Goal: Task Accomplishment & Management: Complete application form

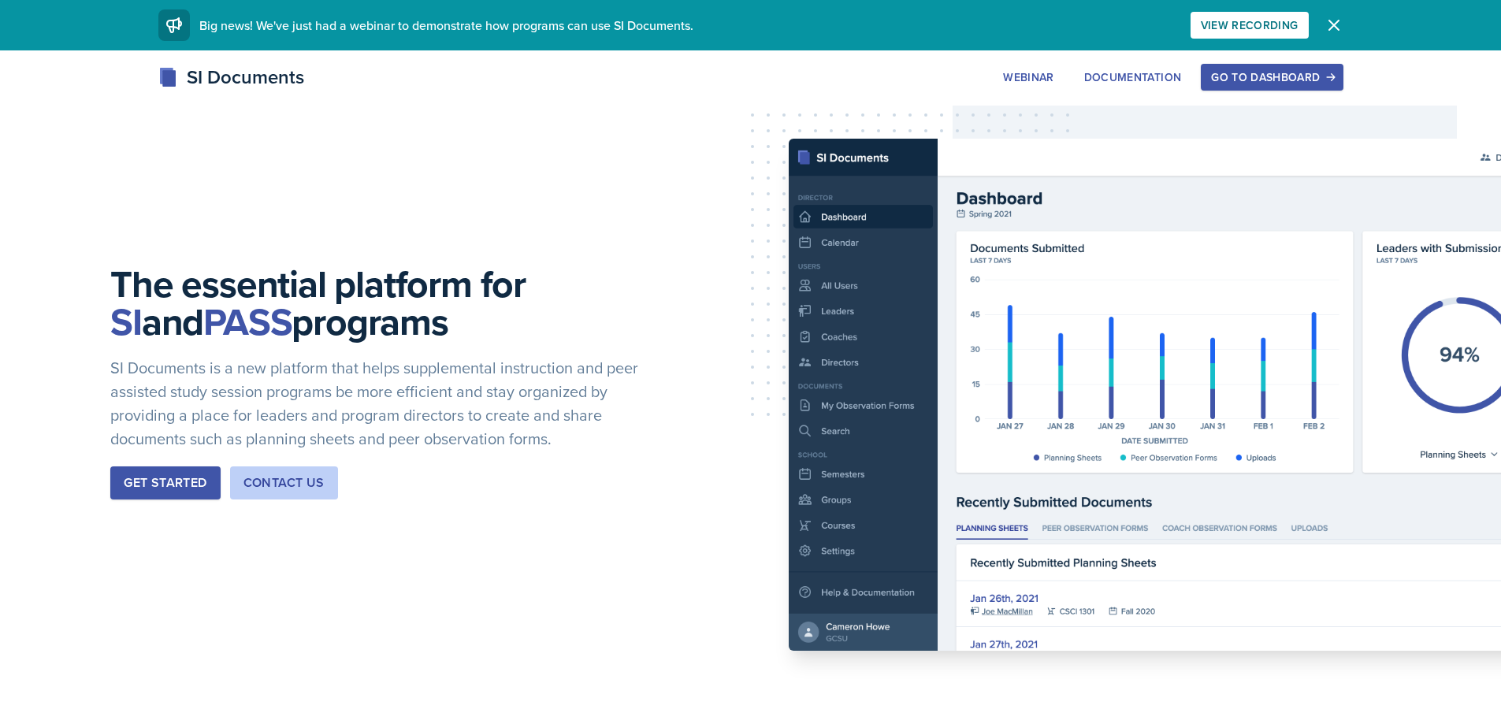
click at [1264, 76] on div "Go to Dashboard" at bounding box center [1271, 77] width 121 height 13
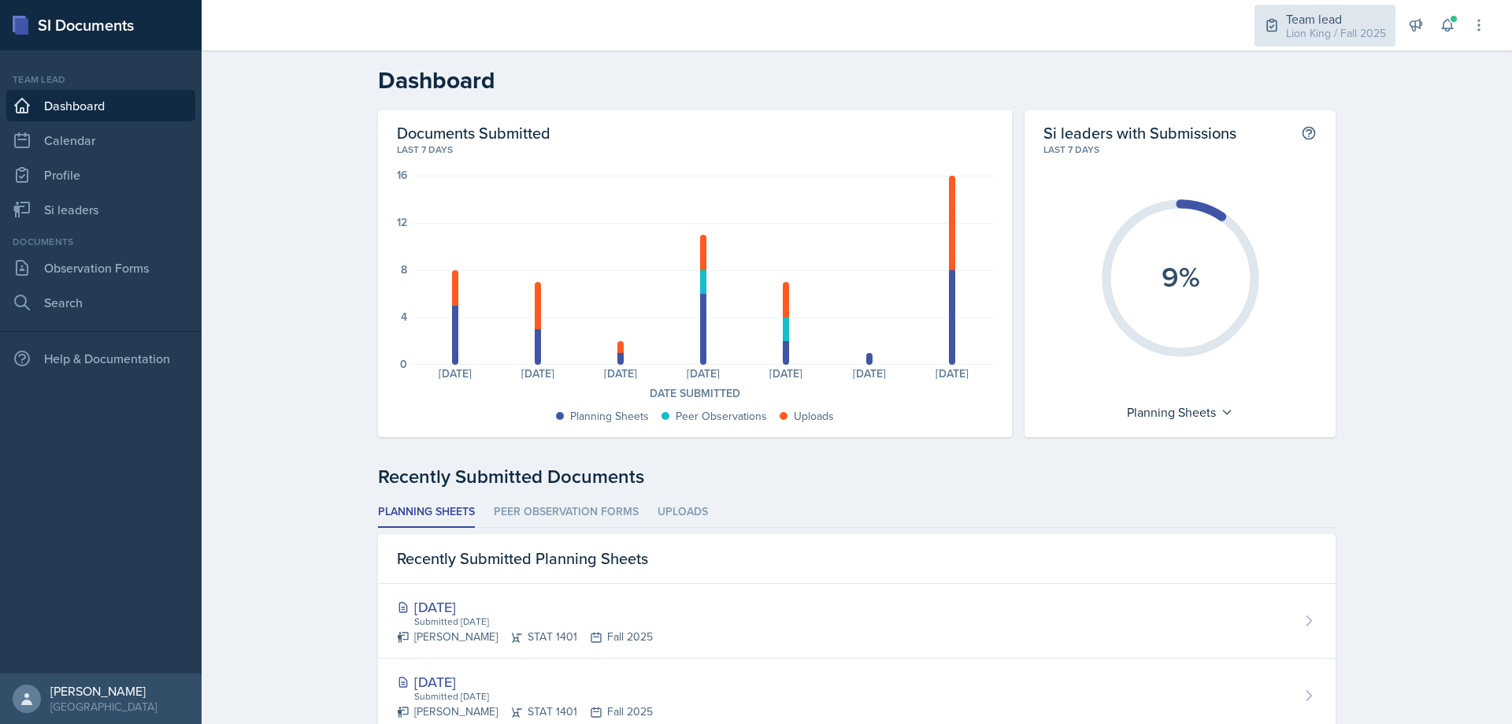
click at [1335, 9] on div "Team lead" at bounding box center [1336, 18] width 100 height 19
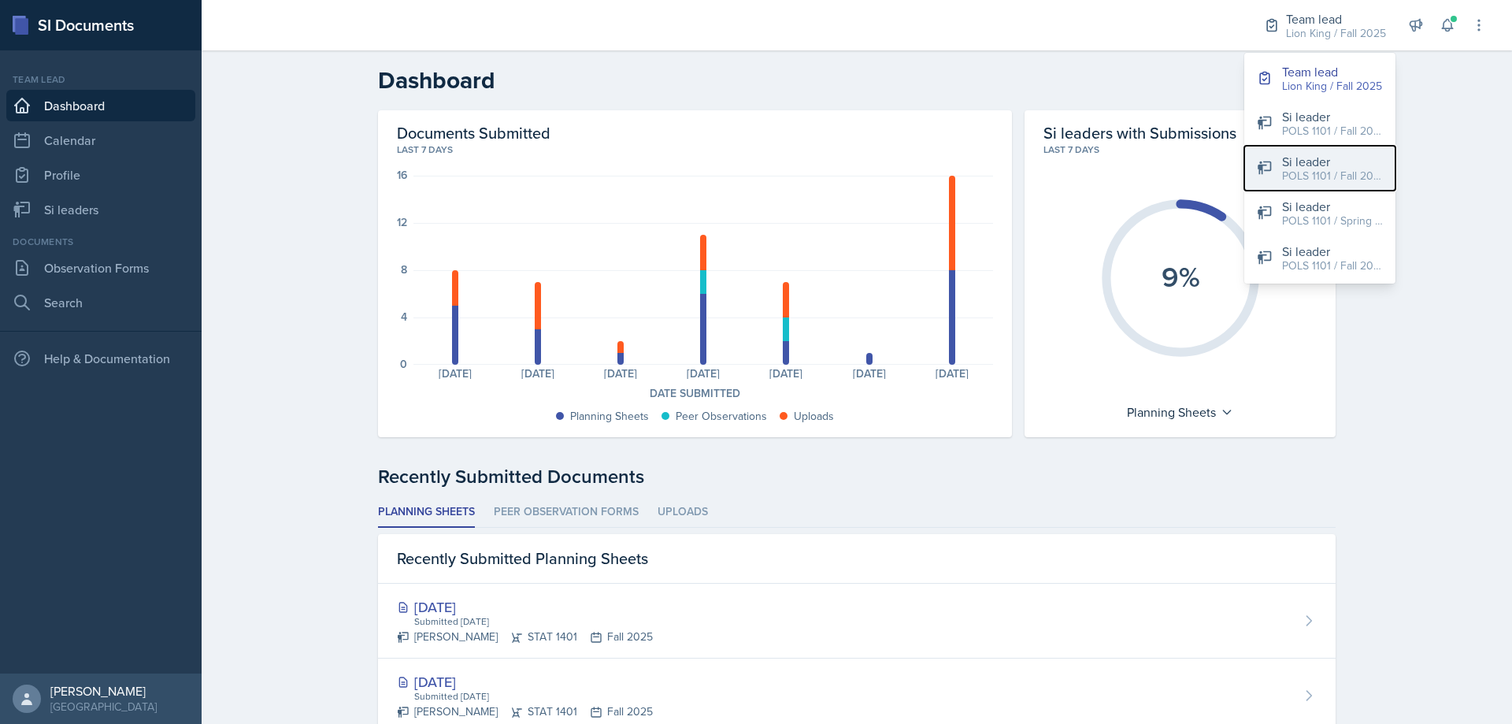
click at [1338, 152] on div "Si leader" at bounding box center [1332, 161] width 101 height 19
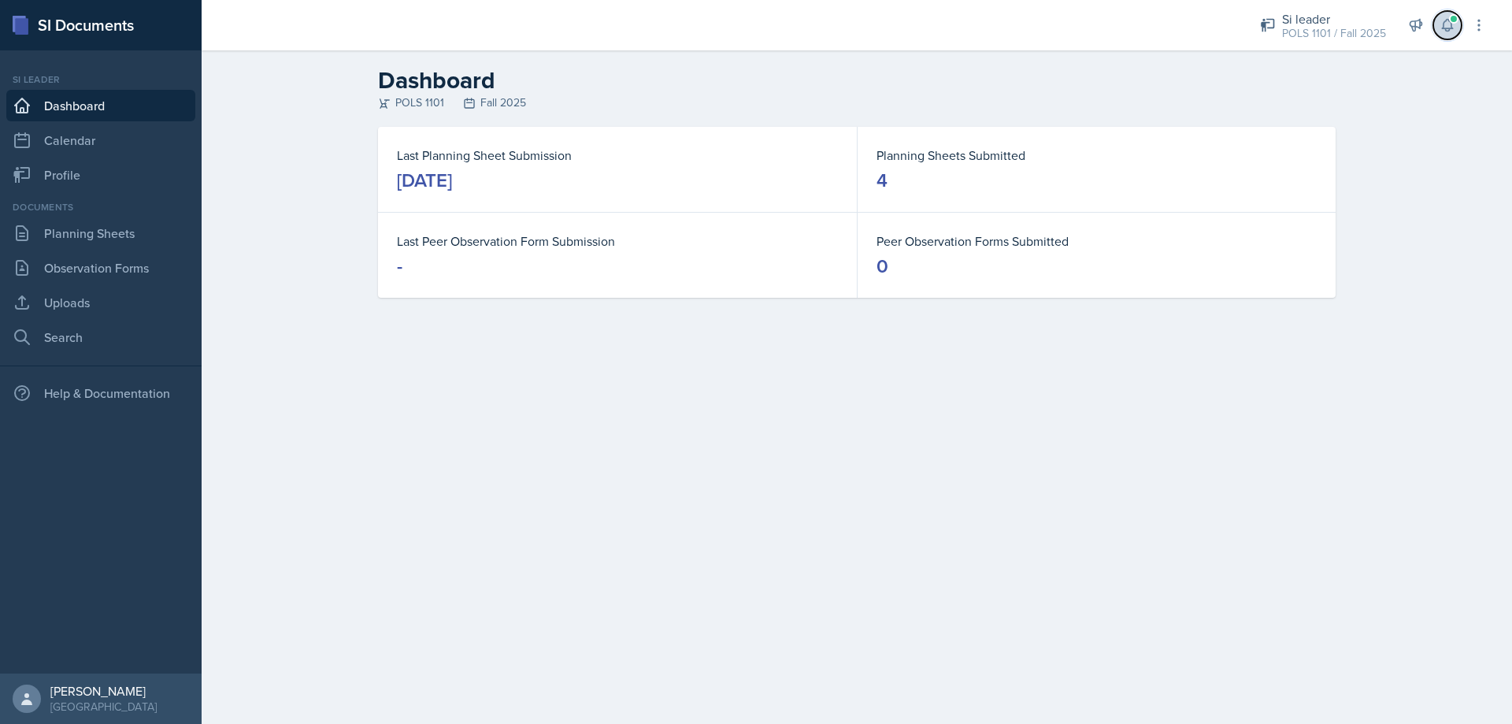
click at [1445, 36] on button at bounding box center [1448, 25] width 28 height 28
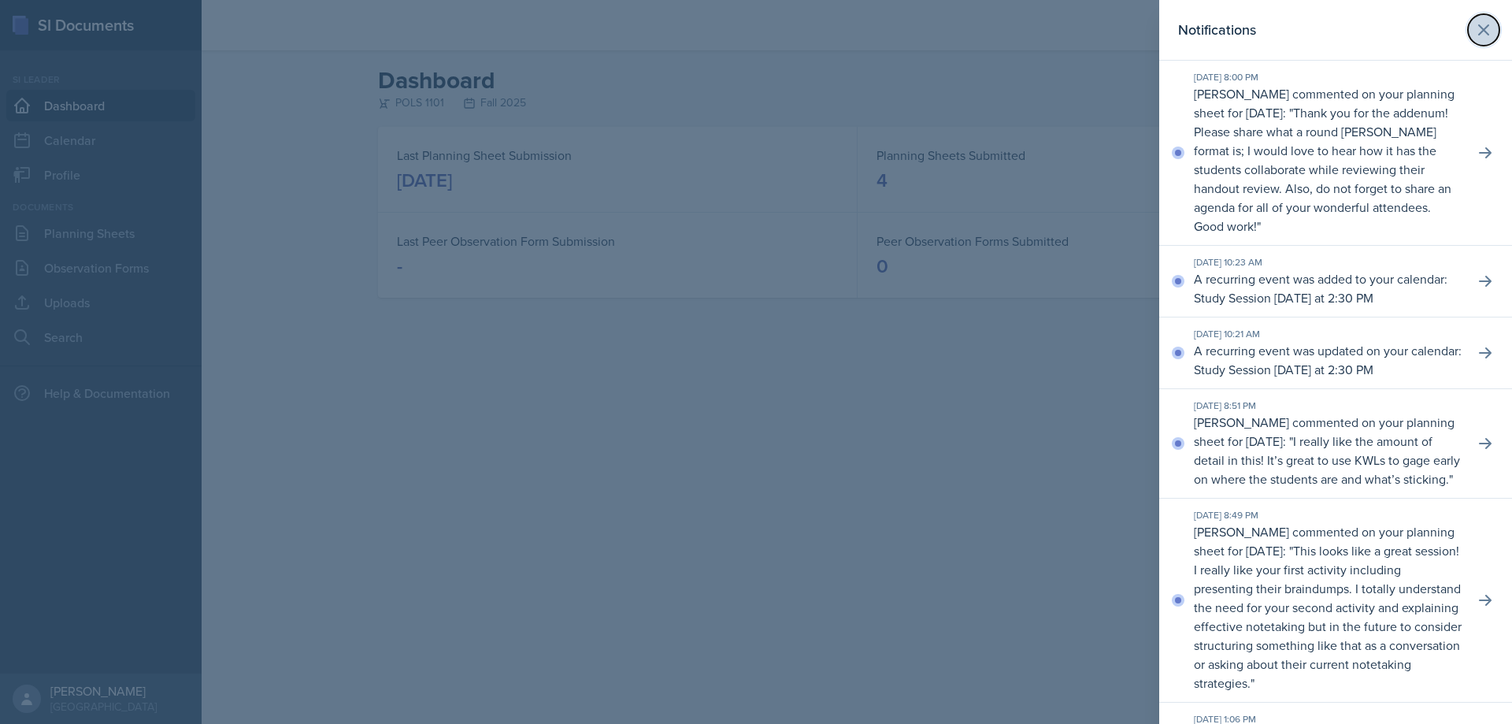
click at [1479, 22] on icon at bounding box center [1484, 29] width 19 height 19
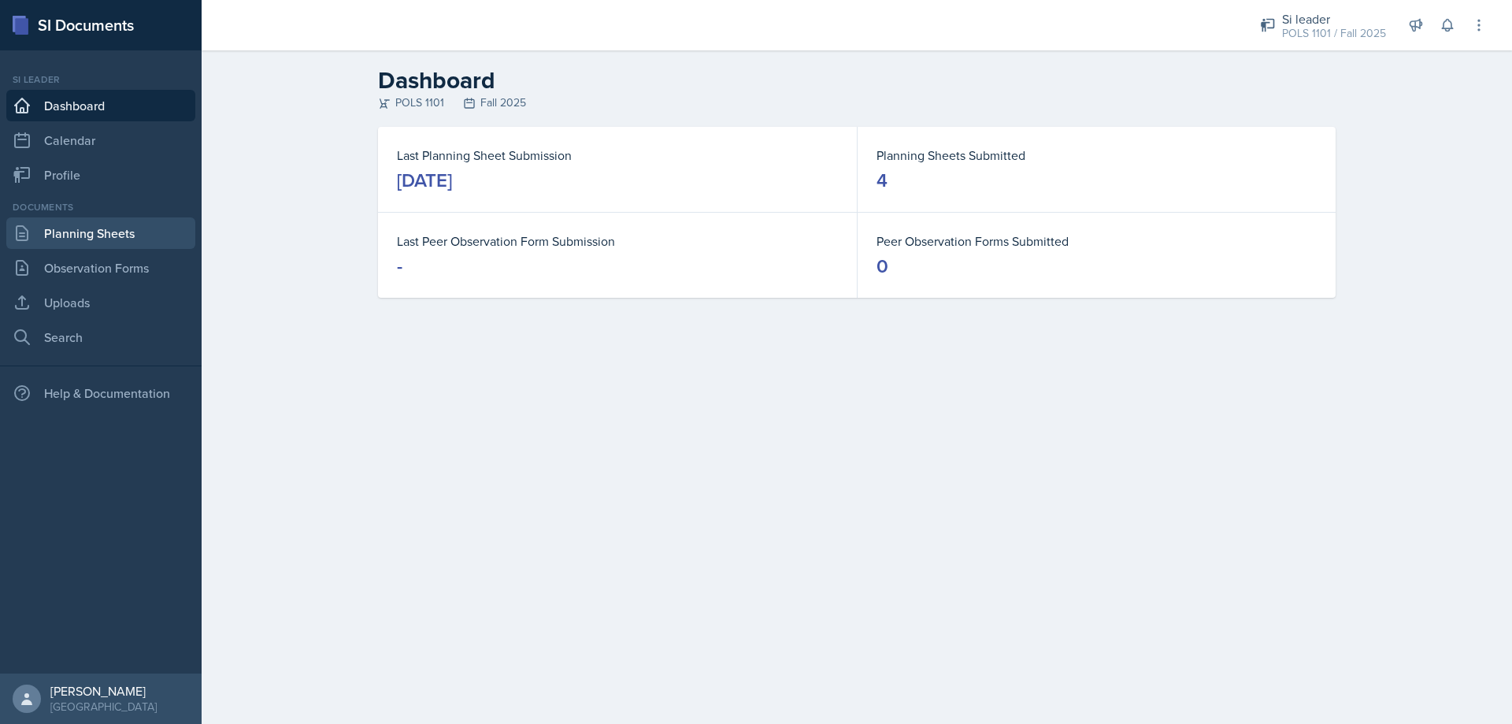
click at [121, 239] on link "Planning Sheets" at bounding box center [100, 233] width 189 height 32
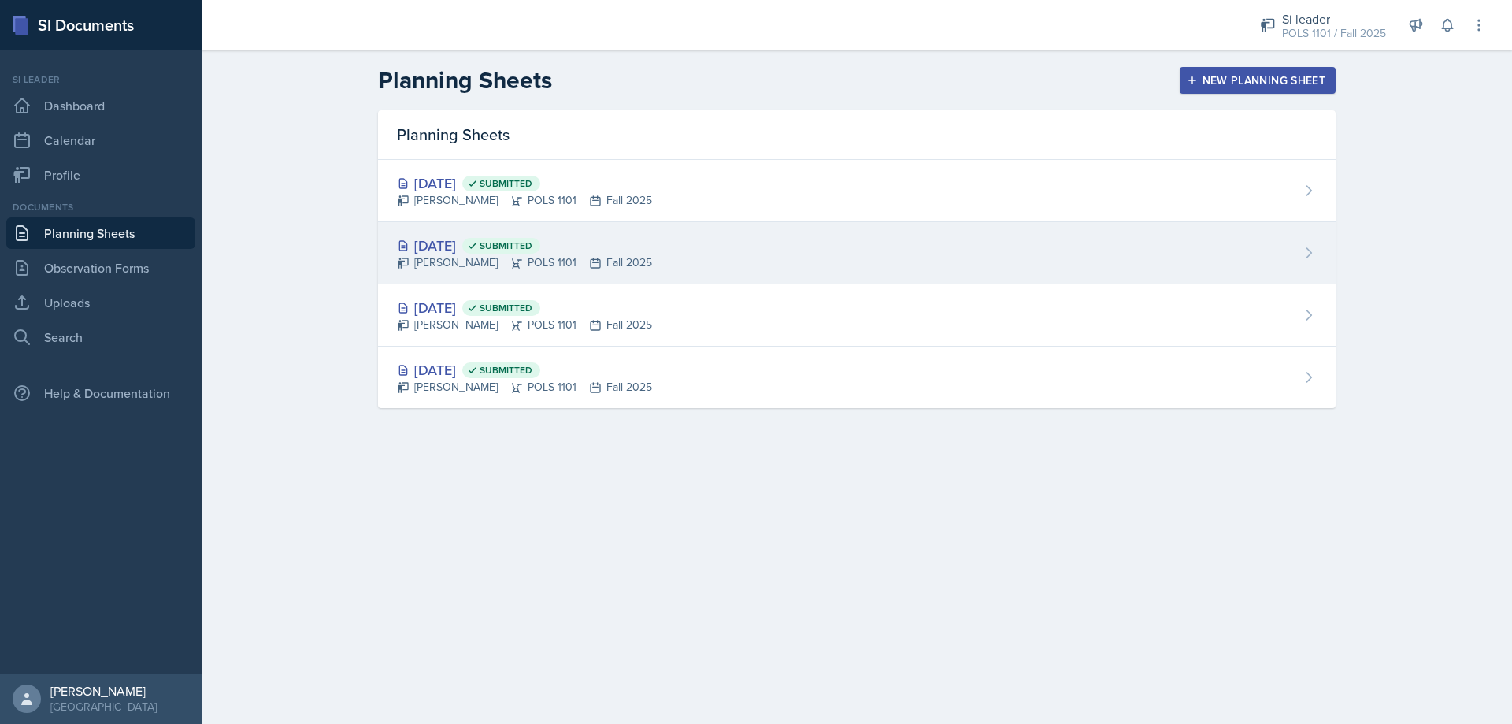
click at [600, 227] on div "[DATE] Submitted [PERSON_NAME] POLS 1101 Fall 2025" at bounding box center [857, 253] width 958 height 62
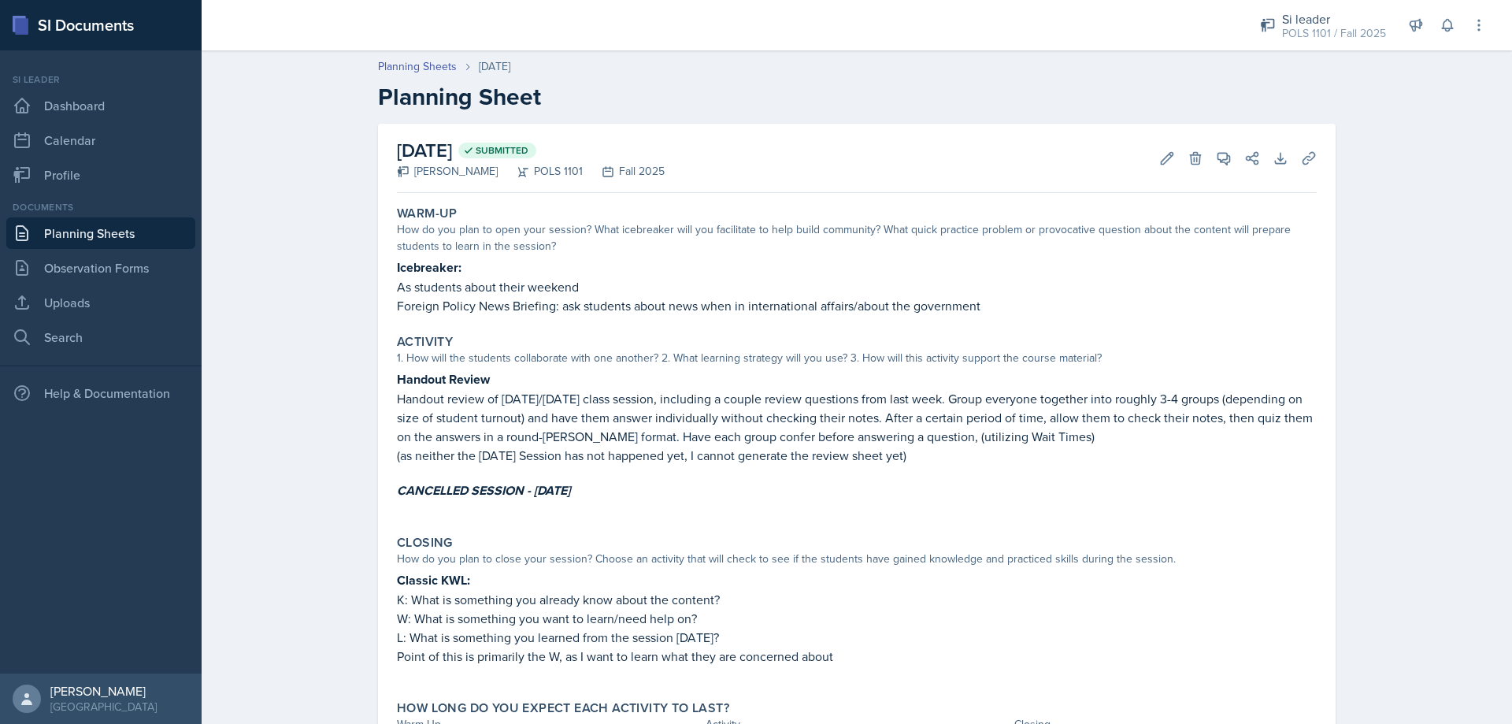
click at [98, 240] on link "Planning Sheets" at bounding box center [100, 233] width 189 height 32
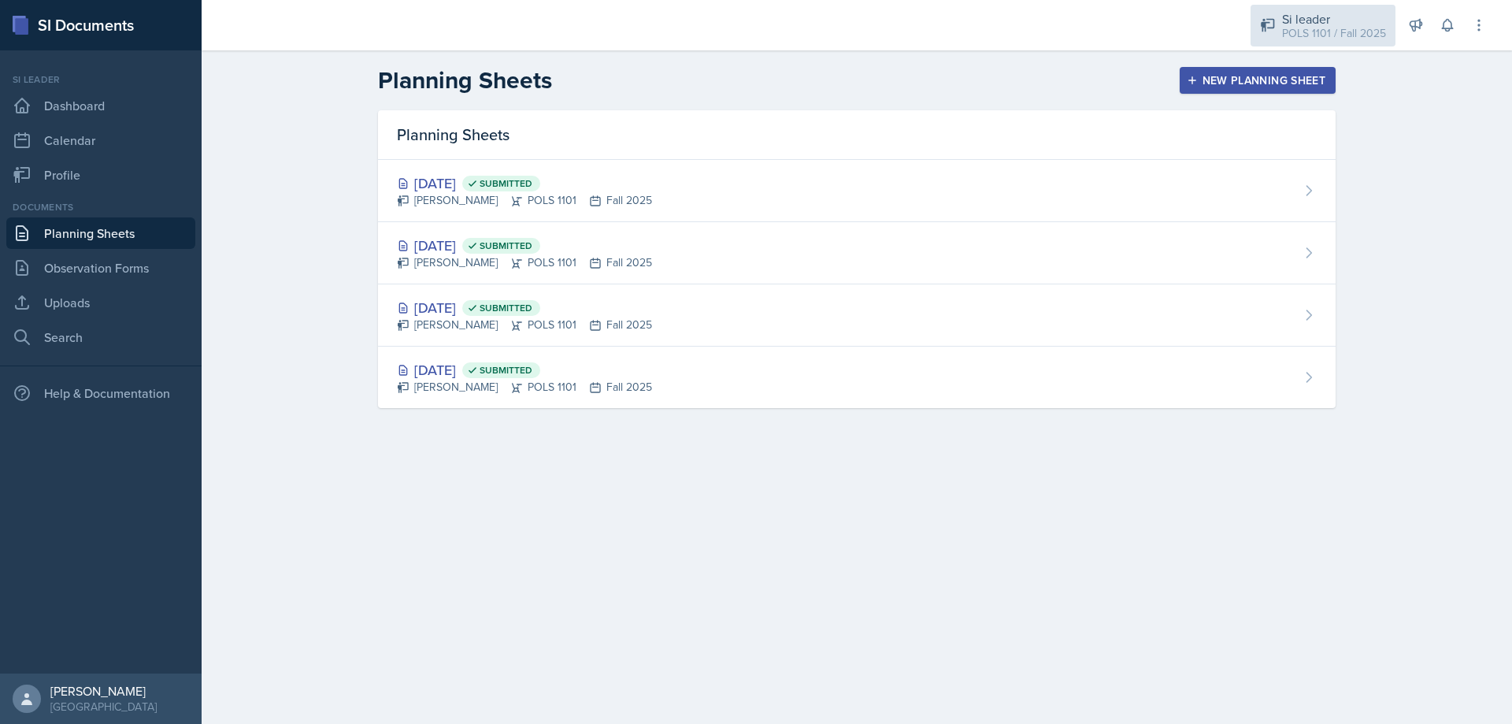
click at [1299, 26] on div "POLS 1101 / Fall 2025" at bounding box center [1334, 33] width 104 height 17
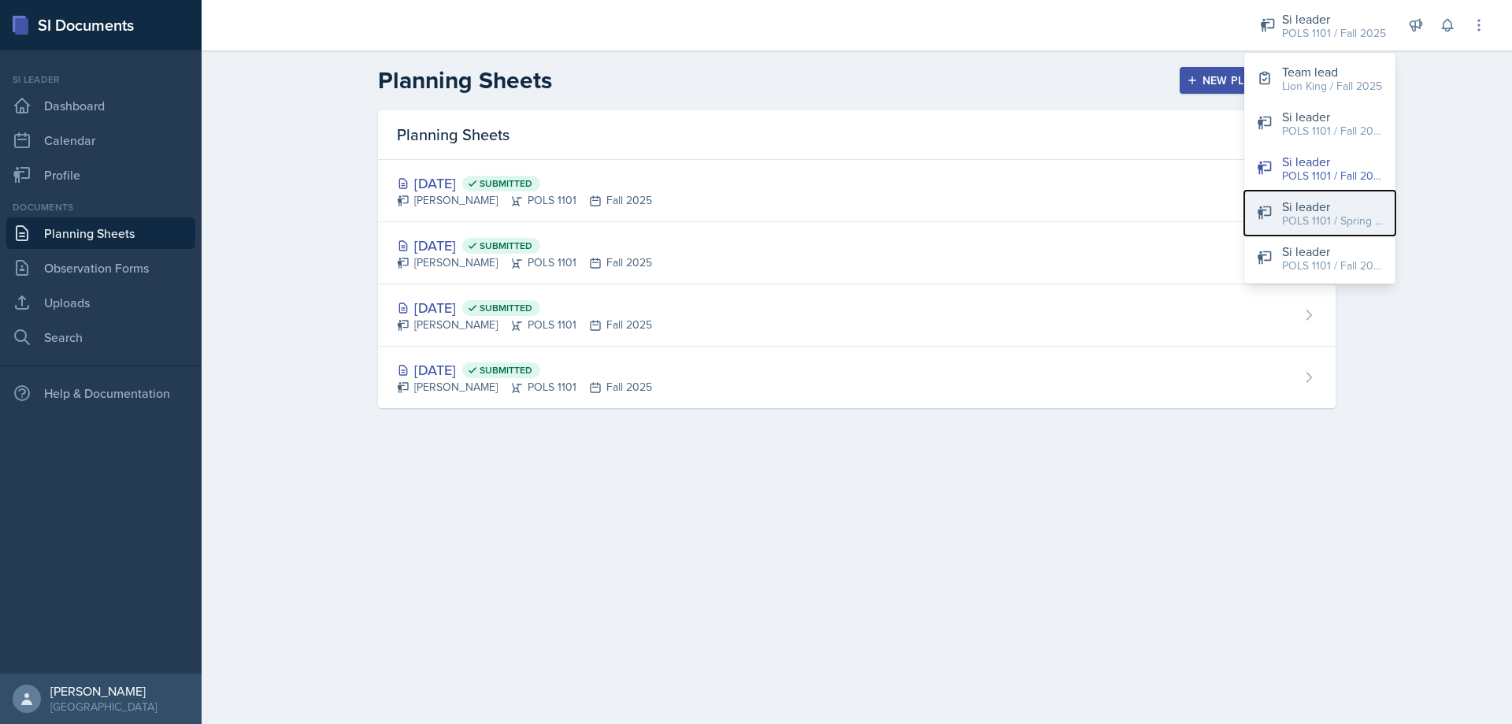
click at [1332, 228] on div "POLS 1101 / Spring 2025" at bounding box center [1332, 221] width 101 height 17
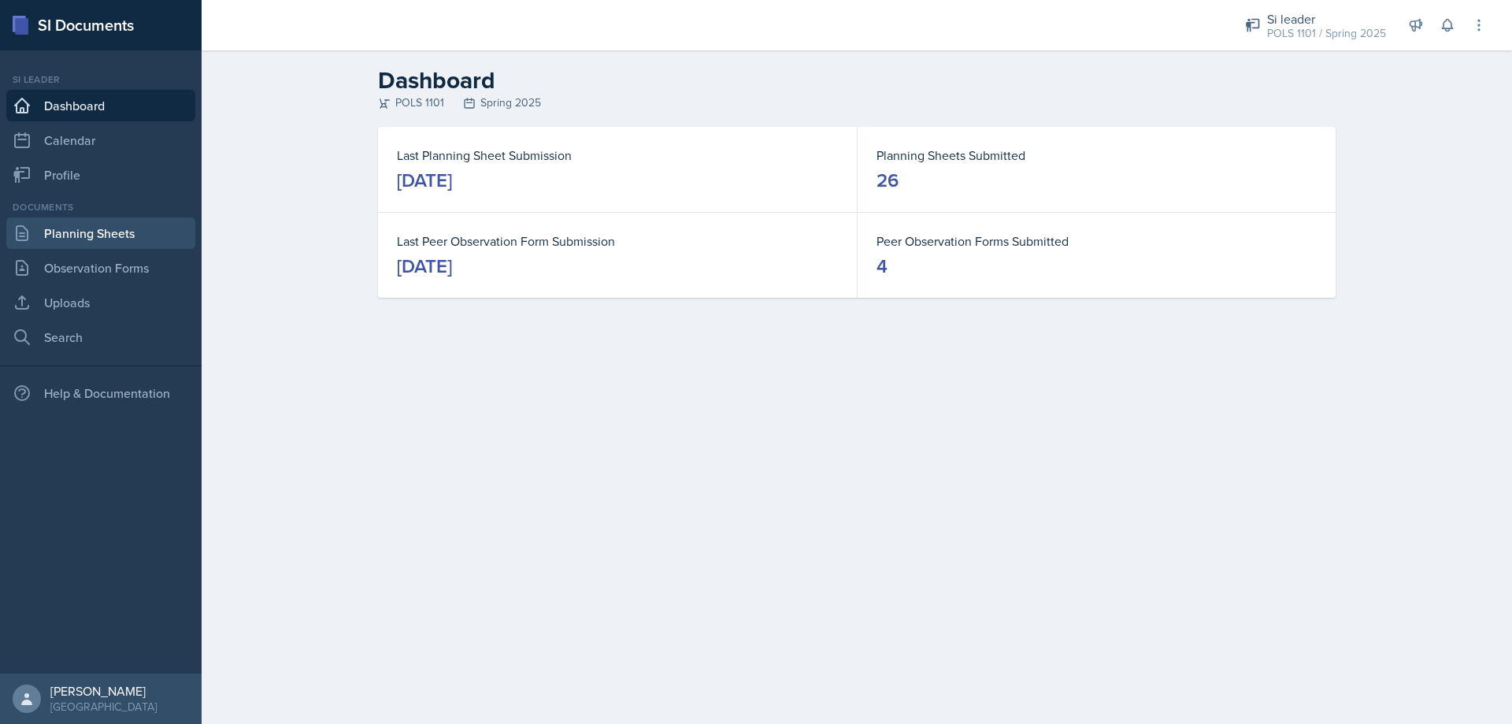
click at [62, 218] on link "Planning Sheets" at bounding box center [100, 233] width 189 height 32
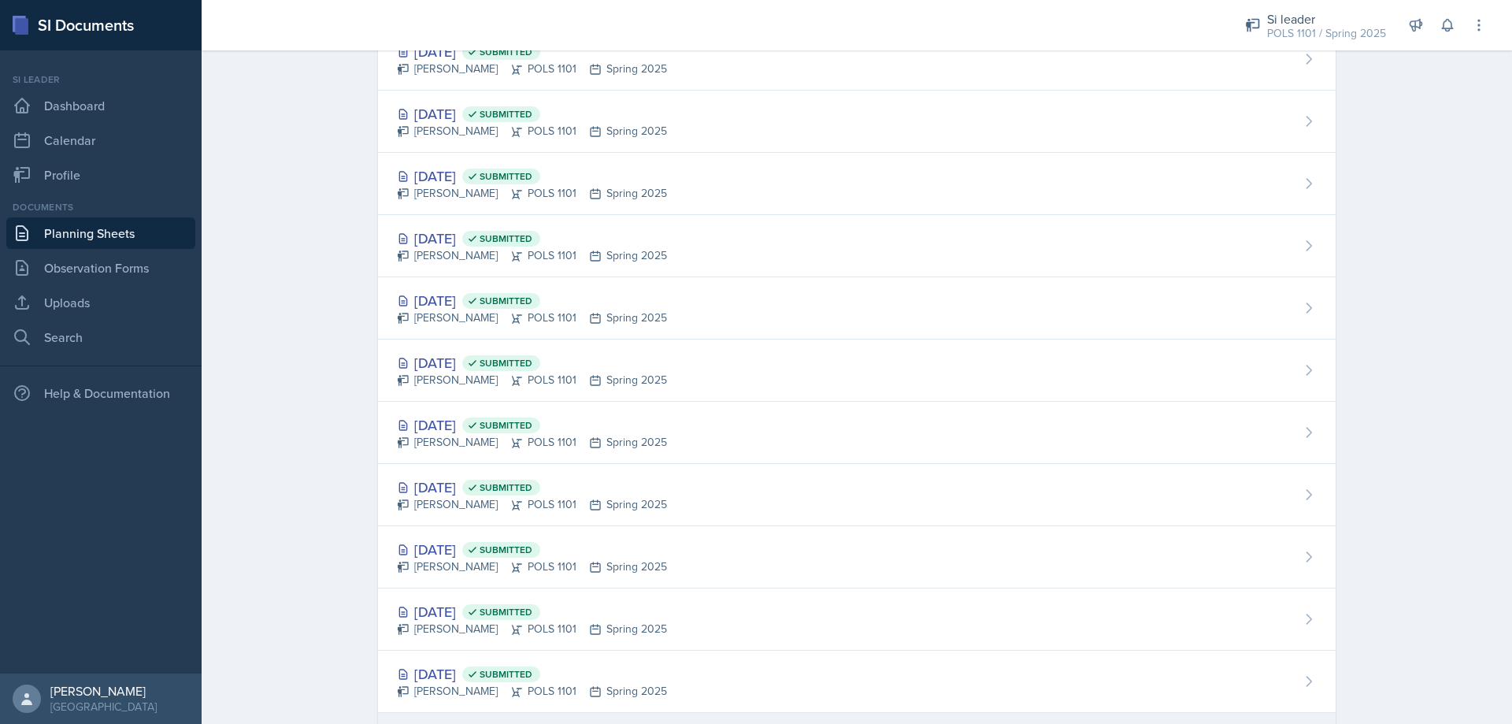
scroll to position [551, 0]
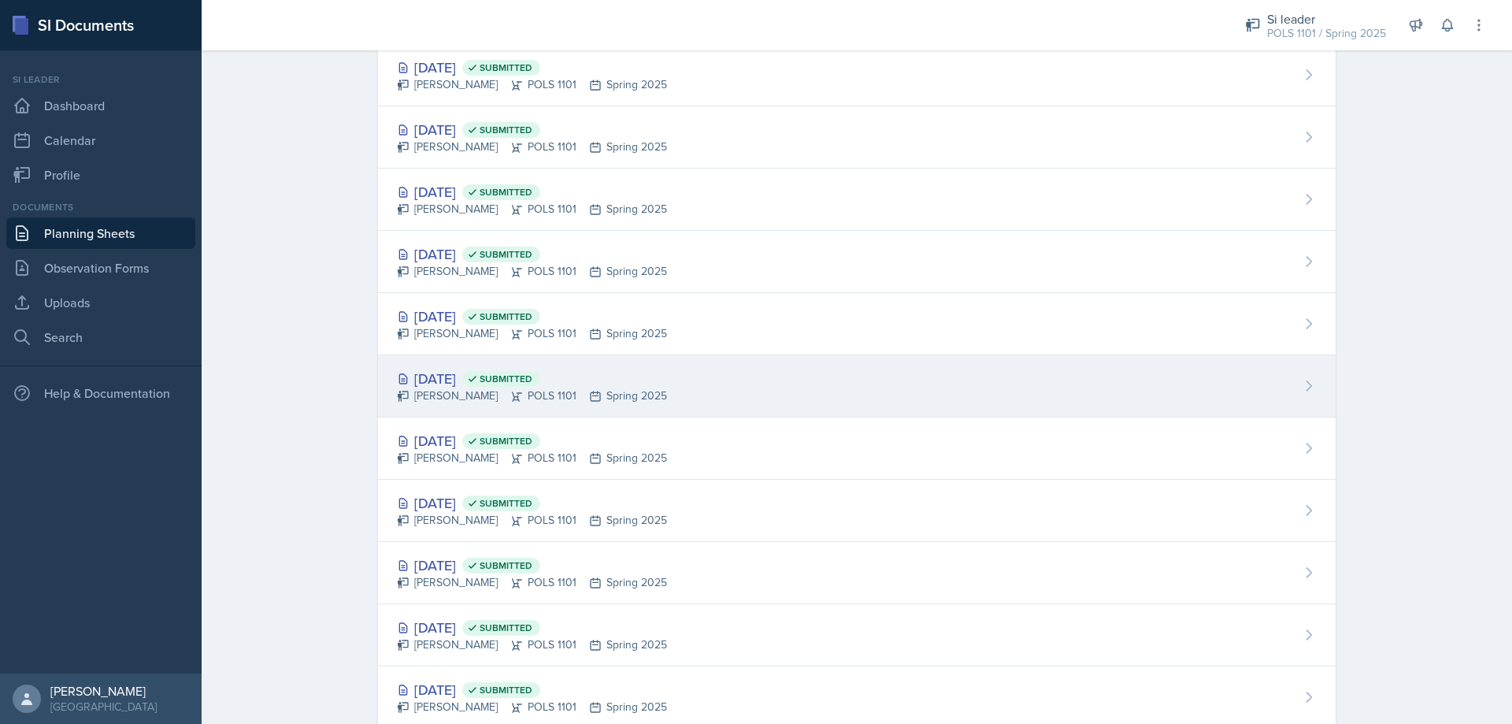
click at [623, 359] on div "[DATE] Submitted [PERSON_NAME] POLS 1101 Spring 2025" at bounding box center [857, 386] width 958 height 62
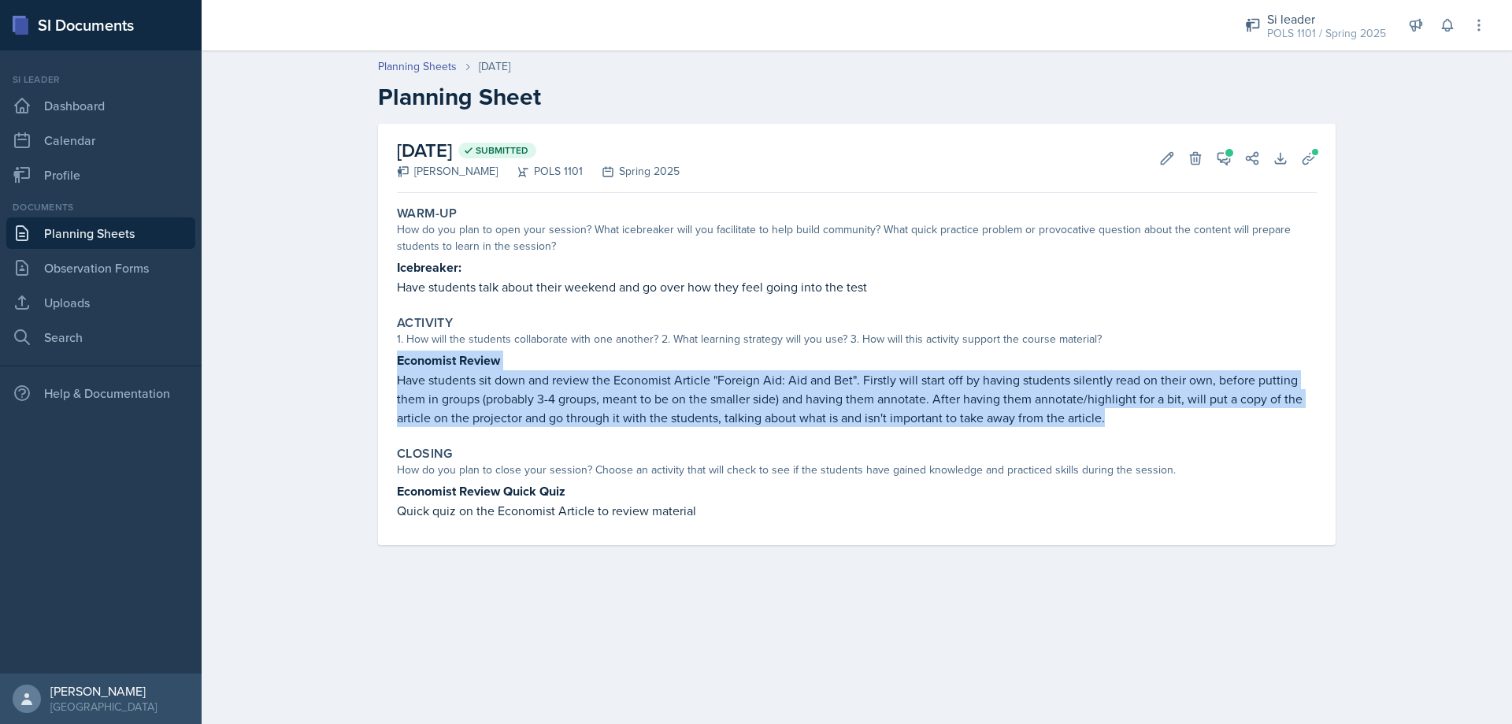
drag, startPoint x: 1113, startPoint y: 425, endPoint x: 397, endPoint y: 366, distance: 718.5
click at [397, 366] on div "Economist Review Have students sit down and review the Economist Article "Forei…" at bounding box center [857, 389] width 920 height 76
copy div "Economist Review Have students sit down and review the Economist Article "Forei…"
click at [1123, 396] on p "Have students sit down and review the Economist Article "Foreign Aid: Aid and B…" at bounding box center [857, 398] width 920 height 57
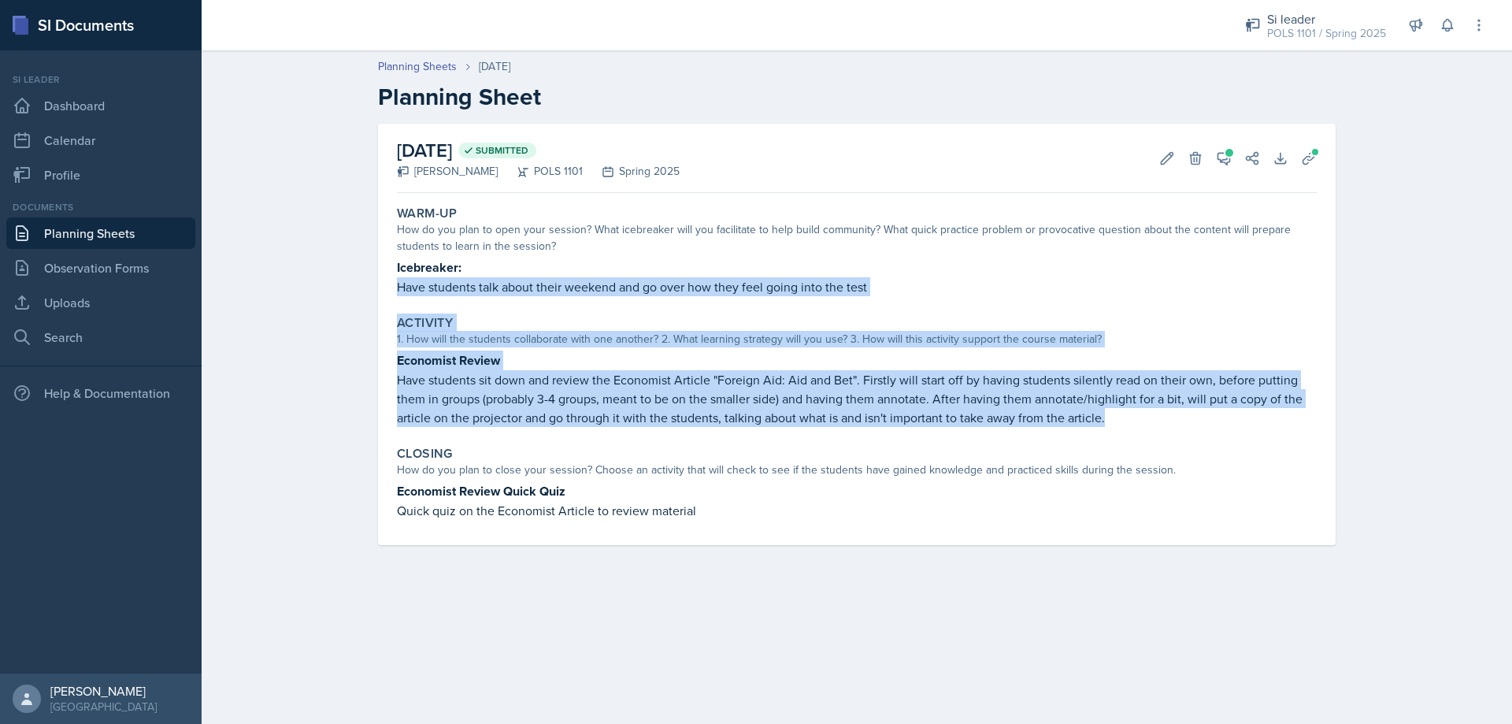
drag, startPoint x: 1091, startPoint y: 419, endPoint x: 374, endPoint y: 277, distance: 730.7
click at [374, 277] on div "[DATE] Submitted [PERSON_NAME] POLS 1101 Spring 2025 Edit Delete View Comments …" at bounding box center [857, 353] width 1008 height 459
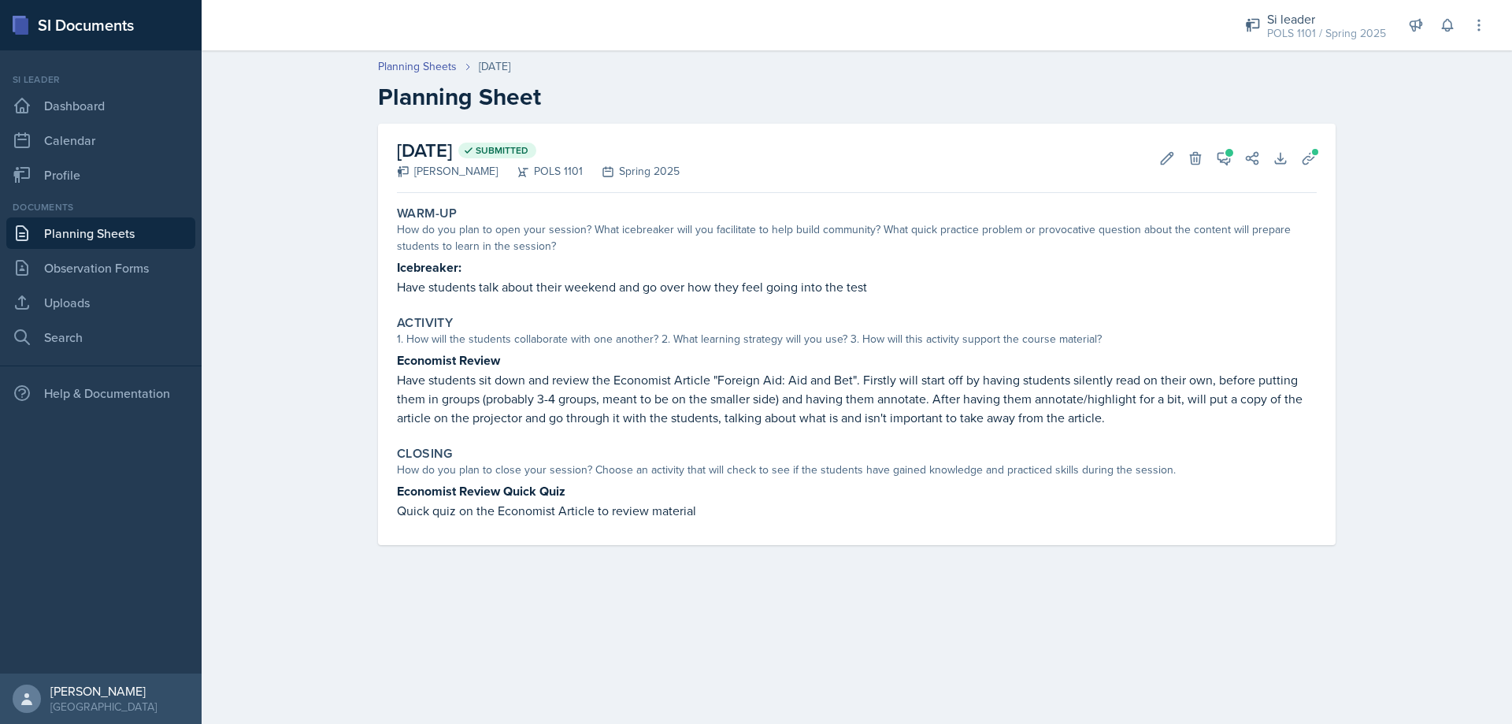
click at [751, 506] on p "Quick quiz on the Economist Article to review material" at bounding box center [857, 510] width 920 height 19
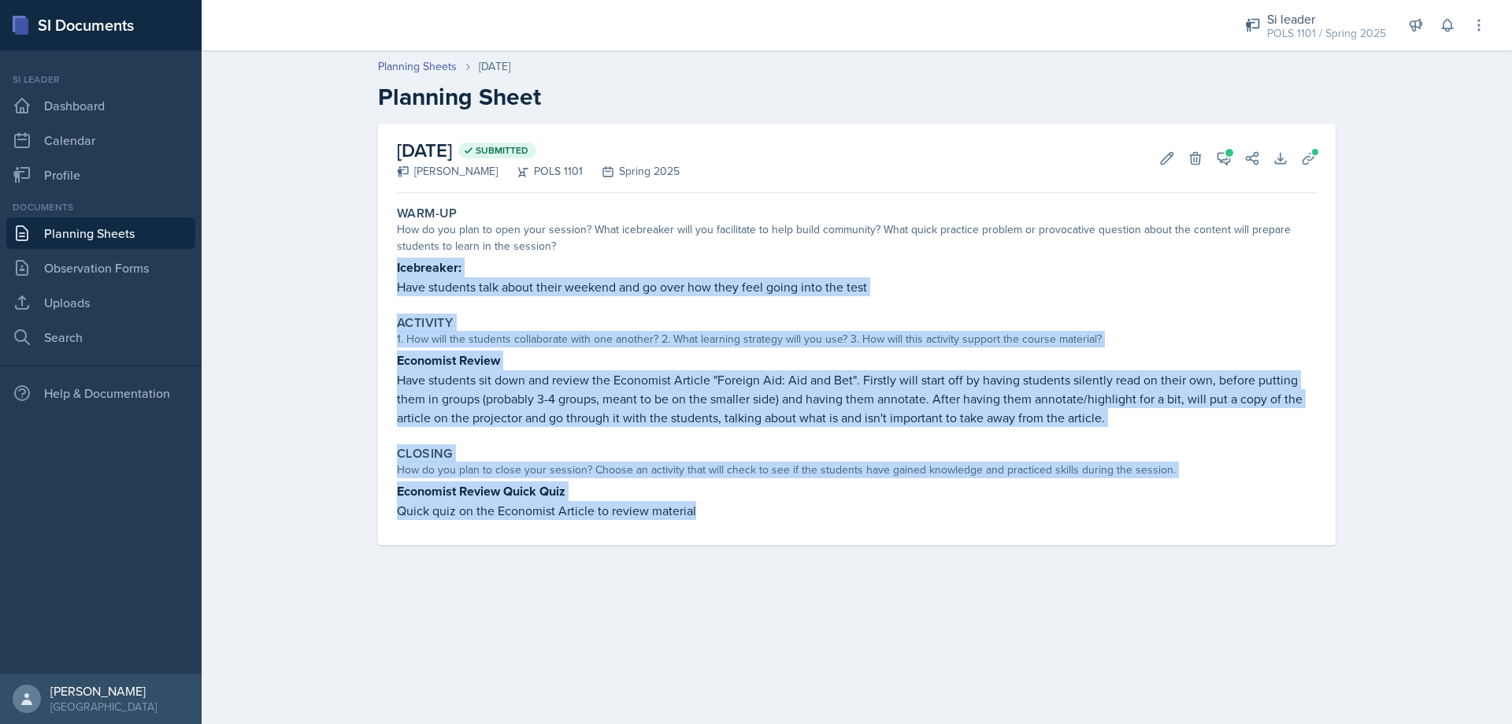
drag, startPoint x: 698, startPoint y: 514, endPoint x: 388, endPoint y: 262, distance: 399.3
click at [388, 262] on div "[DATE] Submitted [PERSON_NAME] POLS 1101 Spring 2025 Edit Delete View Comments …" at bounding box center [857, 334] width 958 height 421
copy div "Icebreaker: Have students talk about their weekend and go over how they feel go…"
click at [129, 90] on link "Dashboard" at bounding box center [100, 106] width 189 height 32
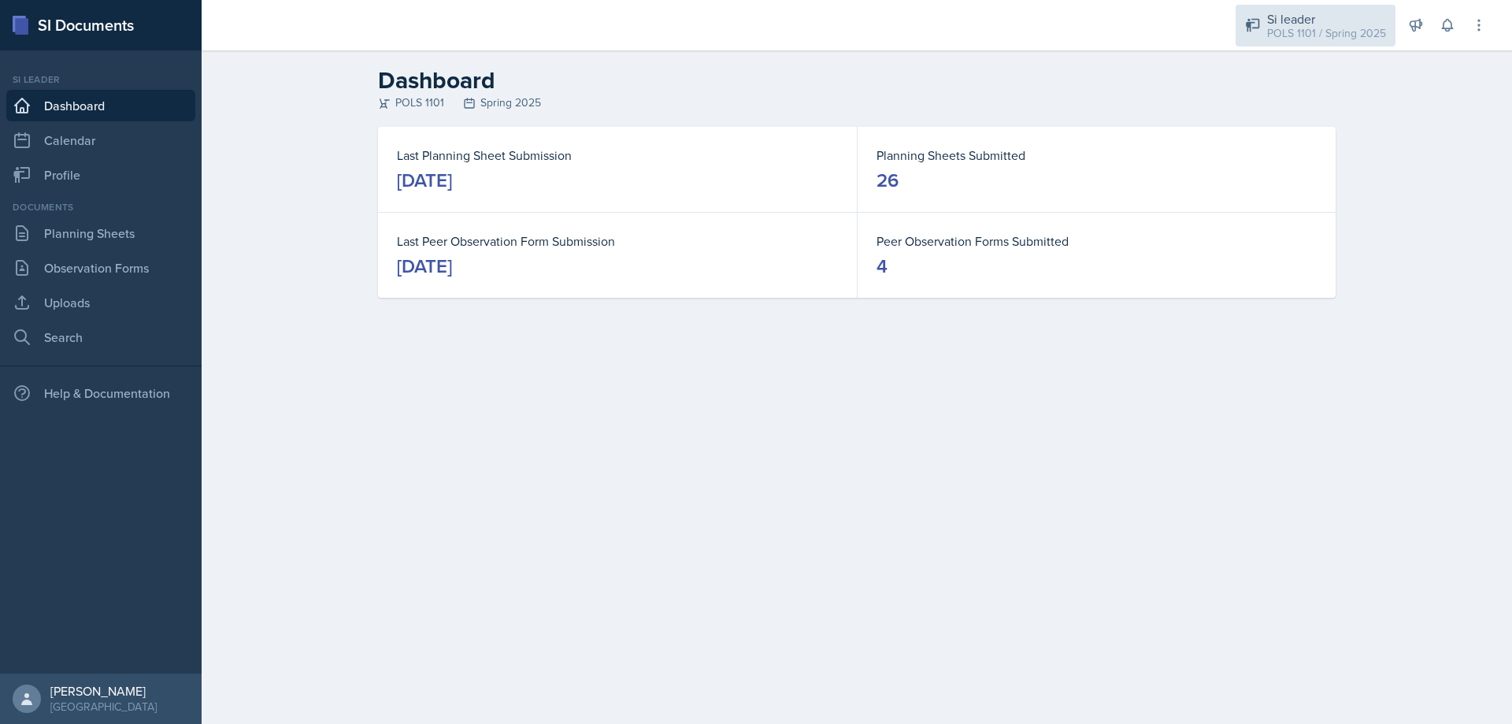
click at [1329, 16] on div "Si leader" at bounding box center [1326, 18] width 119 height 19
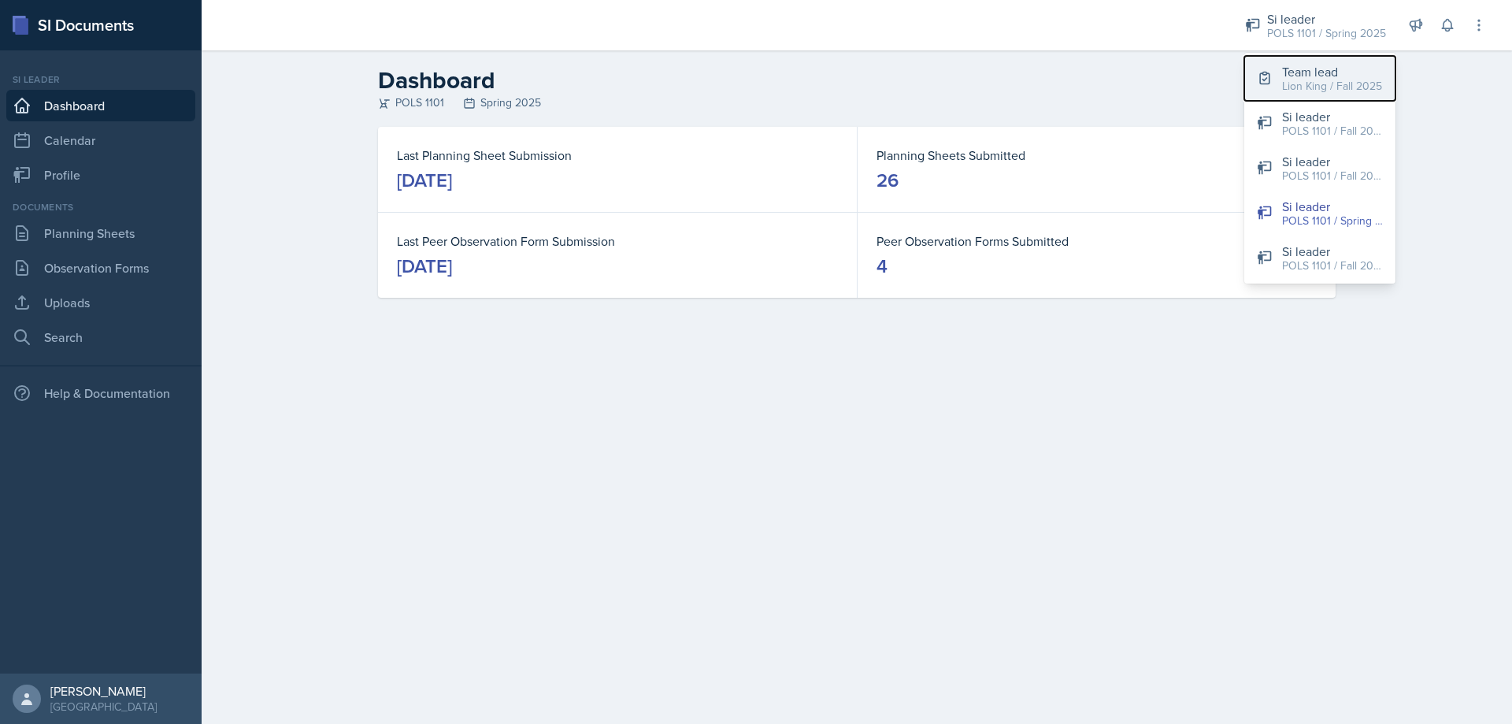
click at [1329, 73] on div "Team lead" at bounding box center [1332, 71] width 100 height 19
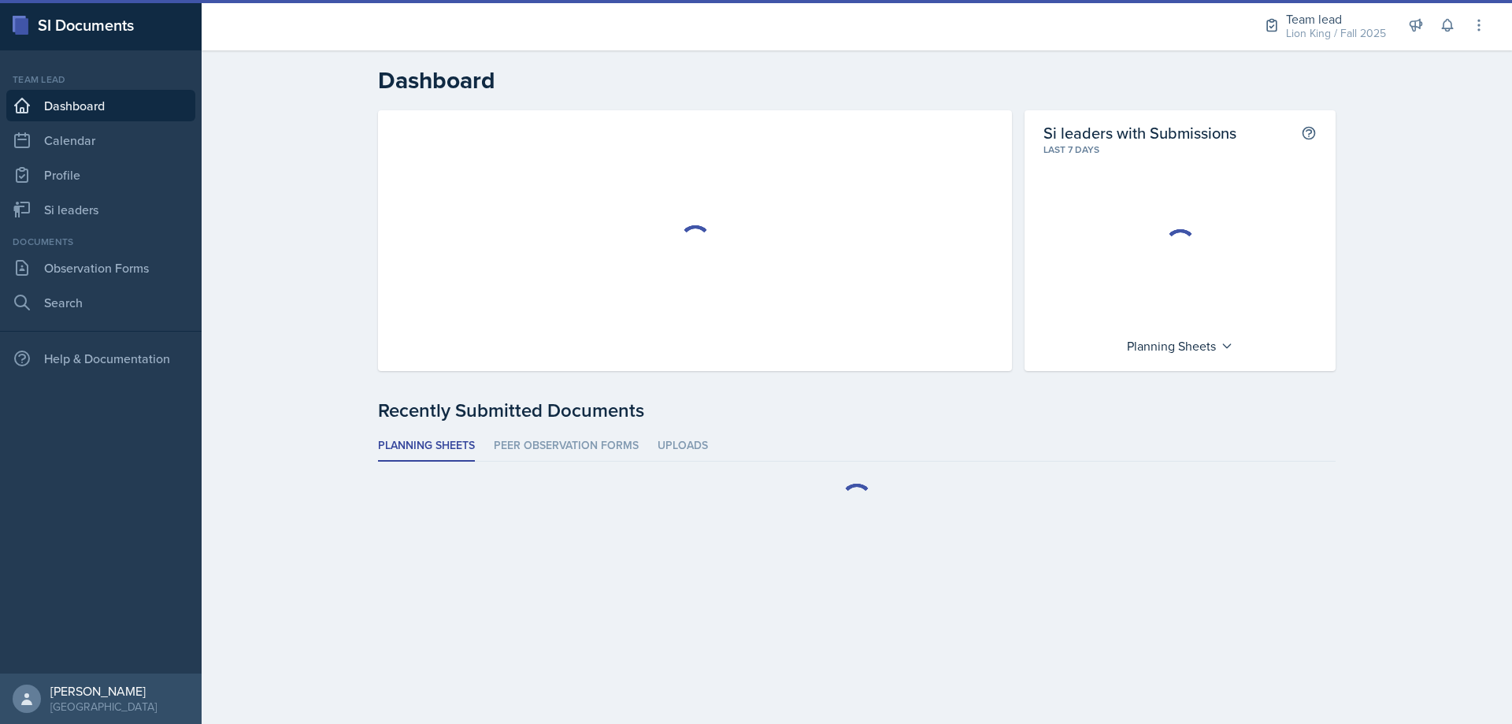
click at [1371, 31] on div "Lion King / Fall 2025" at bounding box center [1336, 33] width 100 height 17
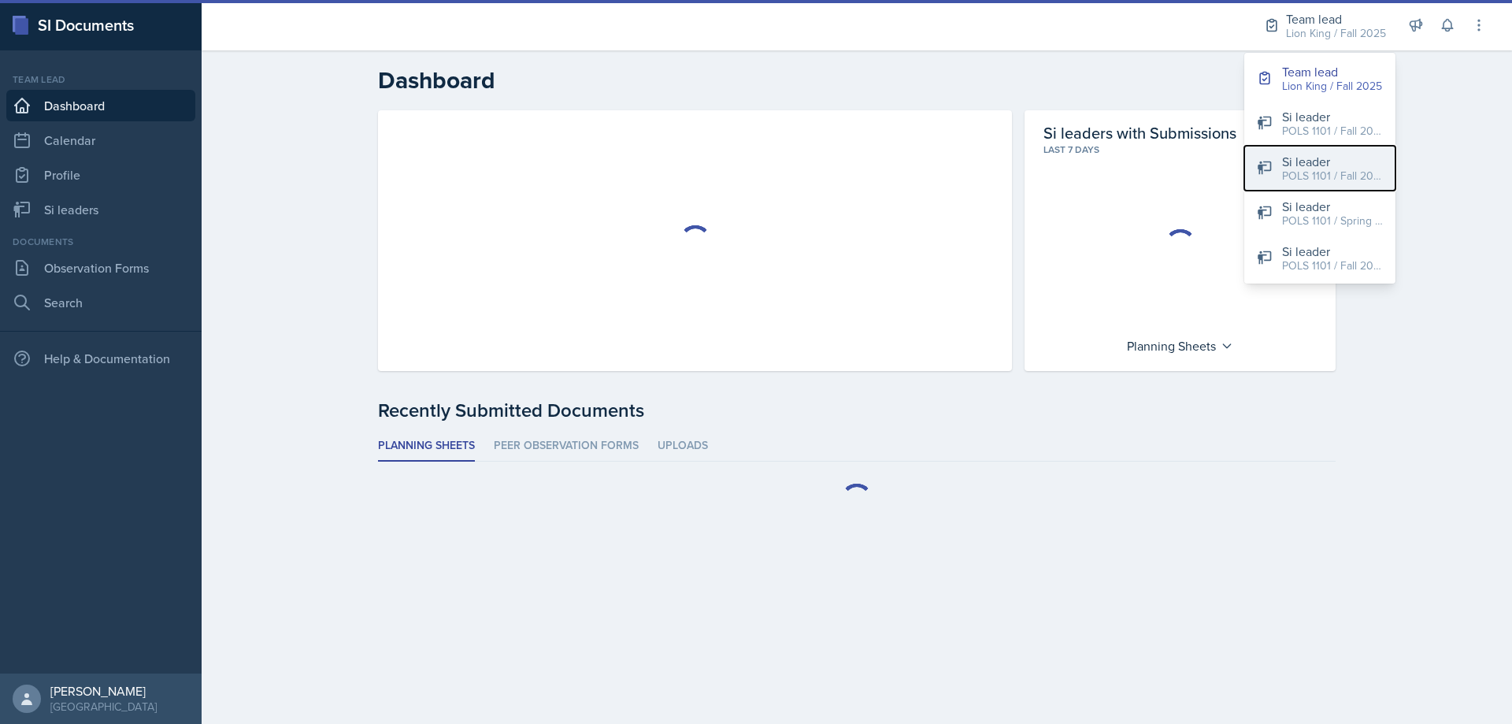
click at [1328, 168] on div "POLS 1101 / Fall 2025" at bounding box center [1332, 176] width 101 height 17
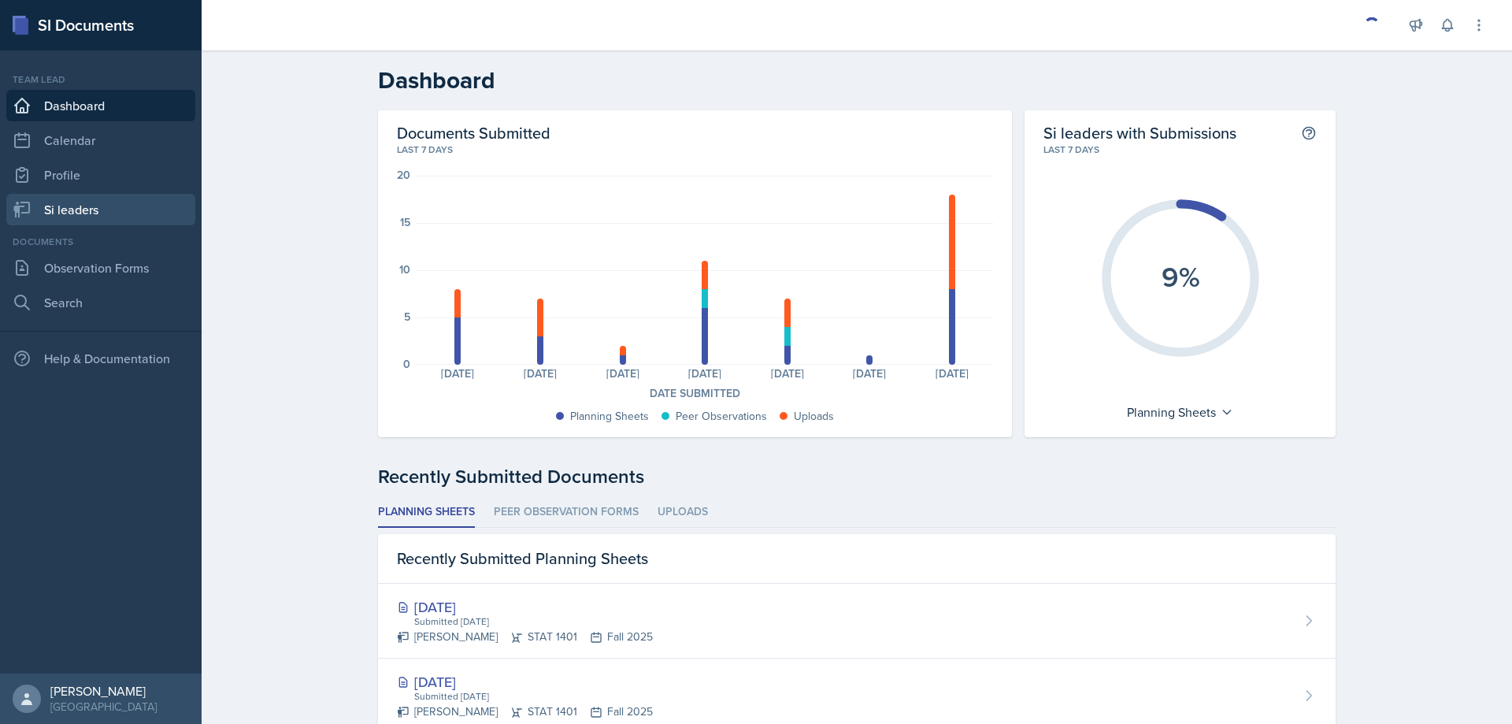
click at [80, 211] on link "Si leaders" at bounding box center [100, 210] width 189 height 32
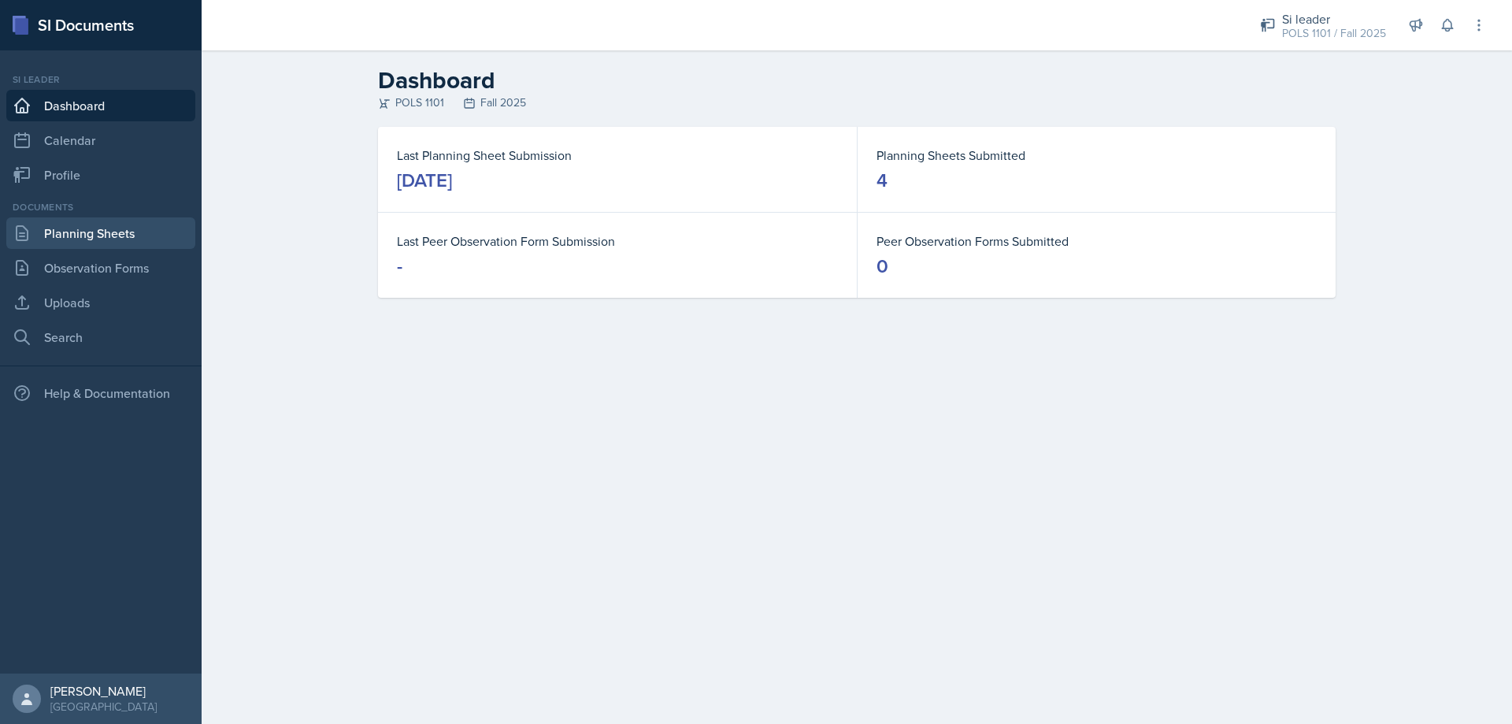
click at [130, 243] on link "Planning Sheets" at bounding box center [100, 233] width 189 height 32
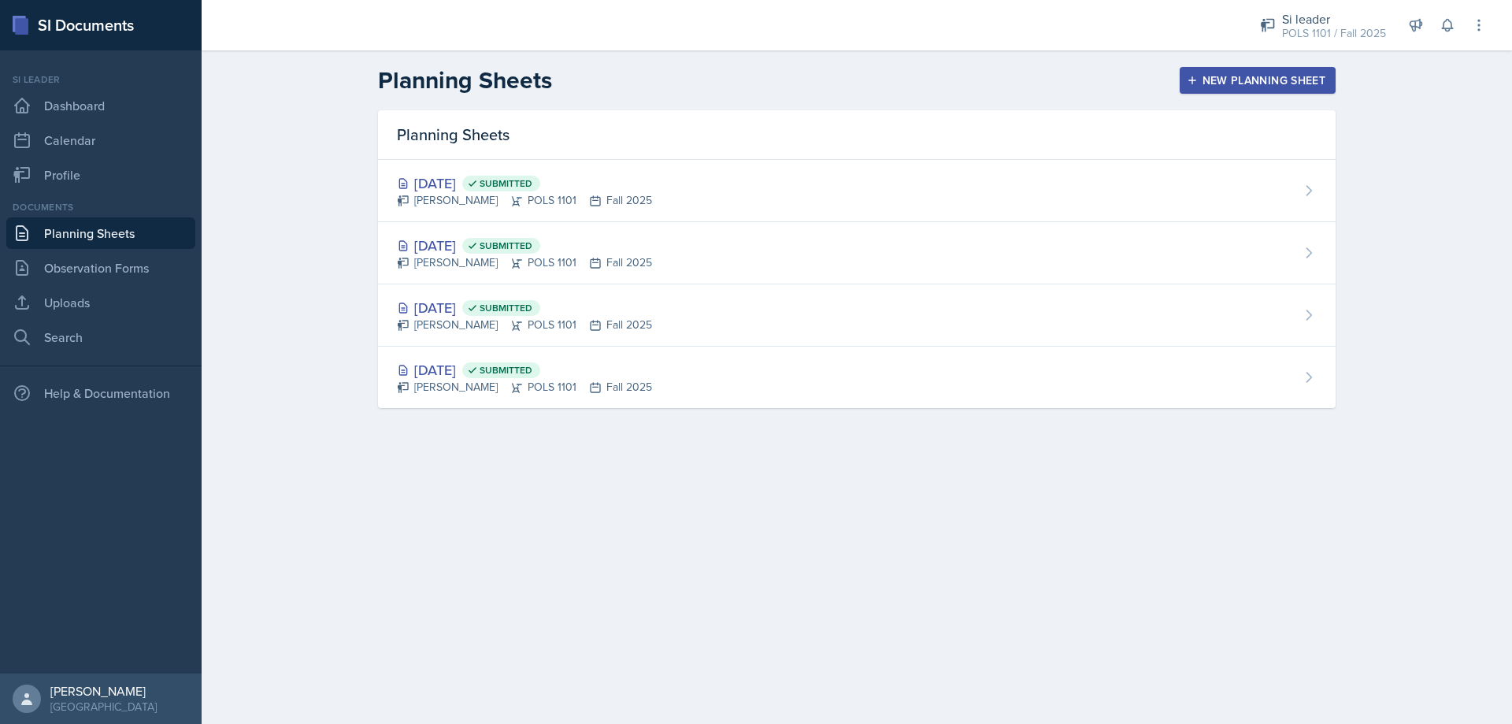
click at [1252, 71] on button "New Planning Sheet" at bounding box center [1258, 80] width 156 height 27
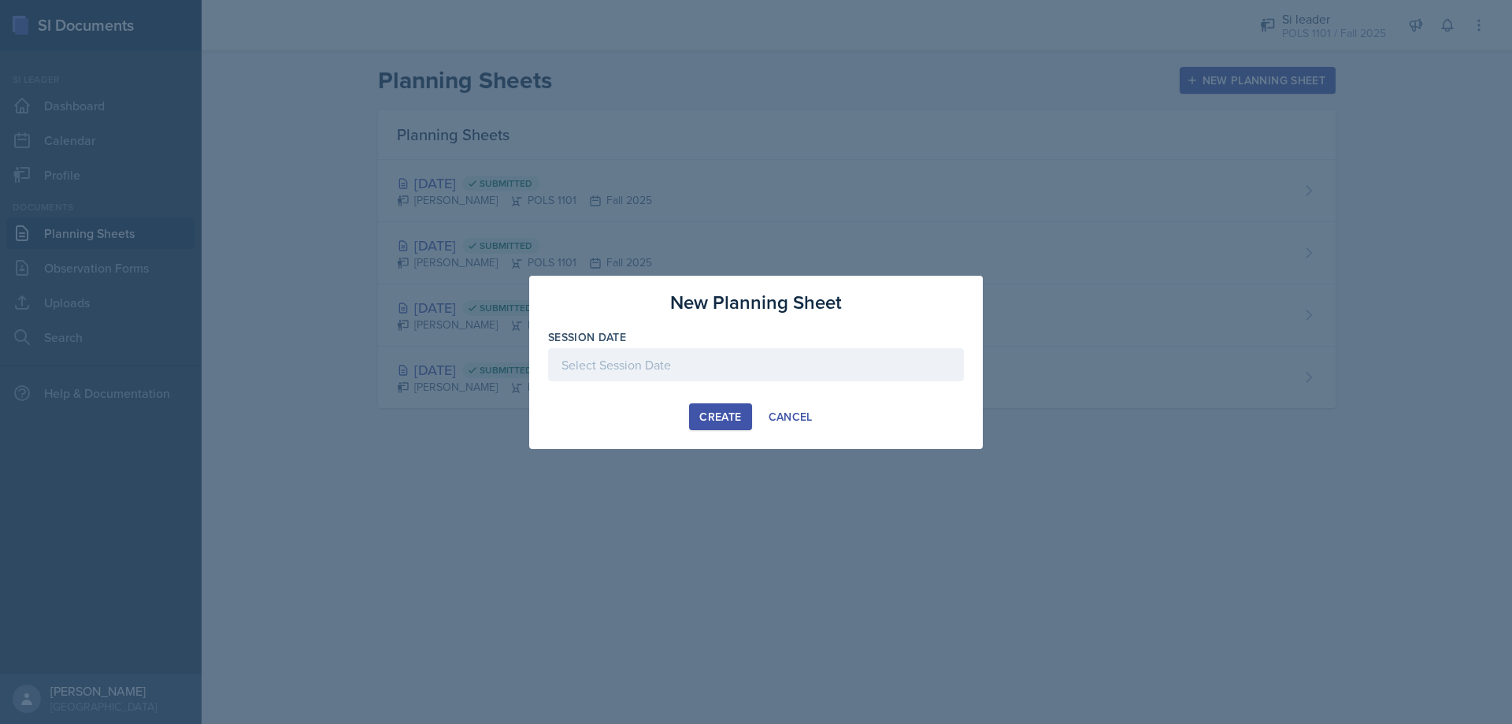
click at [722, 357] on div at bounding box center [756, 364] width 416 height 33
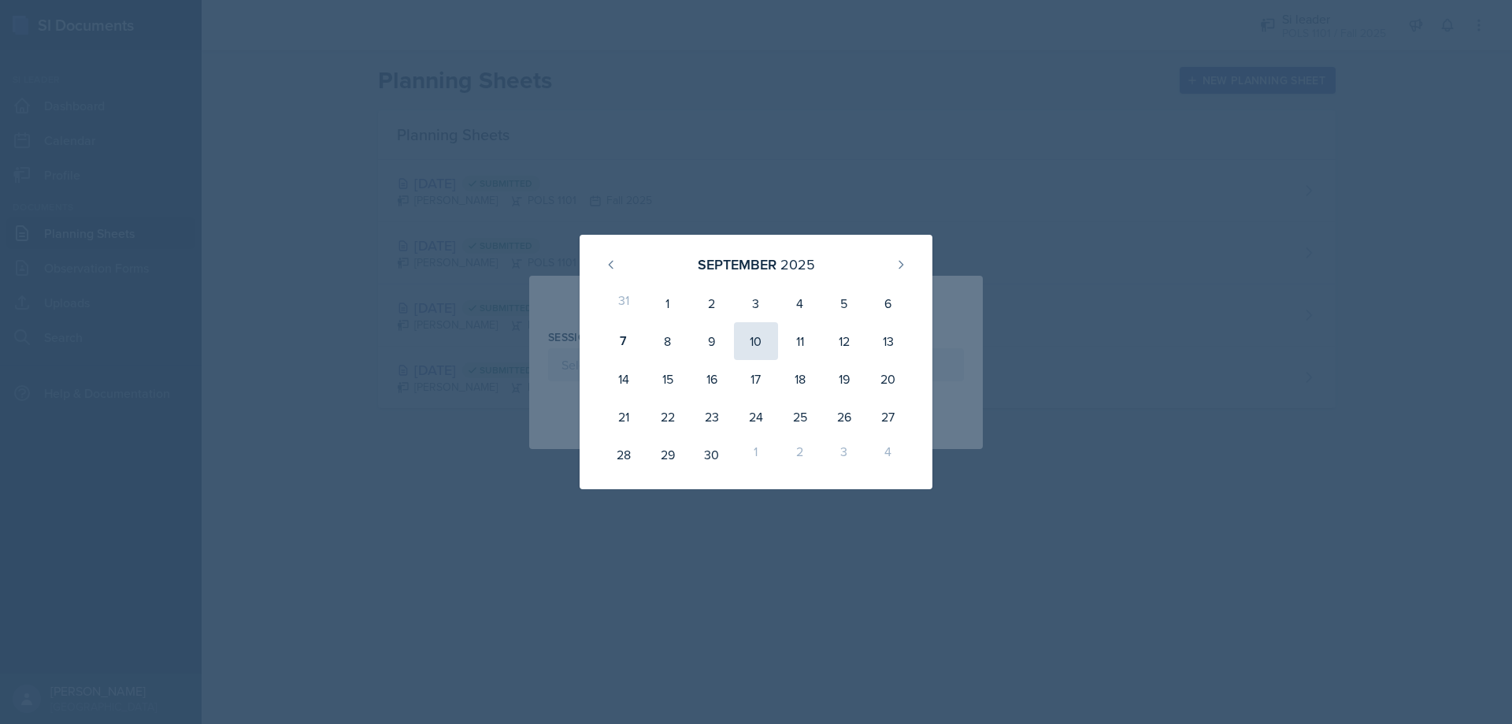
click at [761, 343] on div "10" at bounding box center [756, 341] width 44 height 38
type input "[DATE]"
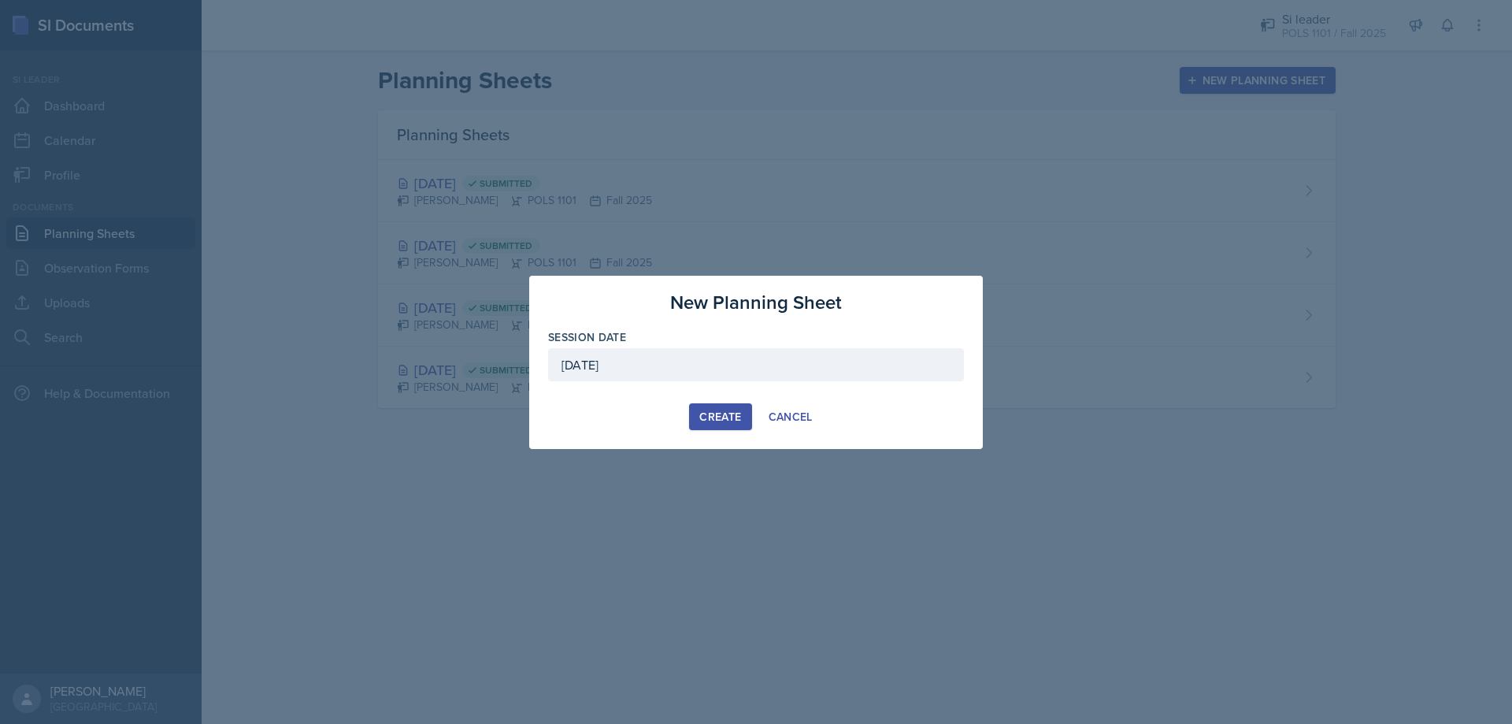
click at [712, 413] on div "Create" at bounding box center [721, 416] width 42 height 13
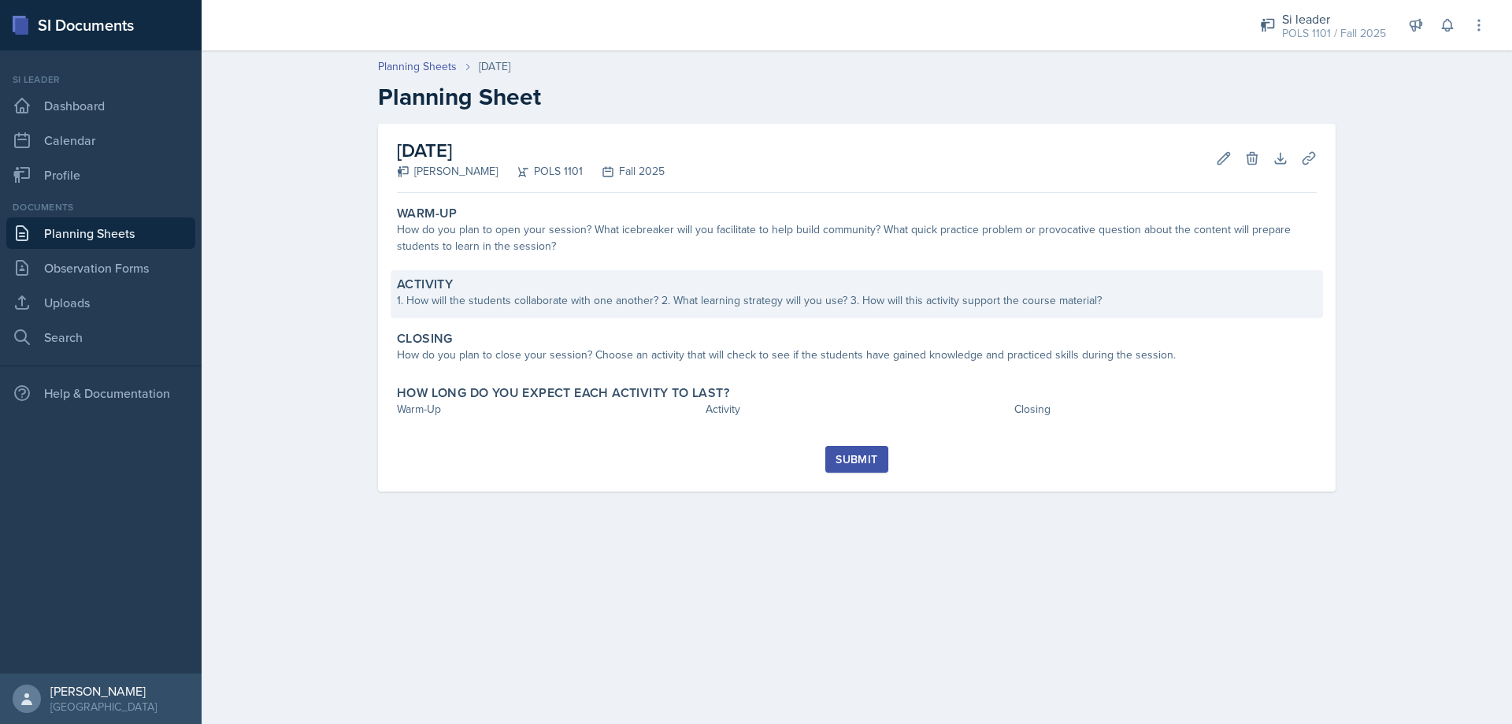
click at [649, 277] on div "Activity" at bounding box center [857, 284] width 920 height 16
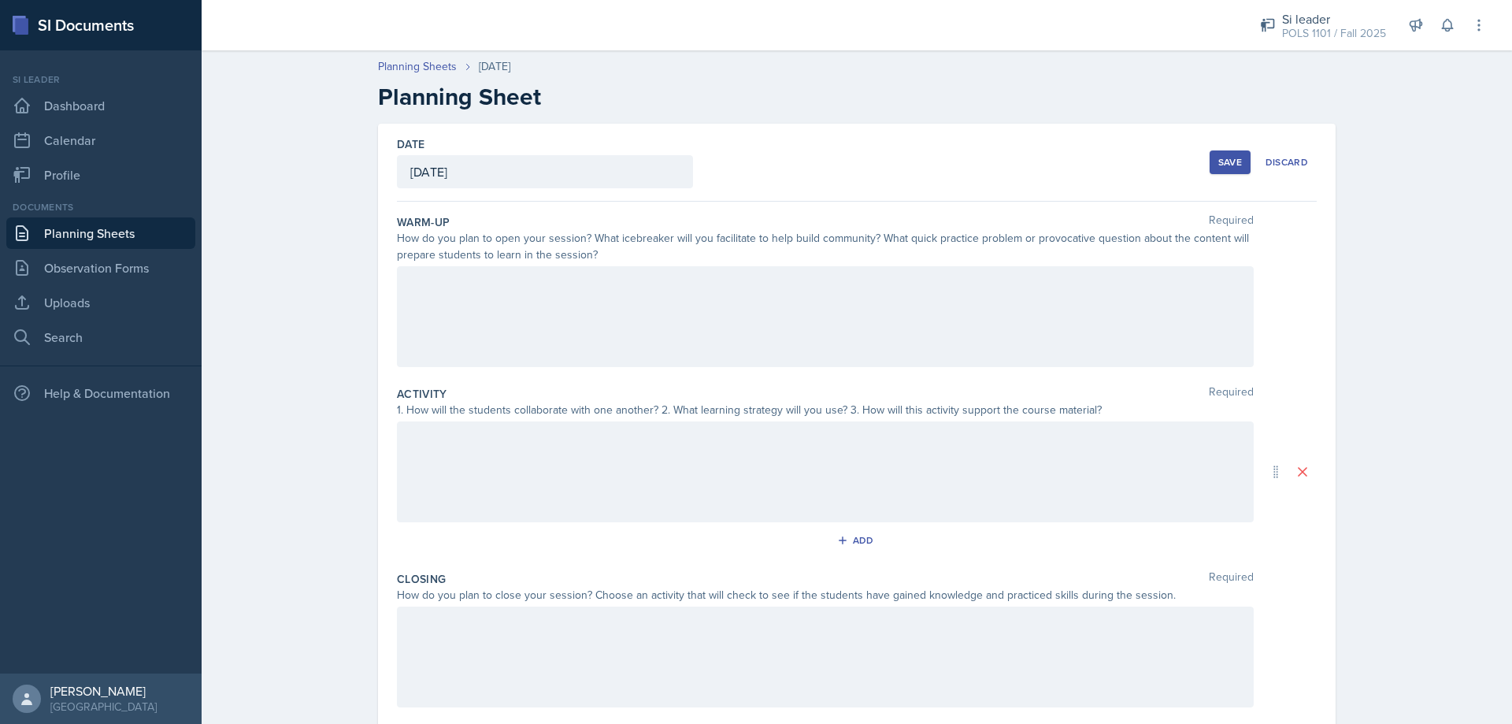
click at [587, 352] on div at bounding box center [825, 316] width 857 height 101
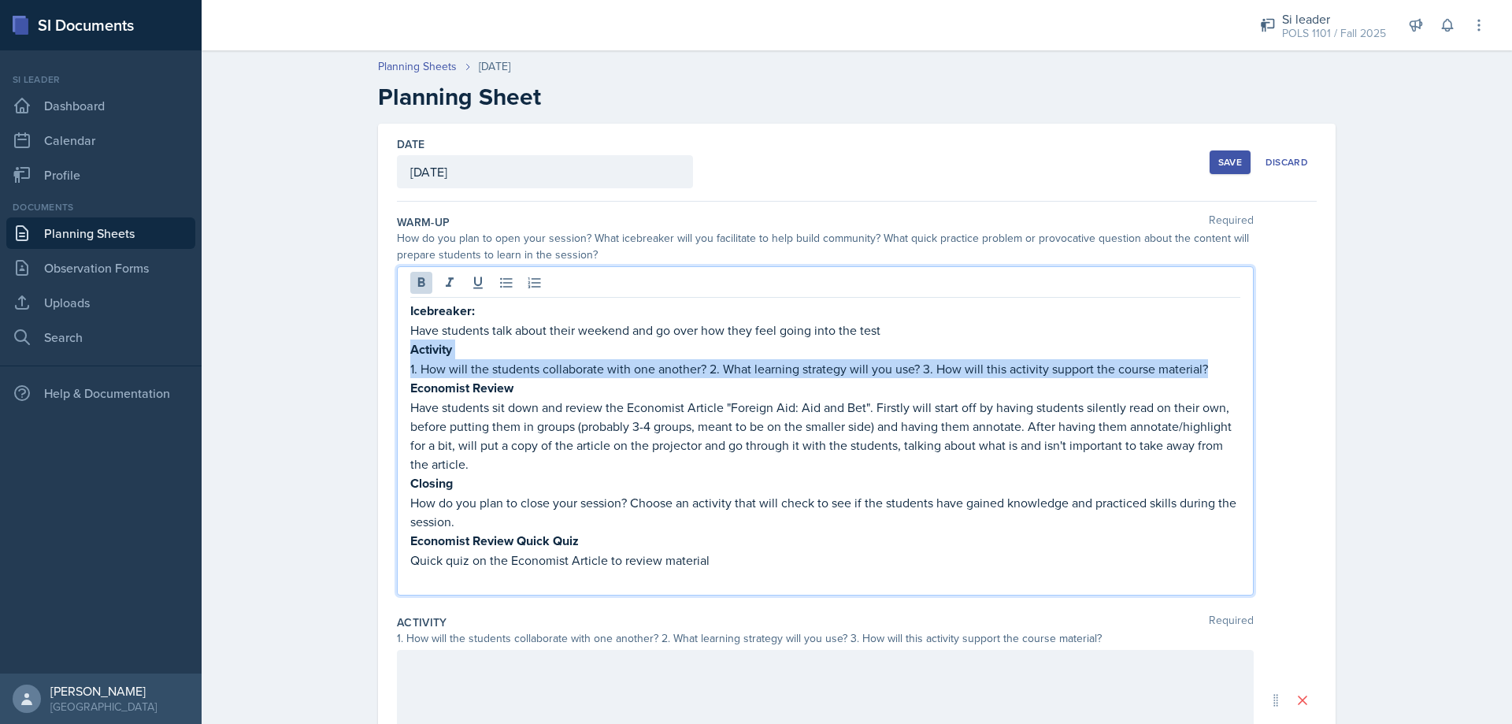
drag, startPoint x: 1038, startPoint y: 384, endPoint x: 380, endPoint y: 352, distance: 658.5
click at [380, 352] on div "Date [DATE] [DATE] 31 1 2 3 4 5 6 7 8 9 10 11 12 13 14 15 16 17 18 19 20 21 22 …" at bounding box center [857, 586] width 958 height 925
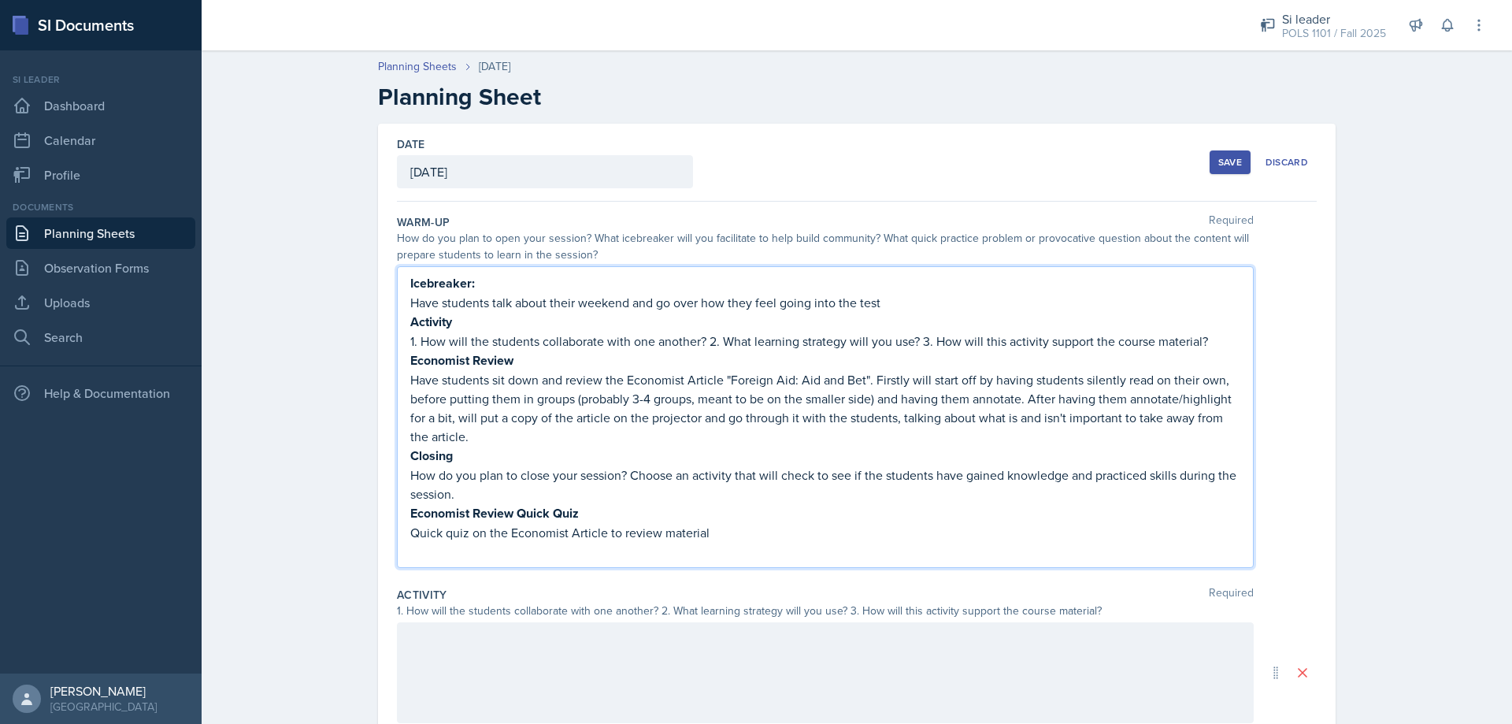
click at [808, 480] on p "How do you plan to close your session? Choose an activity that will check to se…" at bounding box center [825, 485] width 830 height 38
click at [763, 540] on p "Quick quiz on the Economist Article to review material" at bounding box center [825, 532] width 830 height 19
drag, startPoint x: 738, startPoint y: 533, endPoint x: 395, endPoint y: 360, distance: 384.3
click at [397, 360] on div "Icebreaker: Have students talk about their weekend and go over how they feel go…" at bounding box center [825, 417] width 857 height 302
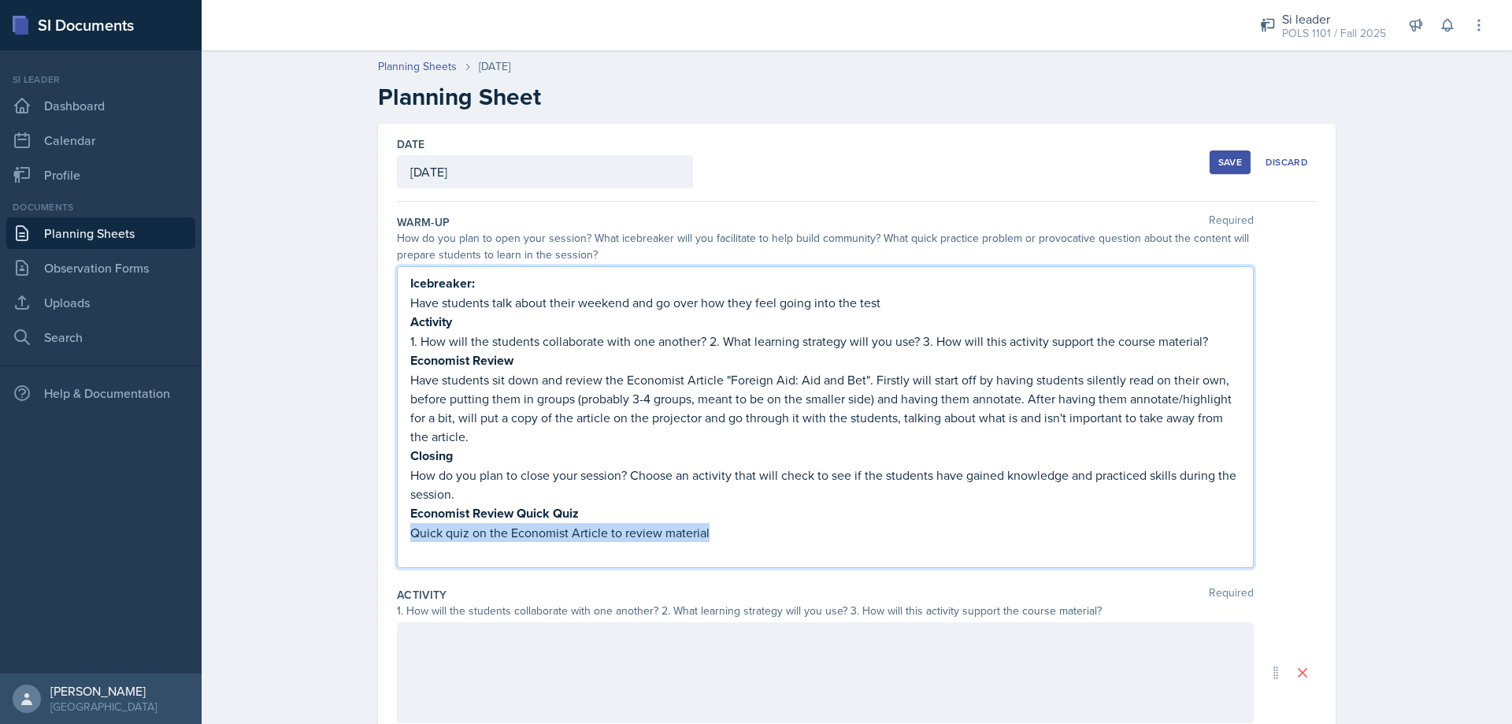
click at [719, 528] on p "Quick quiz on the Economist Article to review material" at bounding box center [825, 532] width 830 height 19
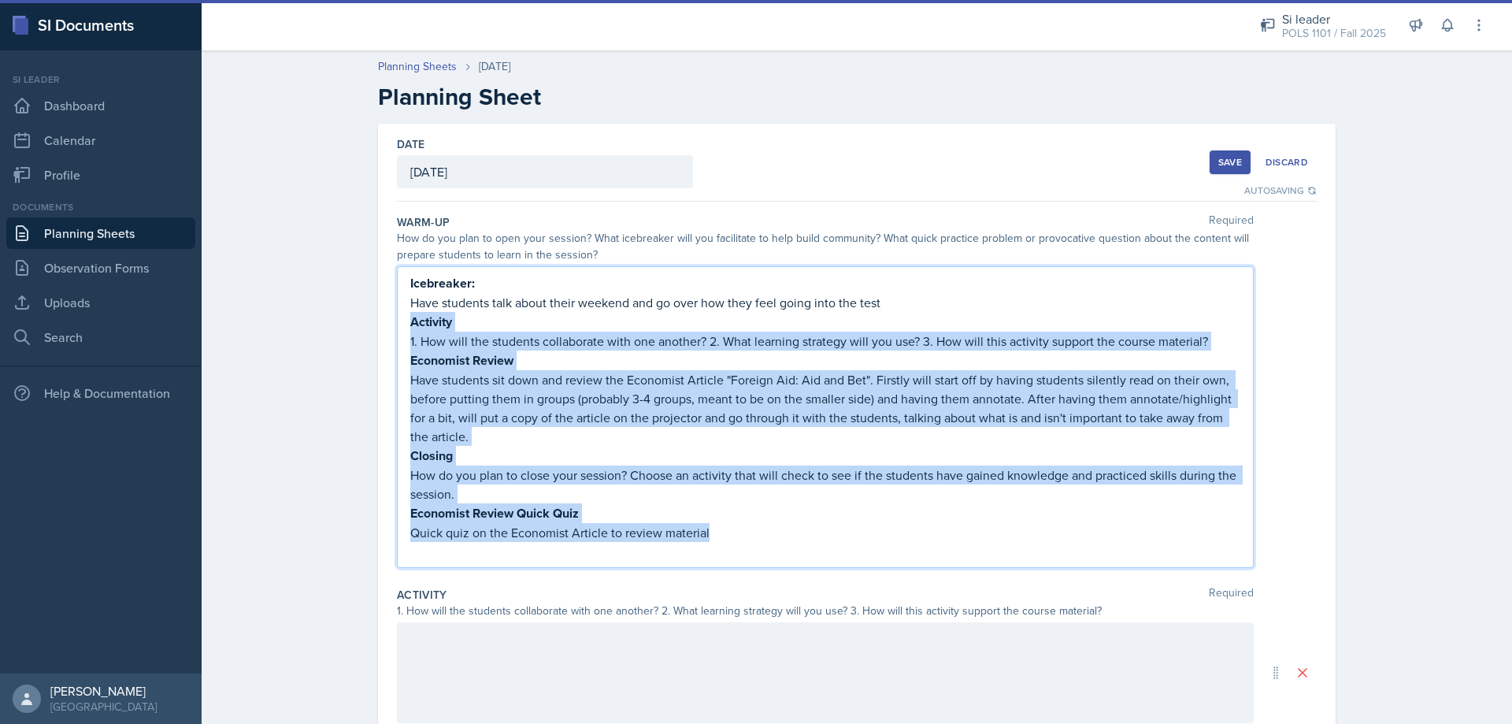
drag, startPoint x: 658, startPoint y: 515, endPoint x: 373, endPoint y: 326, distance: 341.5
click at [378, 326] on div "Date [DATE] [DATE] 31 1 2 3 4 5 6 7 8 9 10 11 12 13 14 15 16 17 18 19 20 21 22 …" at bounding box center [857, 572] width 958 height 897
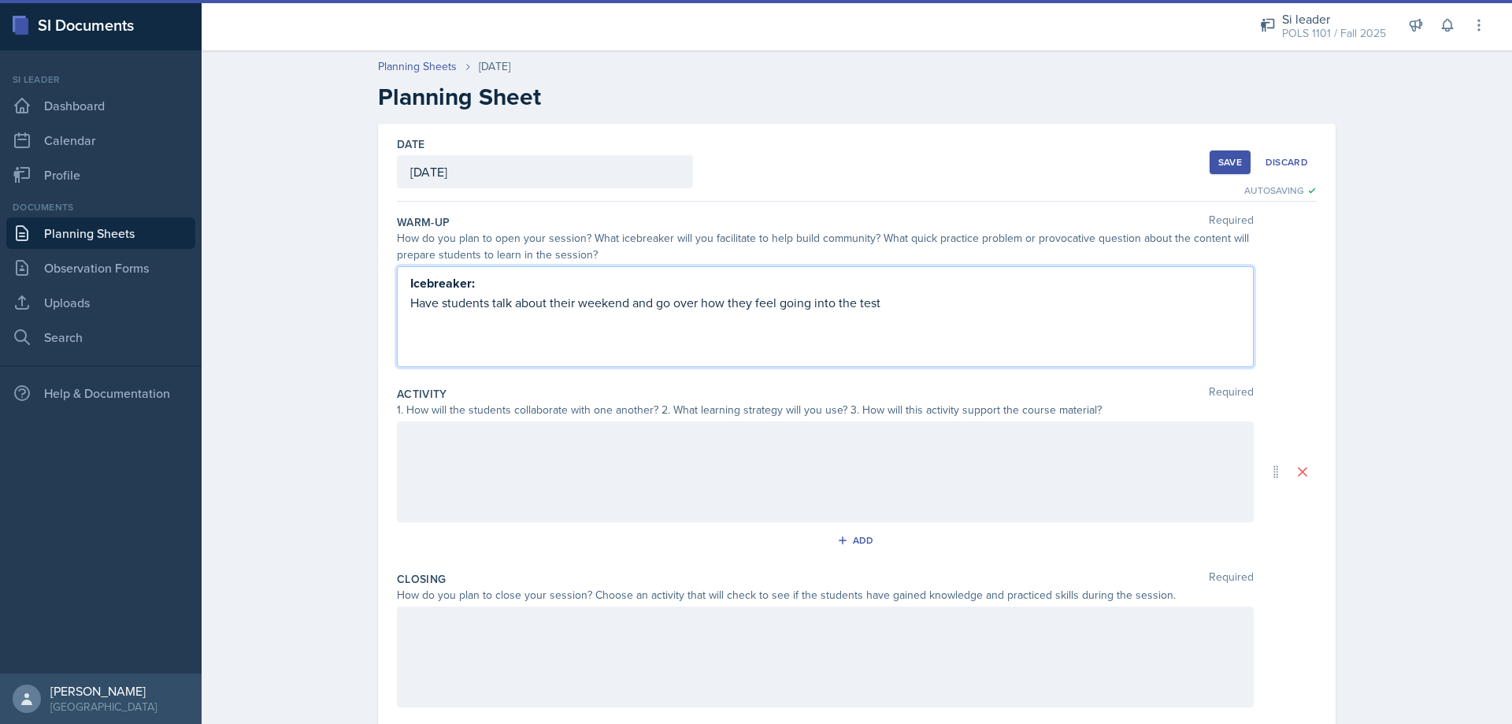
click at [516, 454] on div at bounding box center [825, 471] width 857 height 101
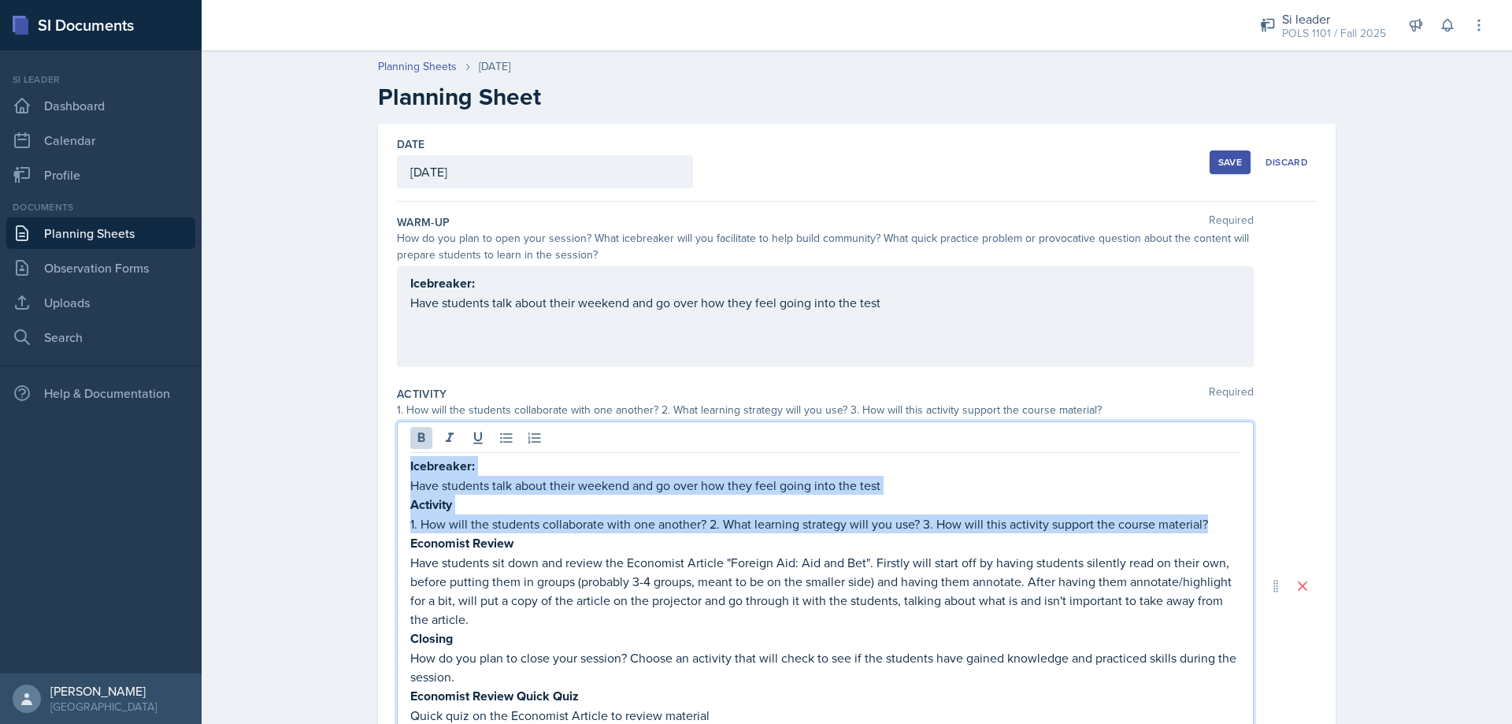
drag, startPoint x: 1208, startPoint y: 525, endPoint x: 113, endPoint y: 464, distance: 1096.6
click at [113, 464] on div "SI Documents Si leader Dashboard Calendar Profile Documents Planning Sheets Obs…" at bounding box center [756, 362] width 1512 height 724
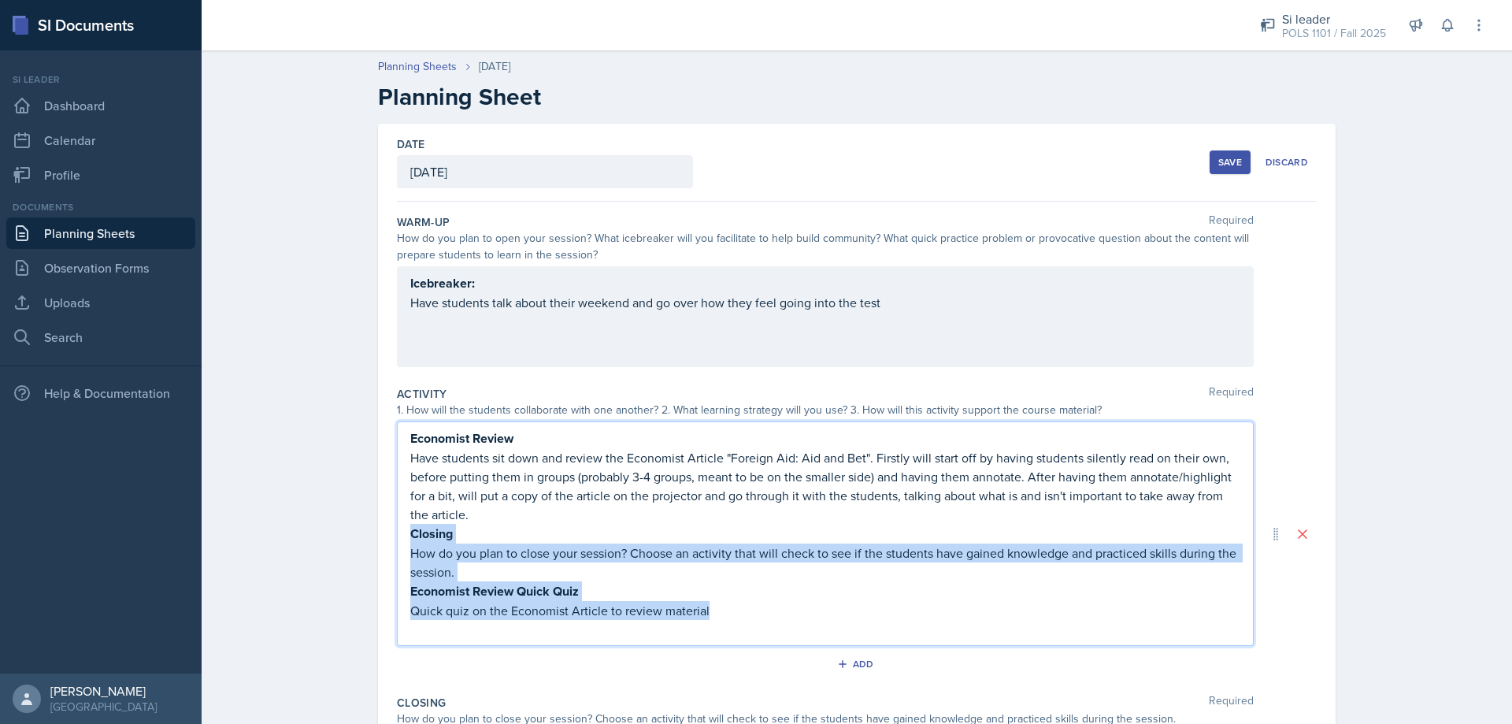
drag, startPoint x: 599, startPoint y: 611, endPoint x: 299, endPoint y: 529, distance: 311.3
click at [299, 529] on div "Planning Sheets [DATE] Planning Sheet Date [DATE] [DATE] 31 1 2 3 4 5 6 7 8 9 1…" at bounding box center [857, 512] width 1311 height 939
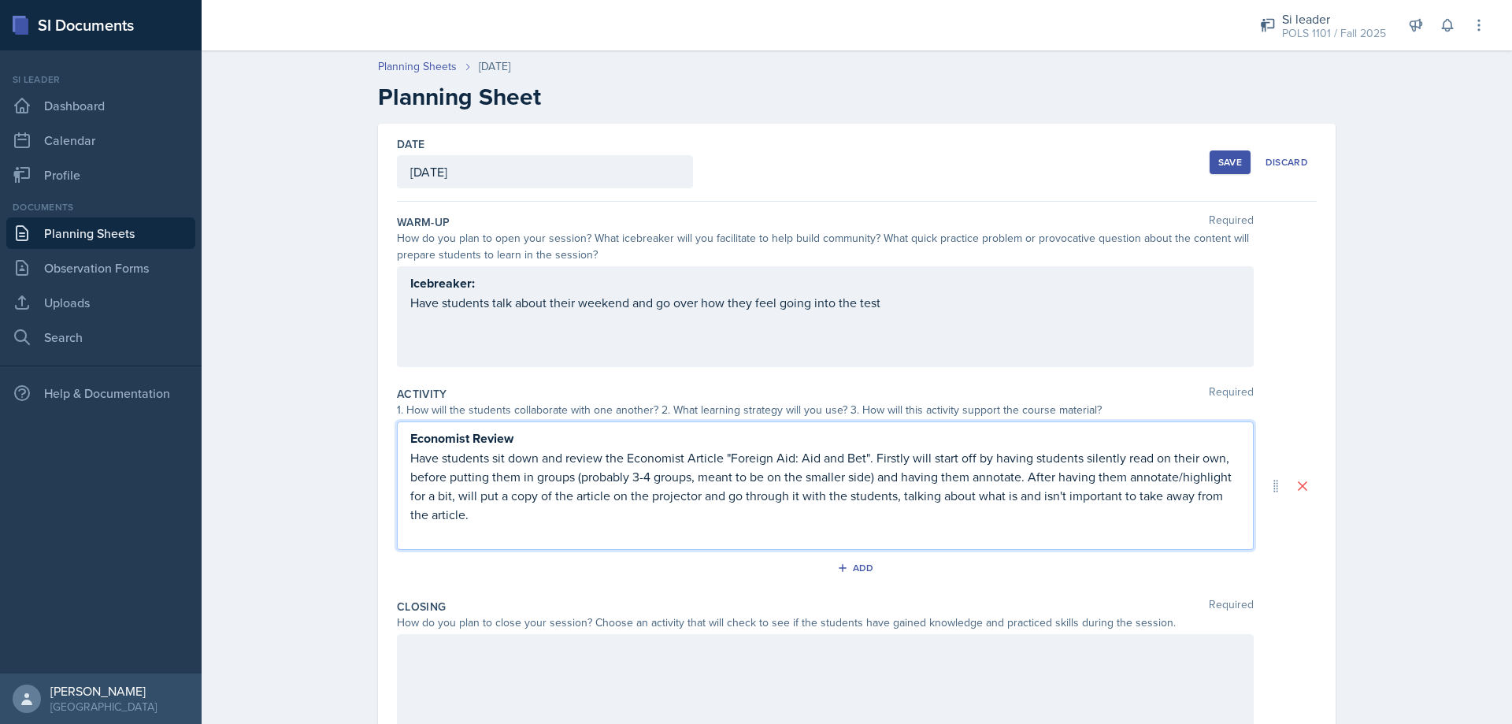
click at [434, 686] on div at bounding box center [825, 684] width 857 height 101
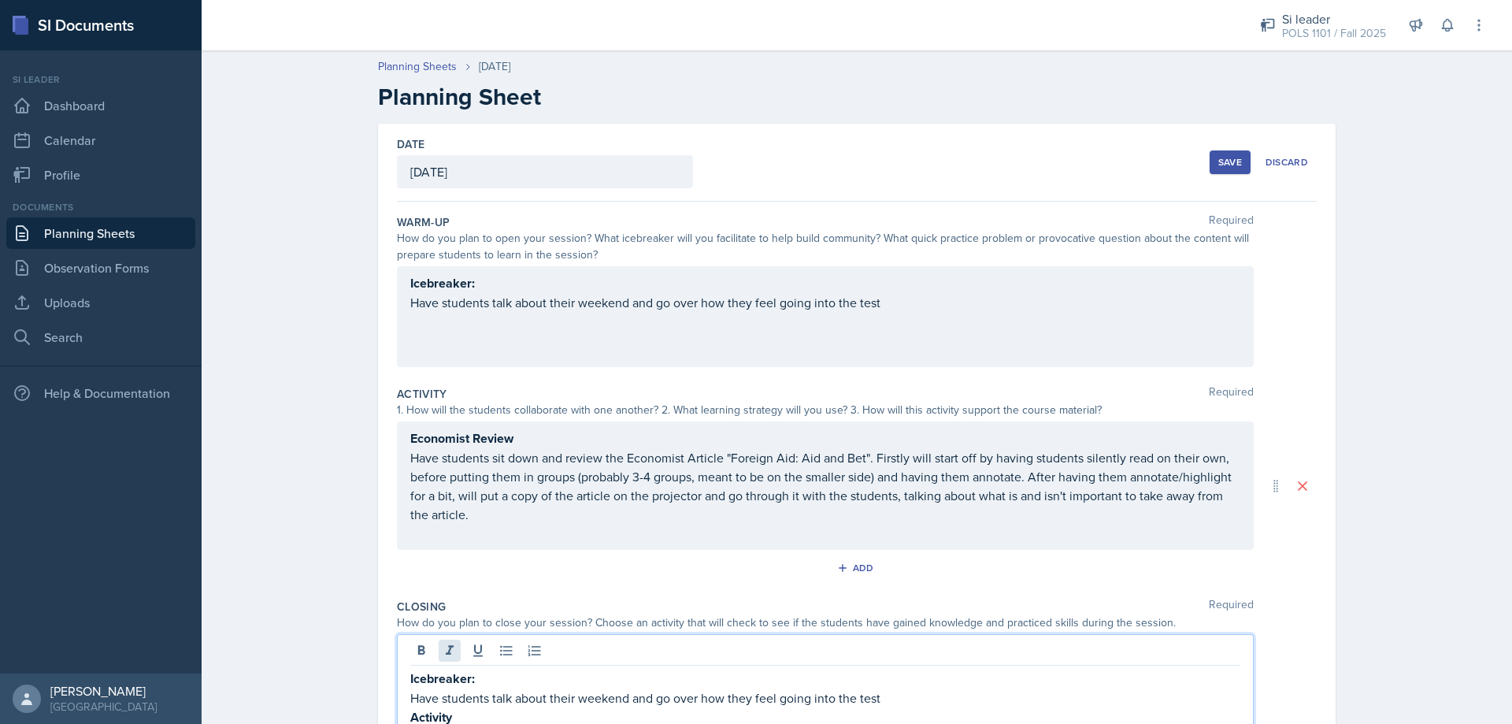
scroll to position [217, 0]
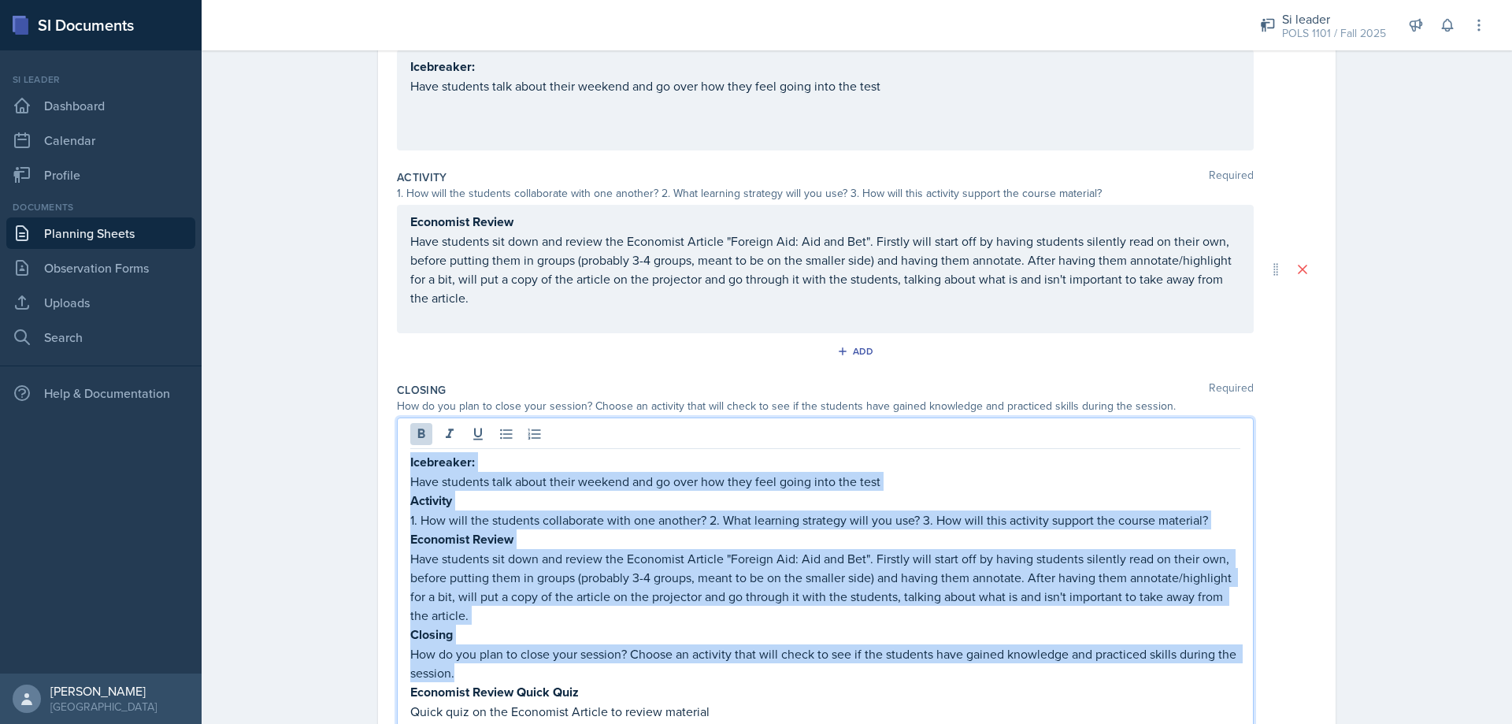
drag, startPoint x: 488, startPoint y: 671, endPoint x: 375, endPoint y: 439, distance: 258.2
click at [378, 439] on div "Date [DATE] [DATE] 31 1 2 3 4 5 6 7 8 9 10 11 12 13 14 15 16 17 18 19 20 21 22 …" at bounding box center [857, 383] width 958 height 952
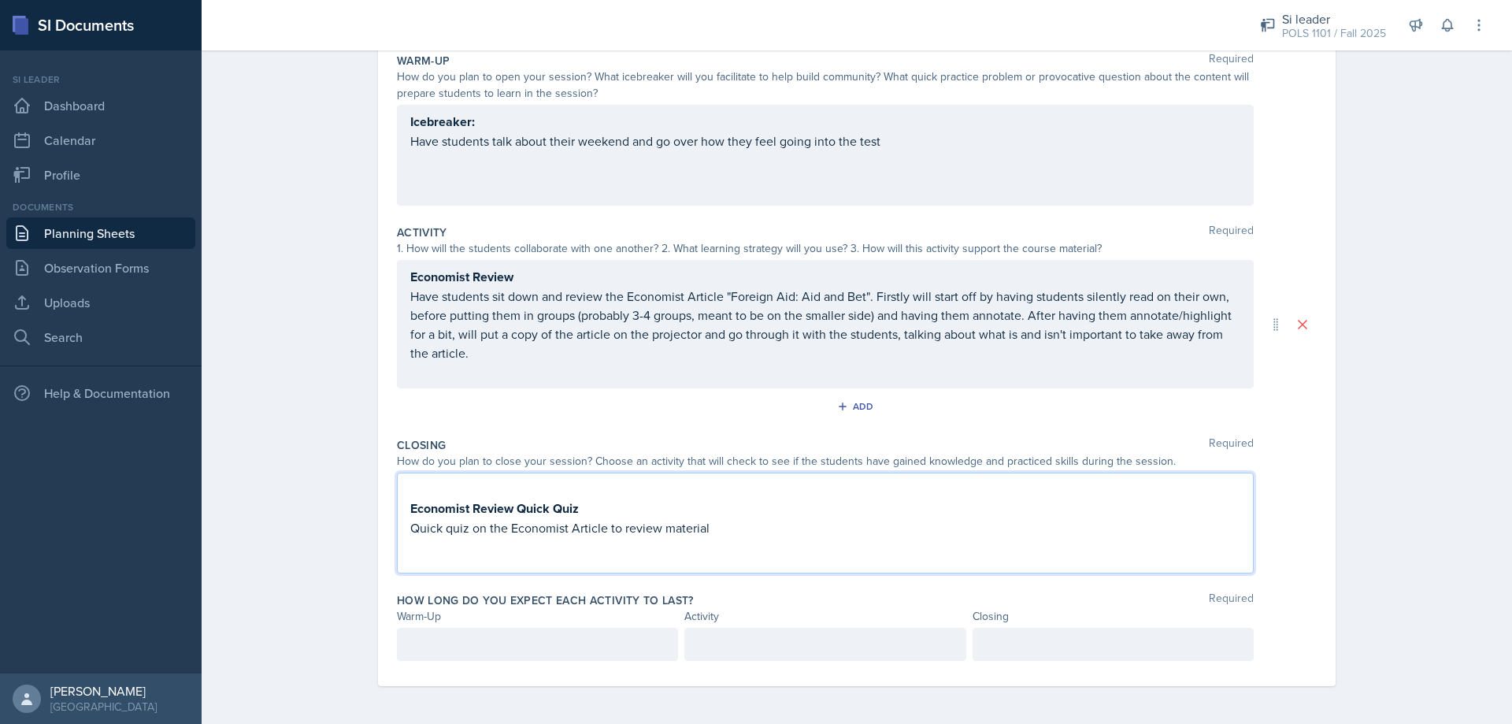
scroll to position [161, 0]
click at [417, 493] on p at bounding box center [825, 489] width 830 height 19
click at [410, 507] on strong "Economist Review Quick Quiz" at bounding box center [494, 508] width 169 height 18
click at [513, 636] on p at bounding box center [537, 644] width 254 height 19
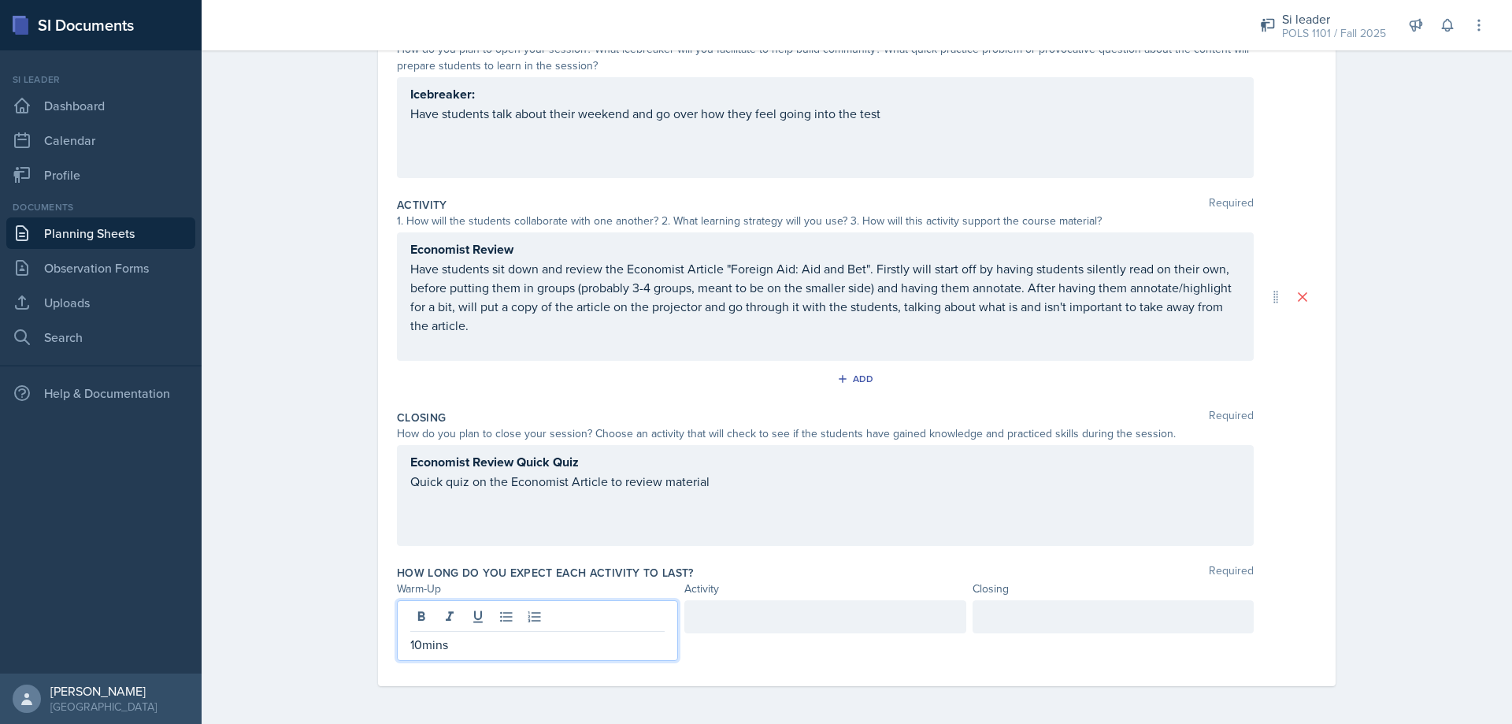
click at [706, 618] on div at bounding box center [825, 616] width 281 height 33
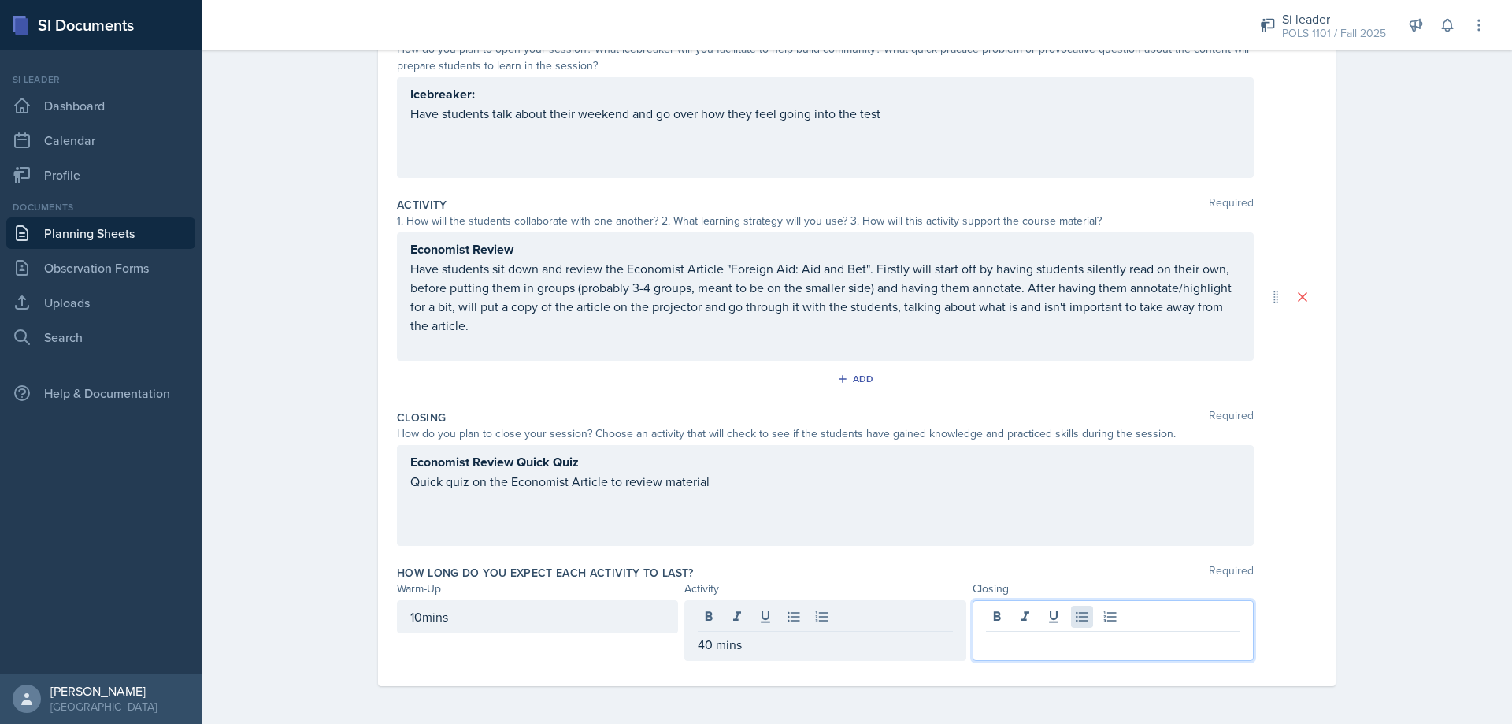
click at [1073, 614] on div at bounding box center [1113, 630] width 281 height 61
click at [859, 271] on p "Have students sit down and review the Economist Article "Foreign Aid: Aid and B…" at bounding box center [825, 297] width 830 height 76
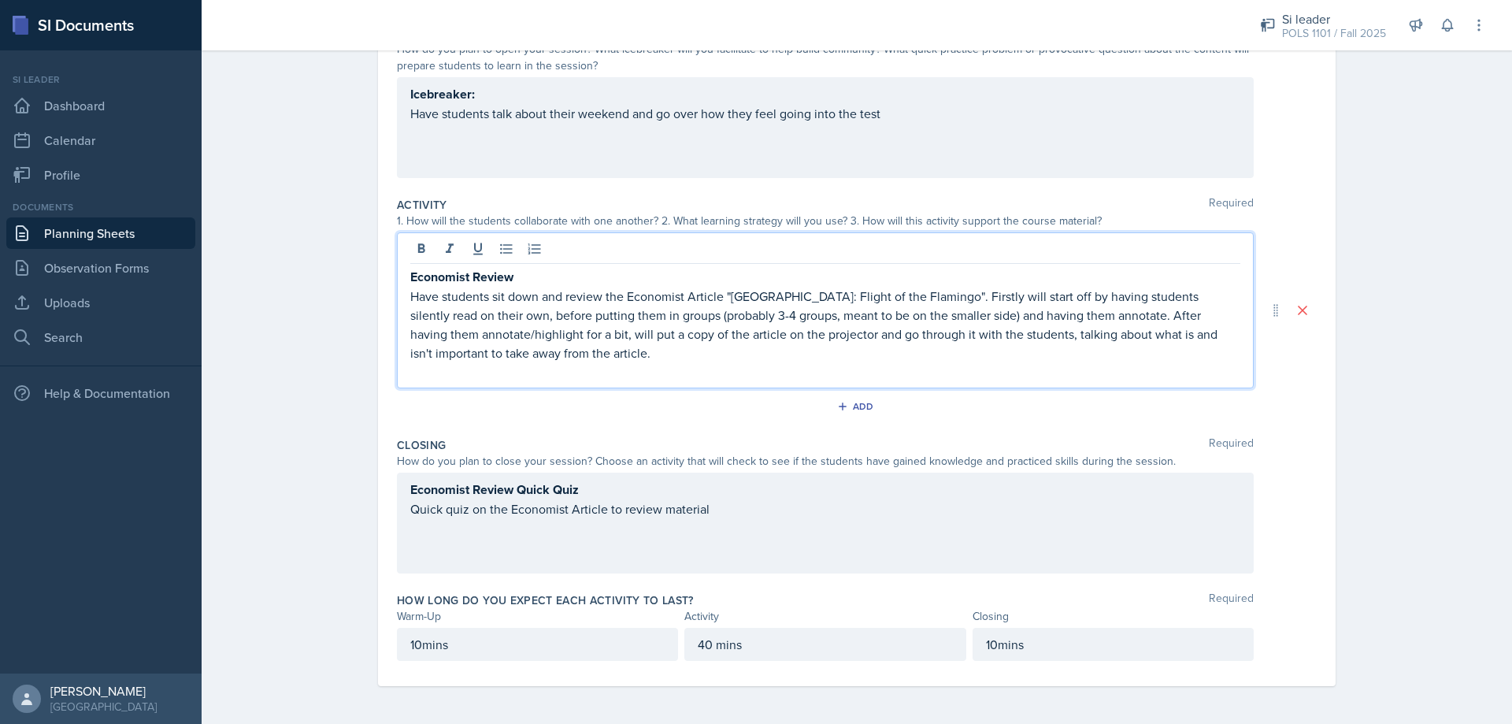
click at [1313, 353] on div "Date [DATE] [DATE] 31 1 2 3 4 5 6 7 8 9 10 11 12 13 14 15 16 17 18 19 20 21 22 …" at bounding box center [857, 310] width 958 height 751
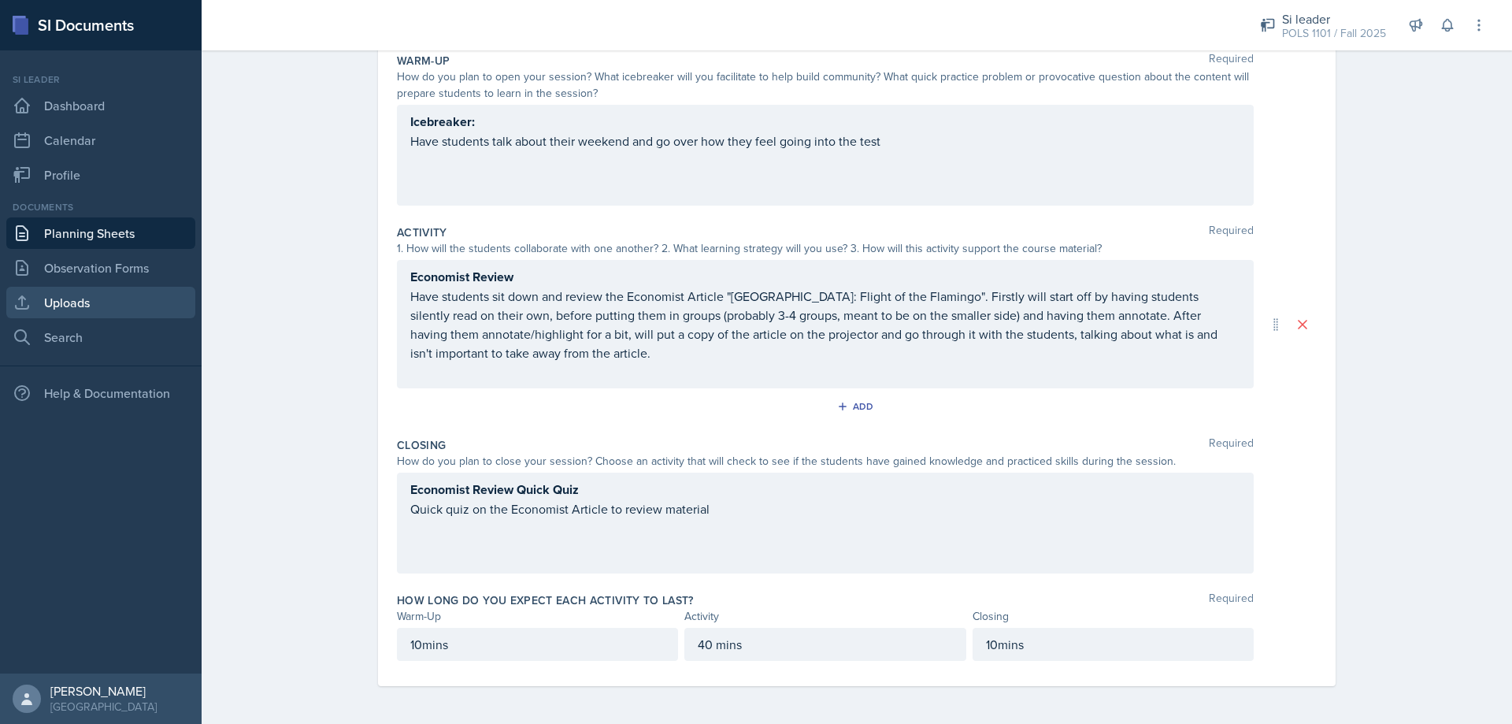
click at [83, 288] on link "Uploads" at bounding box center [100, 303] width 189 height 32
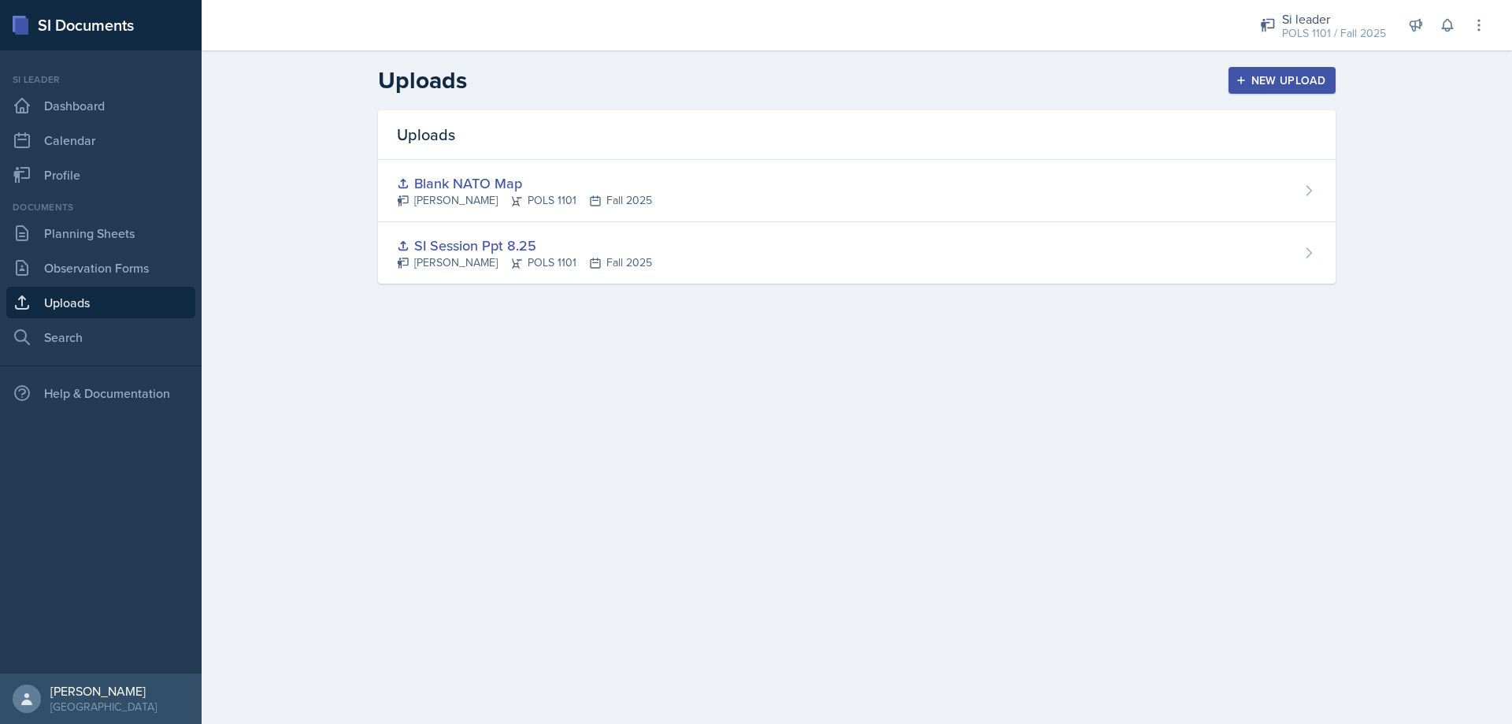
click at [1309, 84] on div "New Upload" at bounding box center [1282, 80] width 87 height 13
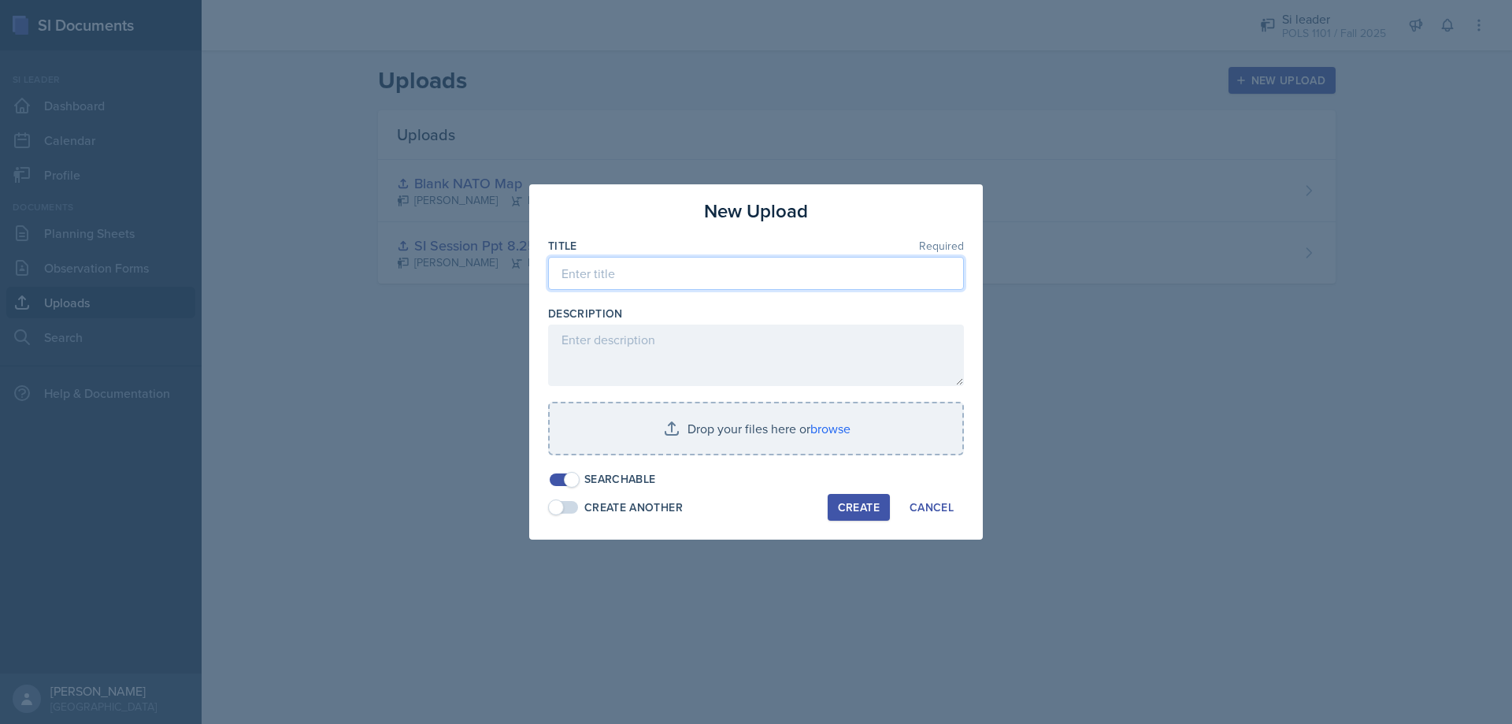
click at [803, 271] on input at bounding box center [756, 273] width 416 height 33
type input "F"
type input "Ukraine Flight of the Flamingo"
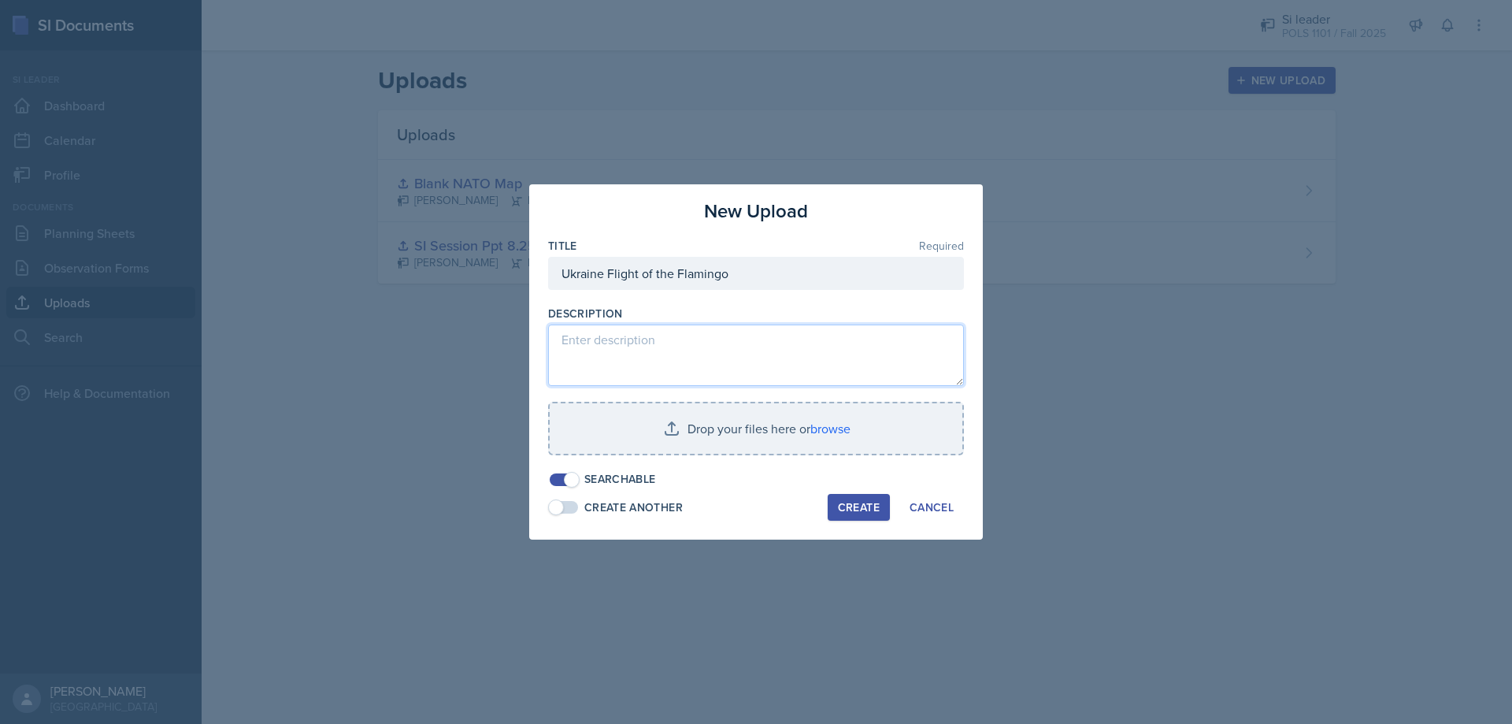
click at [761, 328] on textarea at bounding box center [756, 355] width 416 height 61
type textarea "U"
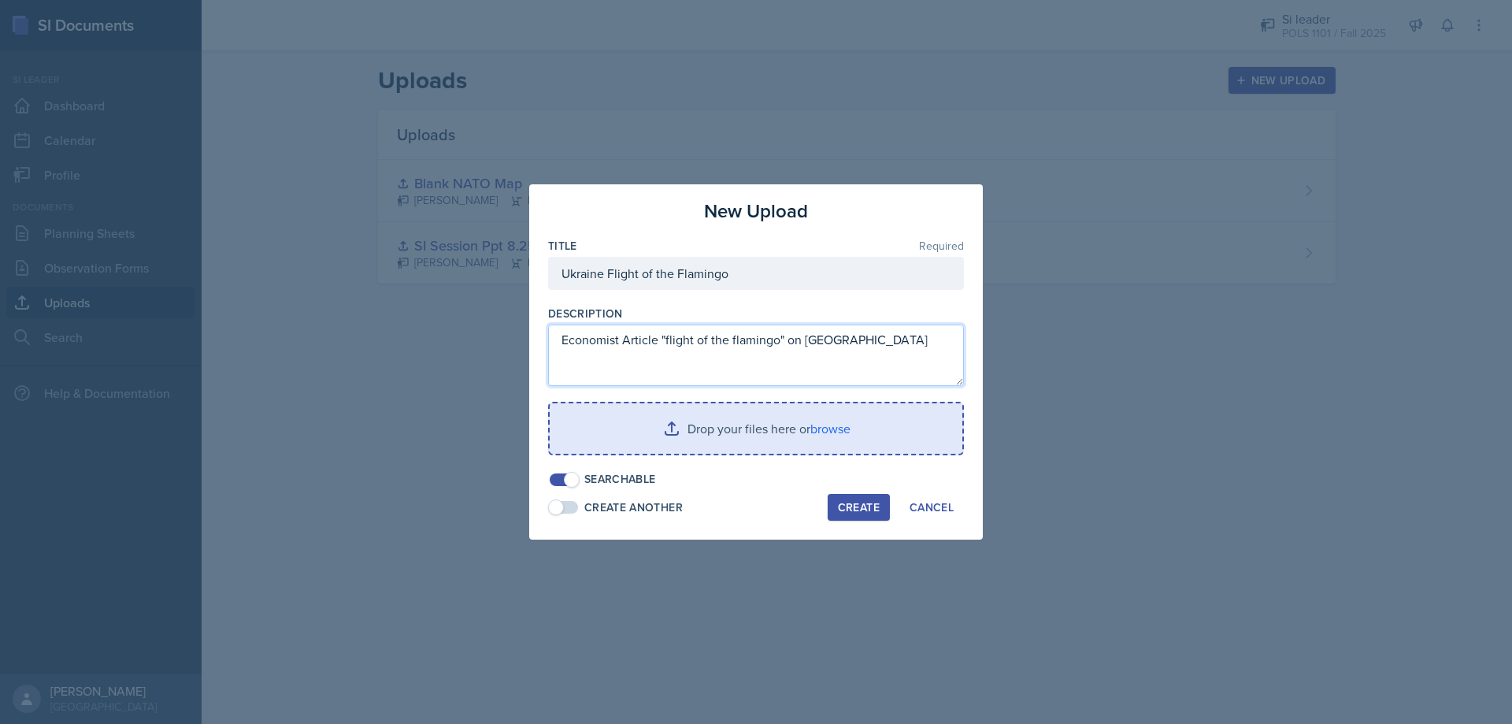
type textarea "Economist Article "flight of the flamingo" on [GEOGRAPHIC_DATA]"
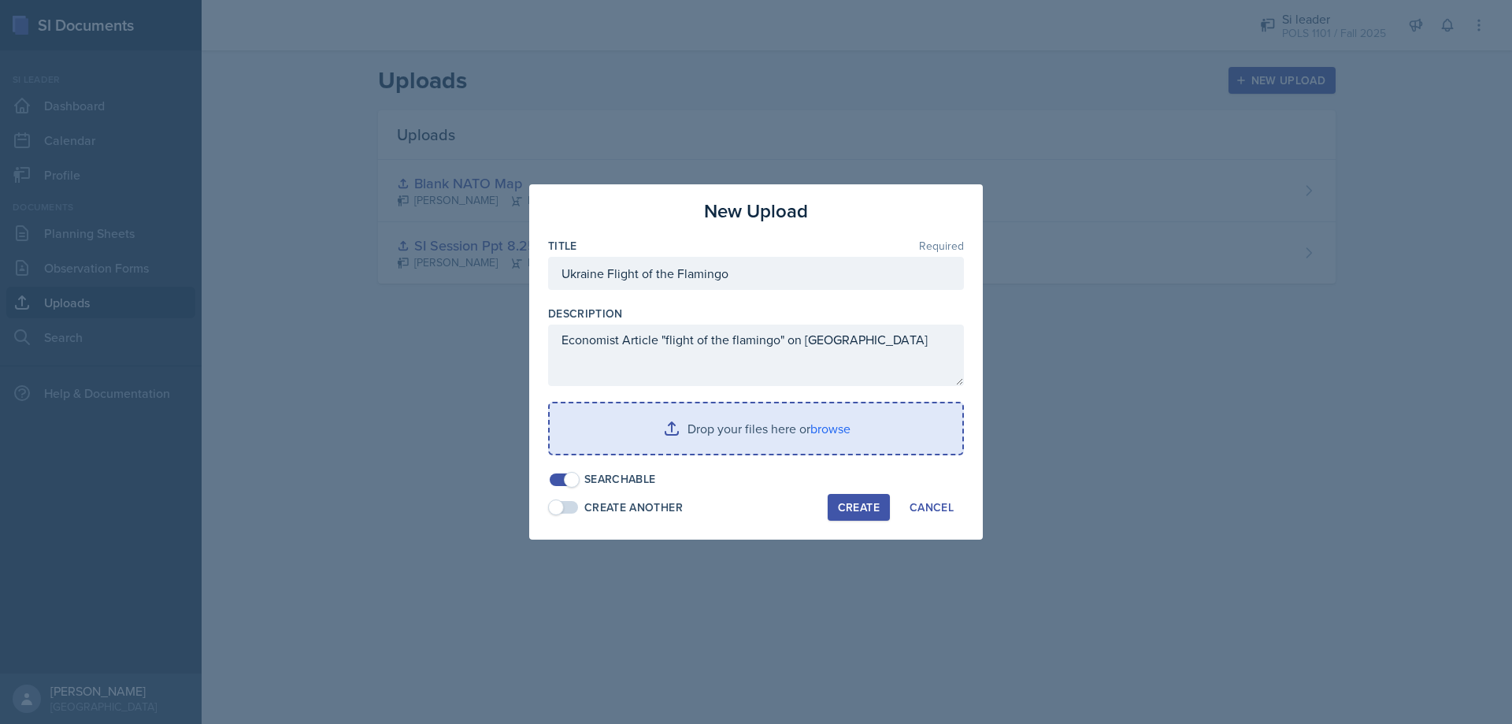
click at [674, 445] on input "file" at bounding box center [756, 428] width 413 height 50
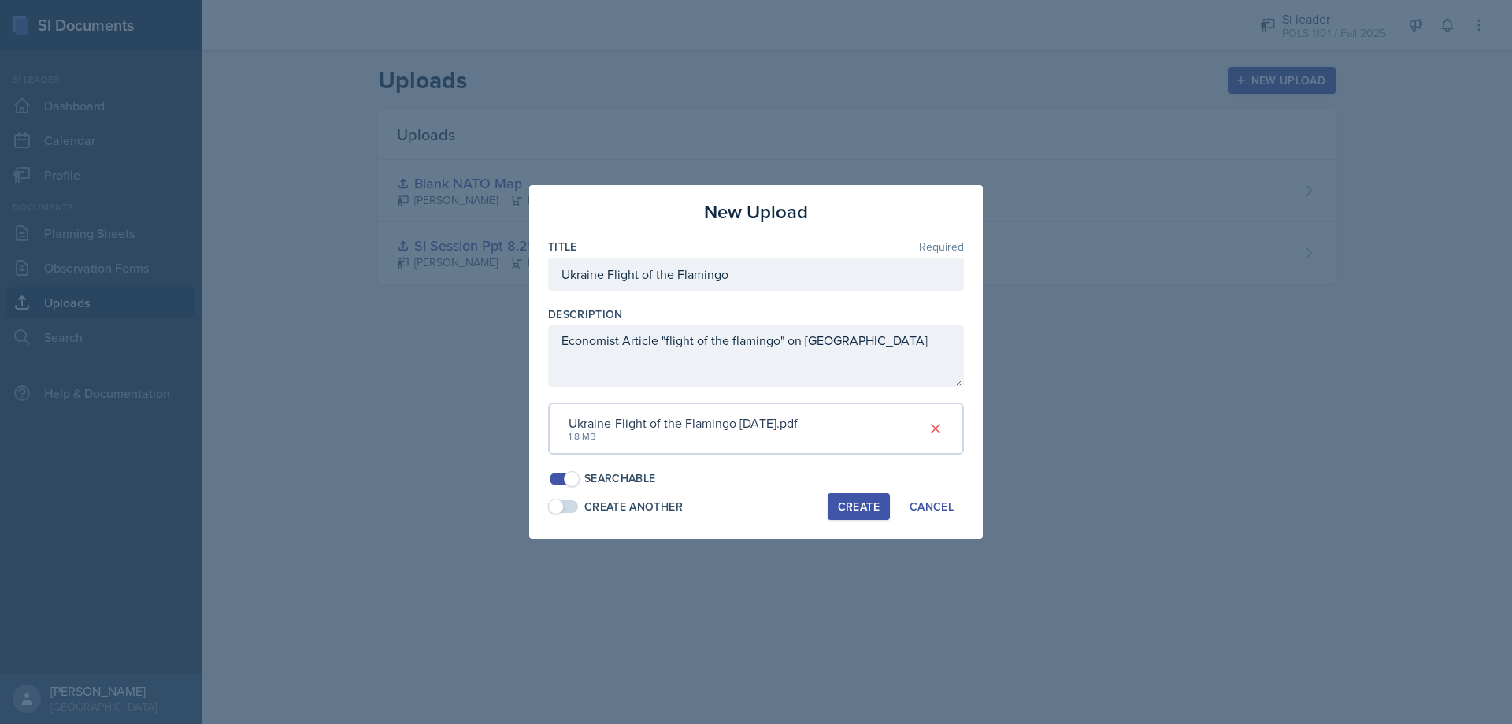
click at [842, 503] on div "Create" at bounding box center [859, 506] width 42 height 13
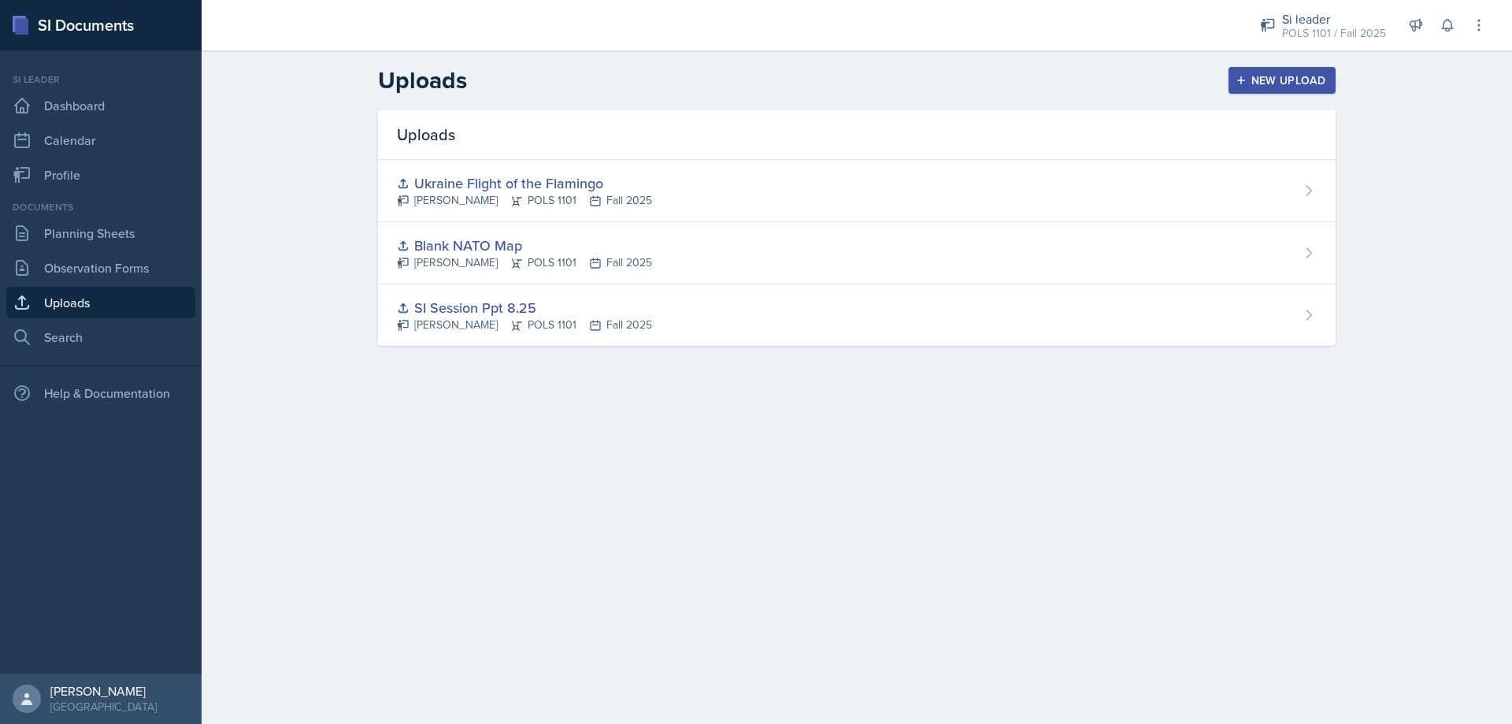
click at [69, 250] on div "Documents Planning Sheets Observation Forms Uploads Search" at bounding box center [100, 276] width 189 height 153
click at [82, 235] on link "Planning Sheets" at bounding box center [100, 233] width 189 height 32
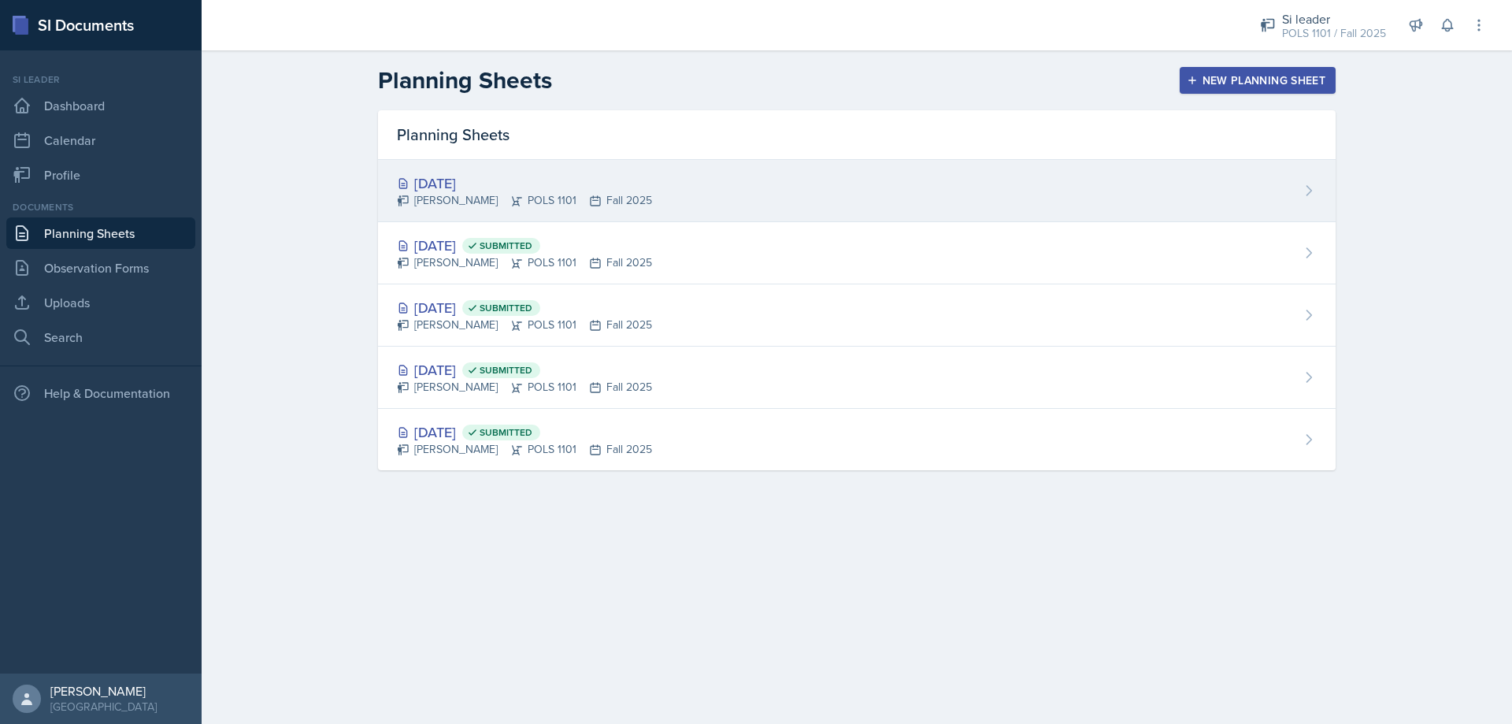
click at [936, 179] on div "[DATE] [PERSON_NAME] POLS 1101 Fall 2025" at bounding box center [857, 191] width 958 height 62
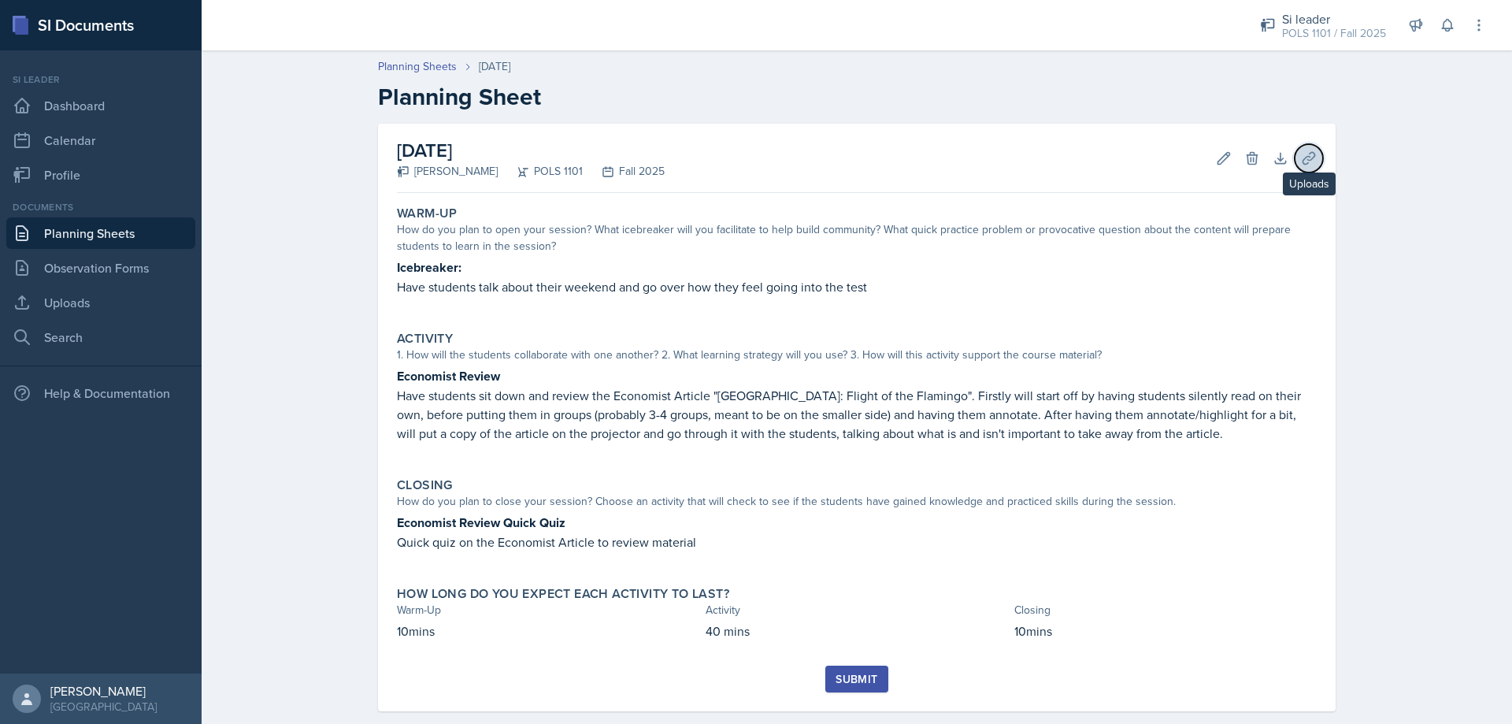
click at [1295, 162] on button "Uploads" at bounding box center [1309, 158] width 28 height 28
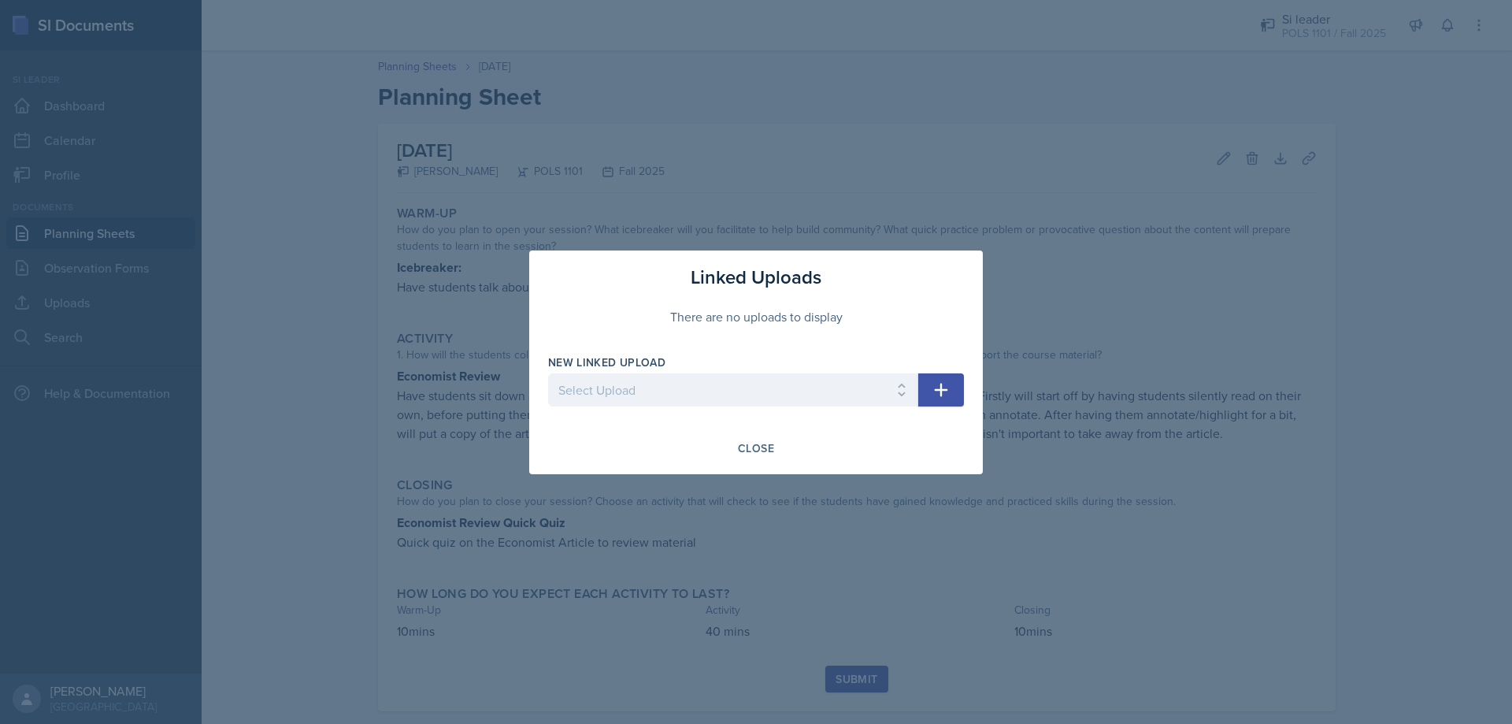
click at [802, 411] on div at bounding box center [733, 414] width 370 height 16
click at [809, 397] on select "Select Upload SI Session Ppt 8.25 Blank NATO Map [GEOGRAPHIC_DATA] Flight of th…" at bounding box center [733, 389] width 370 height 33
select select "85307375-2074-47a7-b451-f56421982cd5"
click at [548, 373] on select "Select Upload SI Session Ppt 8.25 Blank NATO Map [GEOGRAPHIC_DATA] Flight of th…" at bounding box center [733, 389] width 370 height 33
click at [941, 391] on icon "button" at bounding box center [941, 389] width 13 height 13
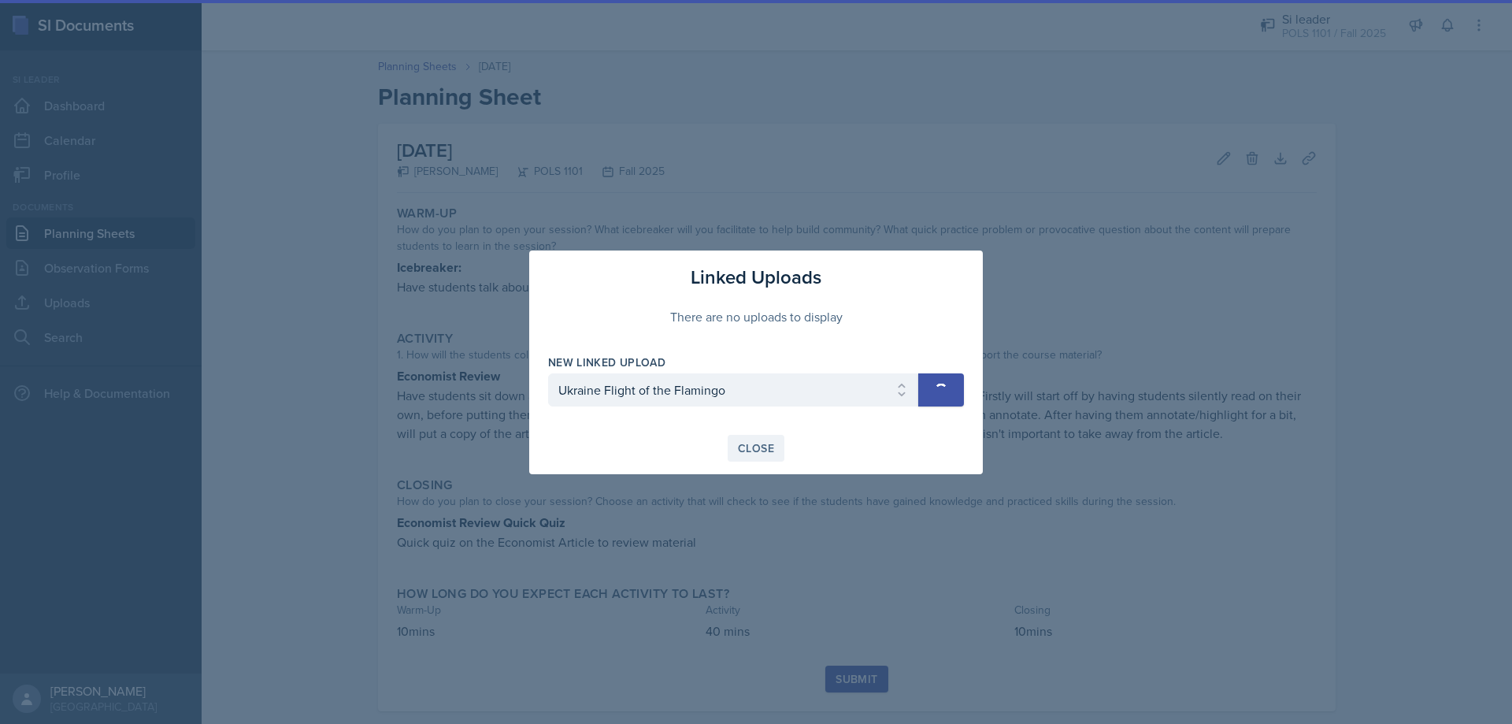
select select
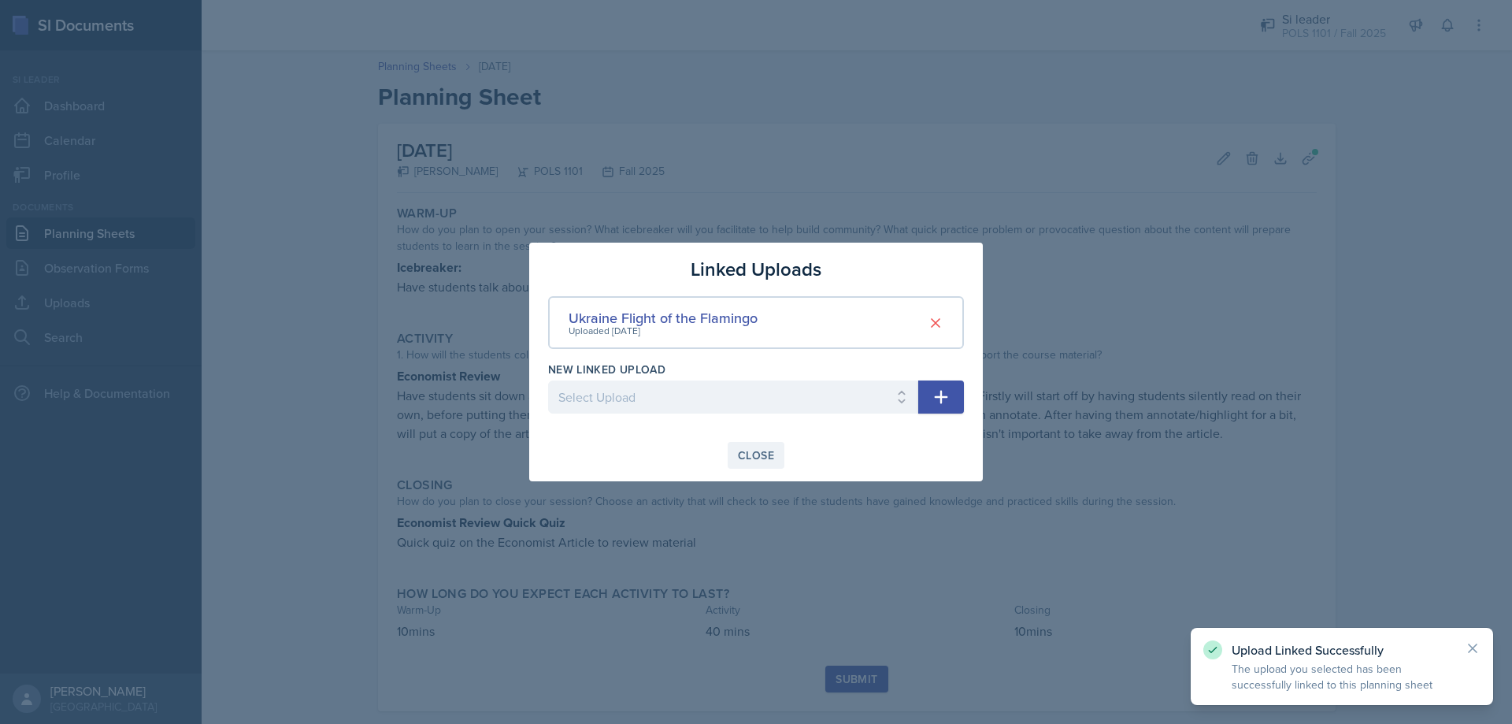
click at [748, 452] on div "Close" at bounding box center [756, 455] width 36 height 13
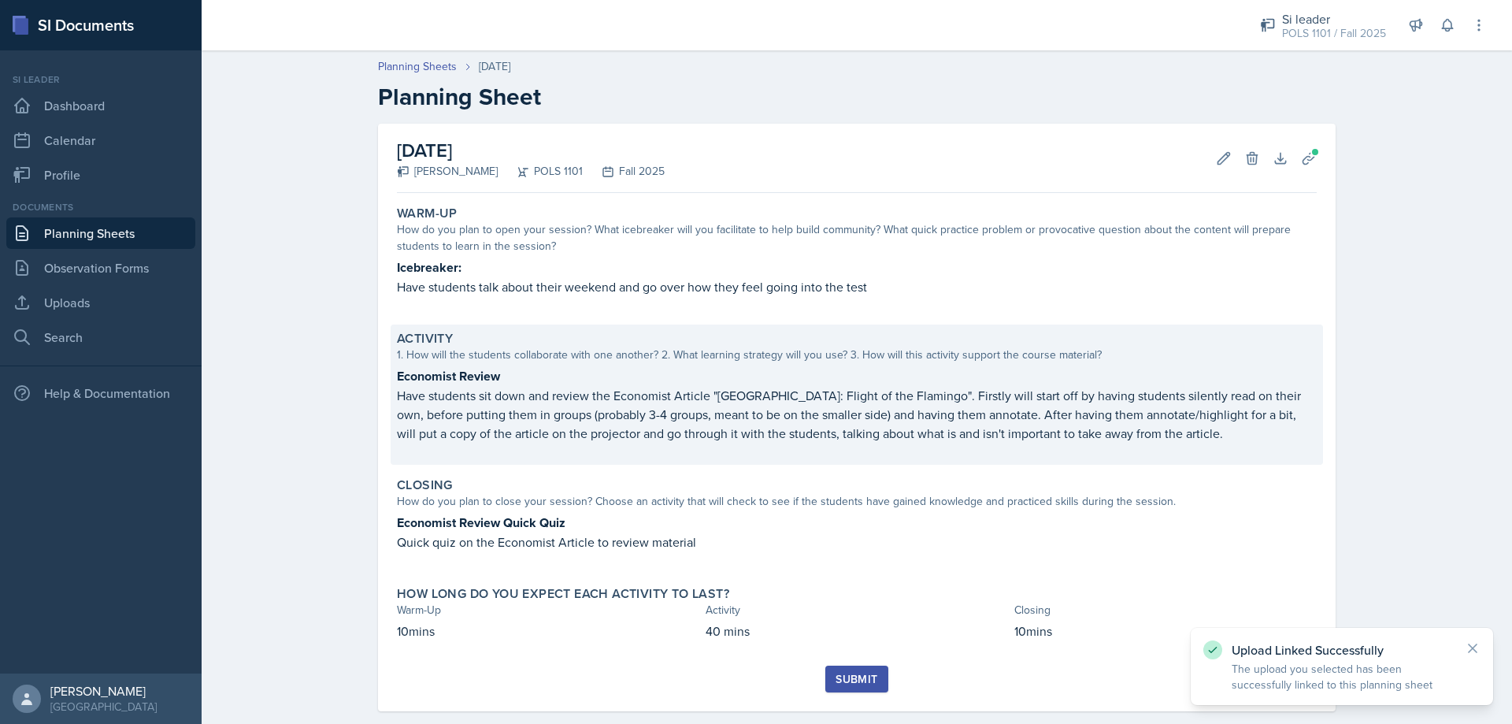
scroll to position [25, 0]
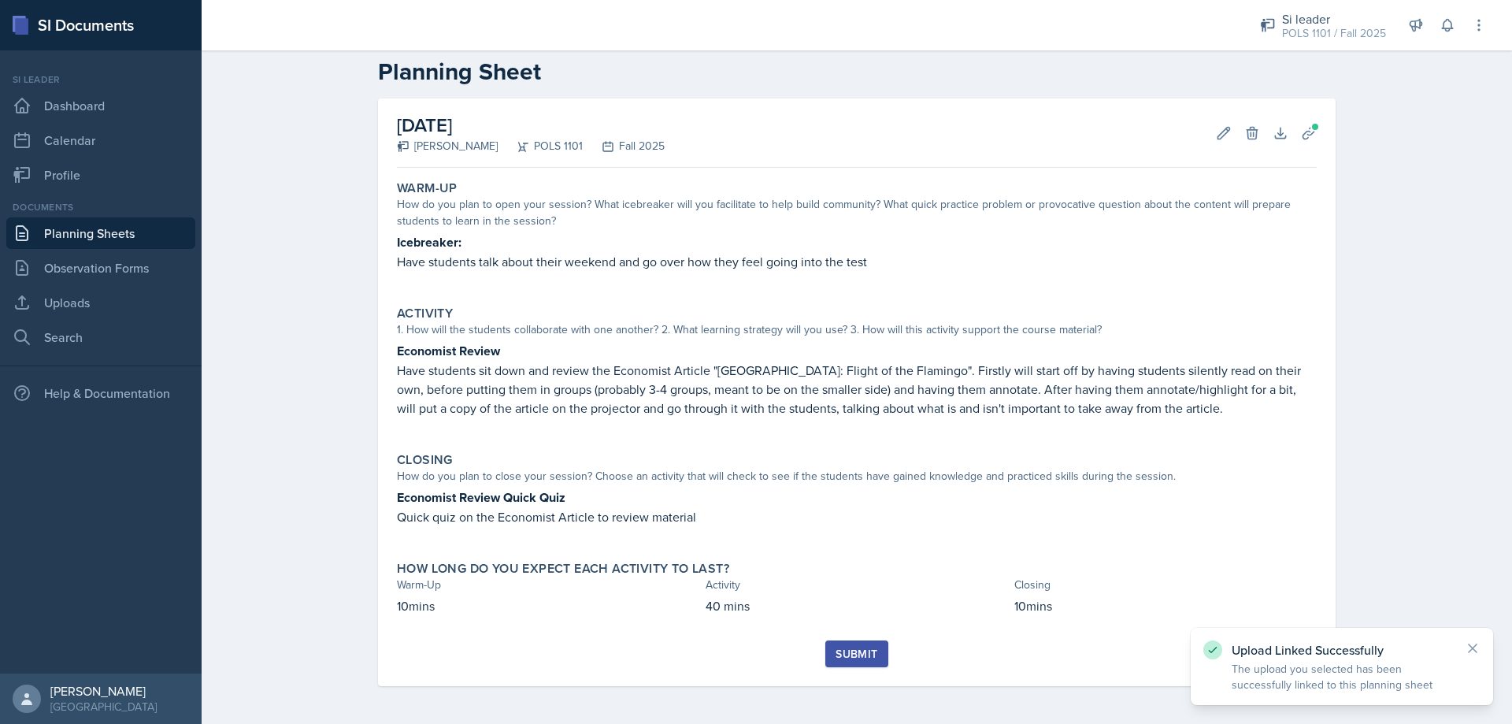
click at [836, 651] on div "Submit" at bounding box center [857, 654] width 42 height 13
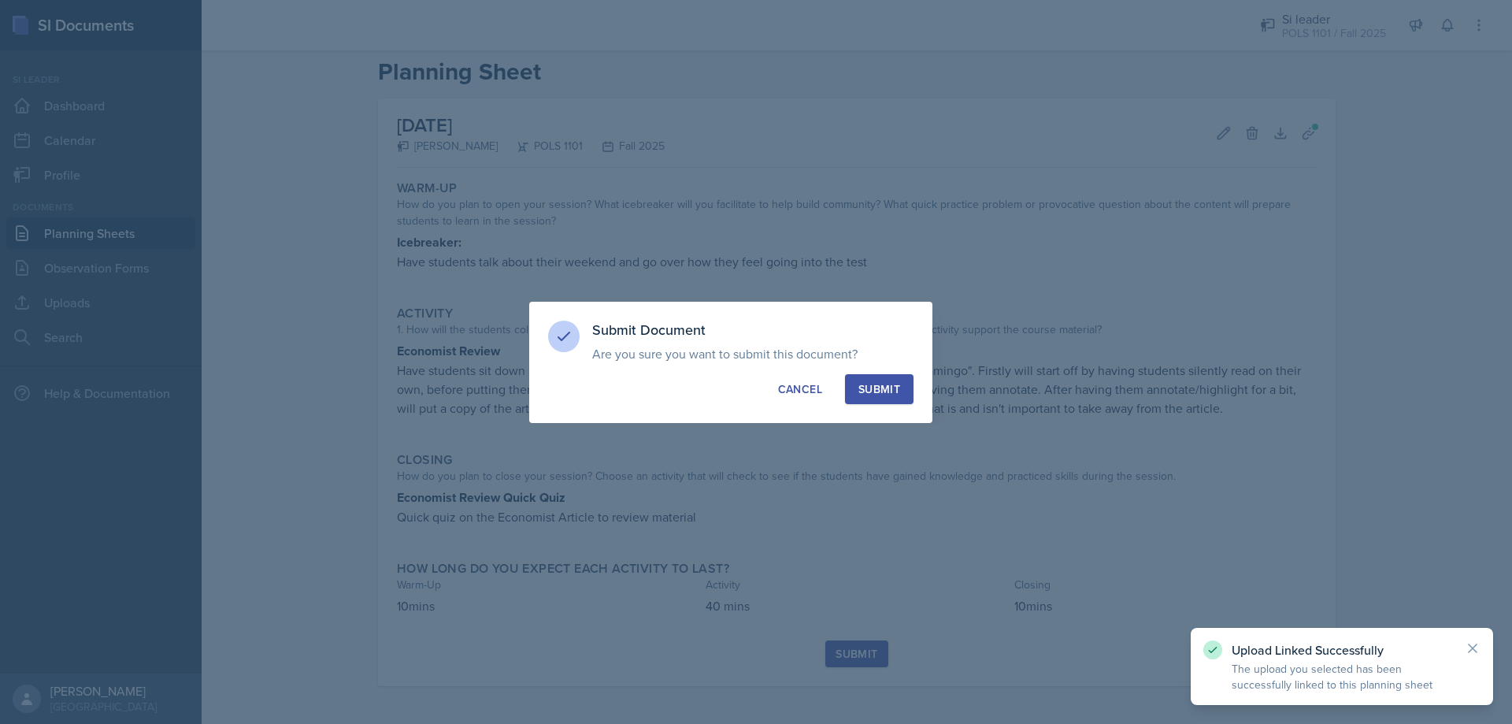
click at [891, 378] on button "Submit" at bounding box center [879, 389] width 69 height 30
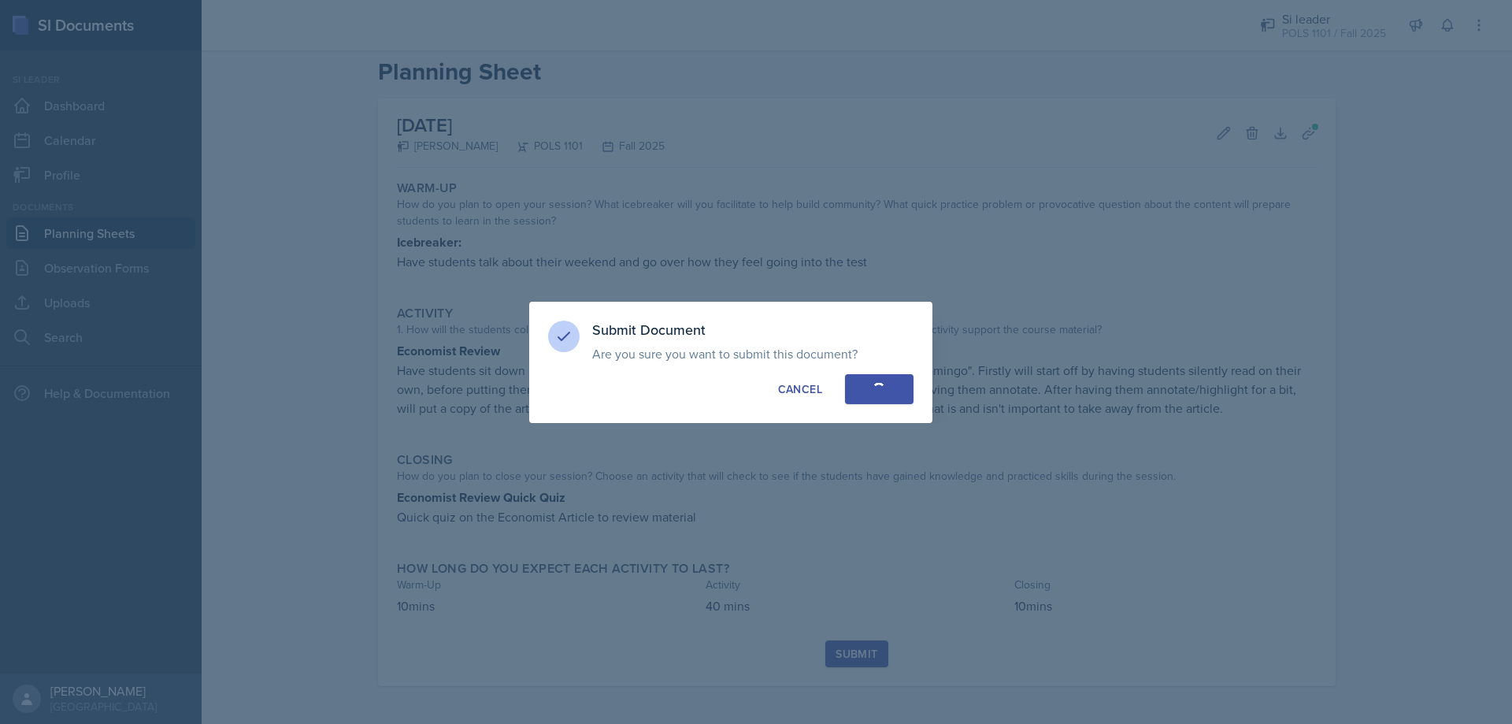
scroll to position [0, 0]
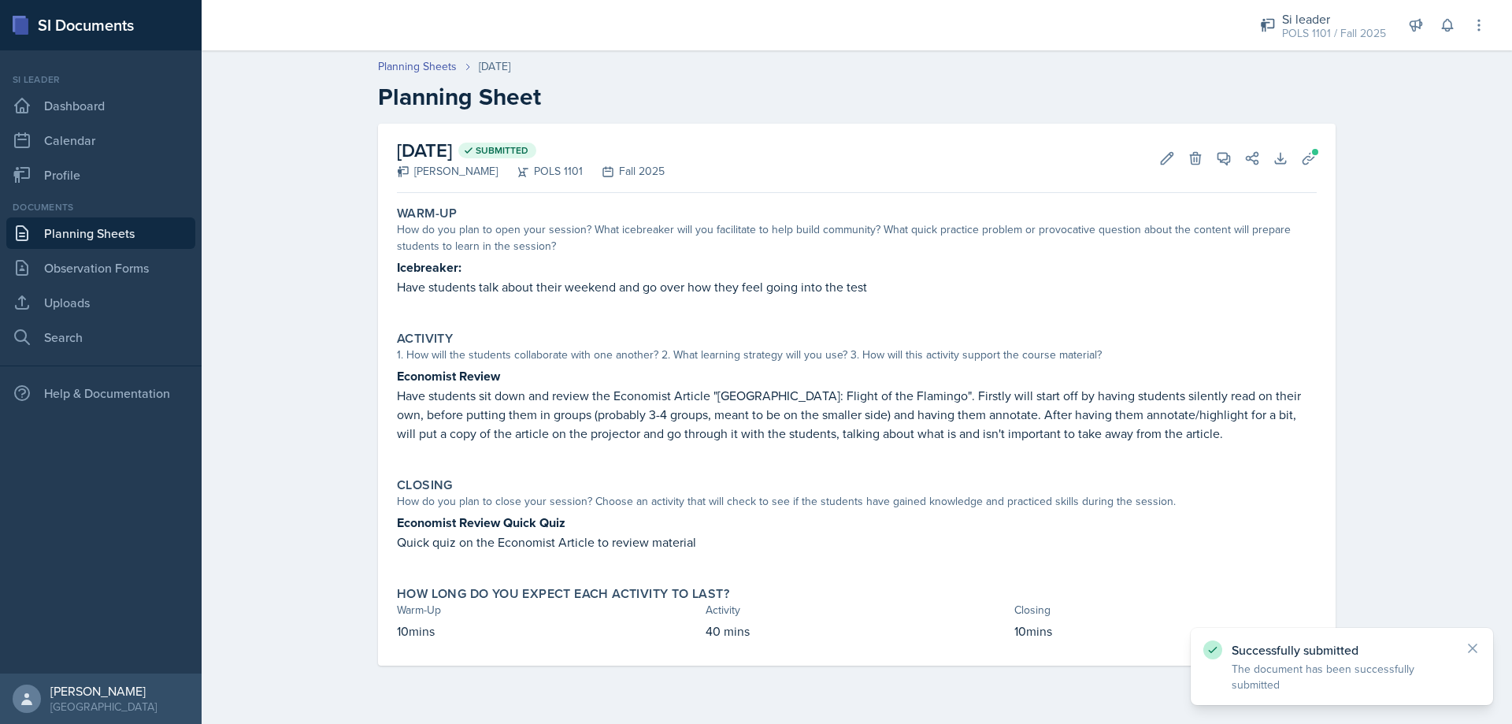
click at [77, 241] on link "Planning Sheets" at bounding box center [100, 233] width 189 height 32
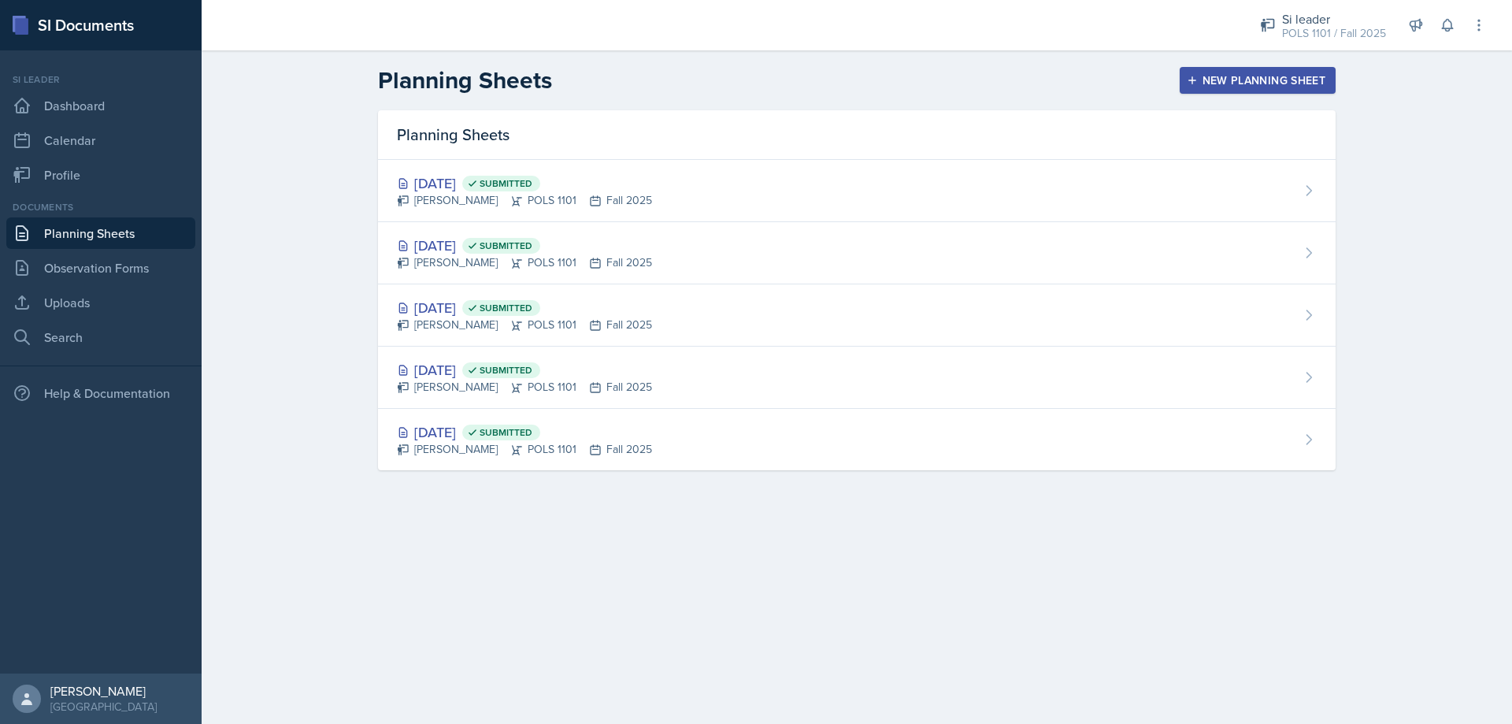
click at [1210, 74] on div "New Planning Sheet" at bounding box center [1257, 80] width 135 height 13
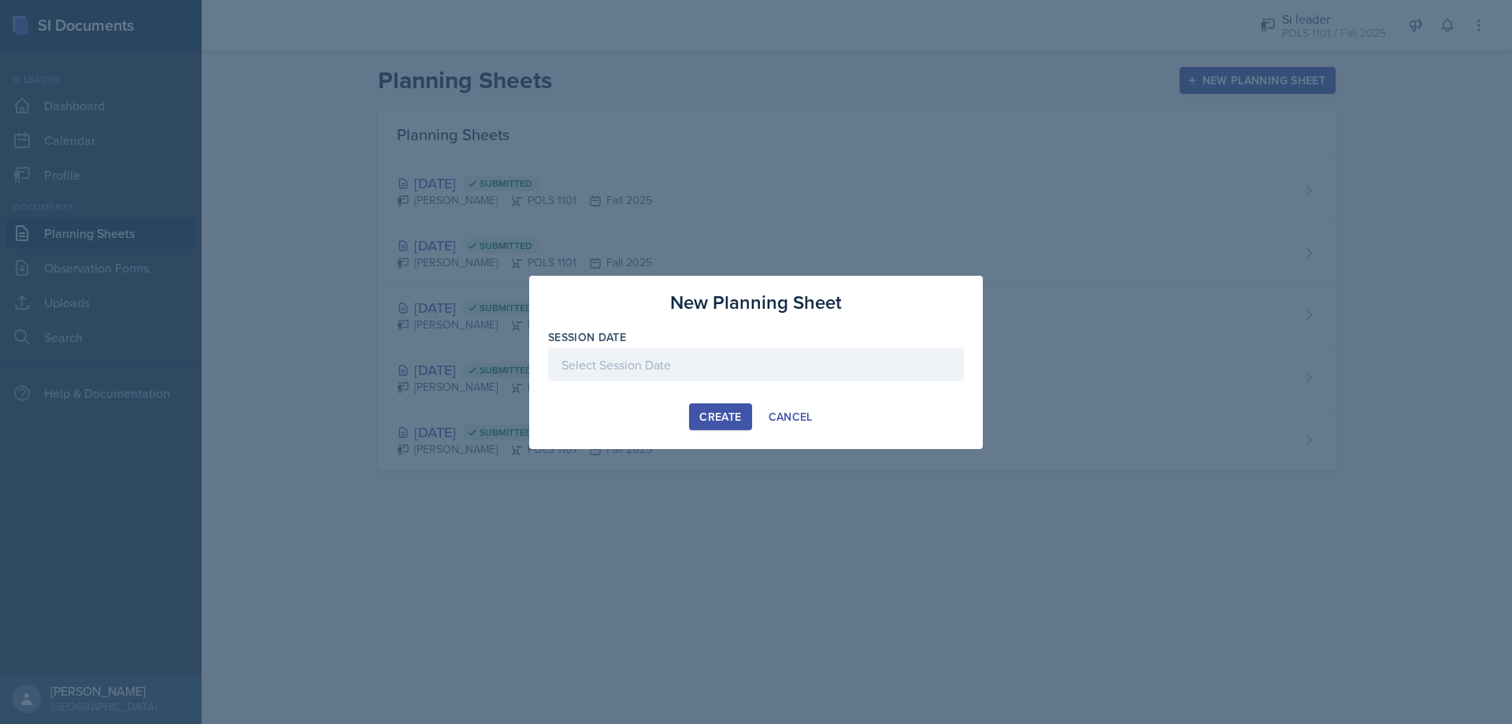
click at [657, 360] on div at bounding box center [756, 364] width 416 height 33
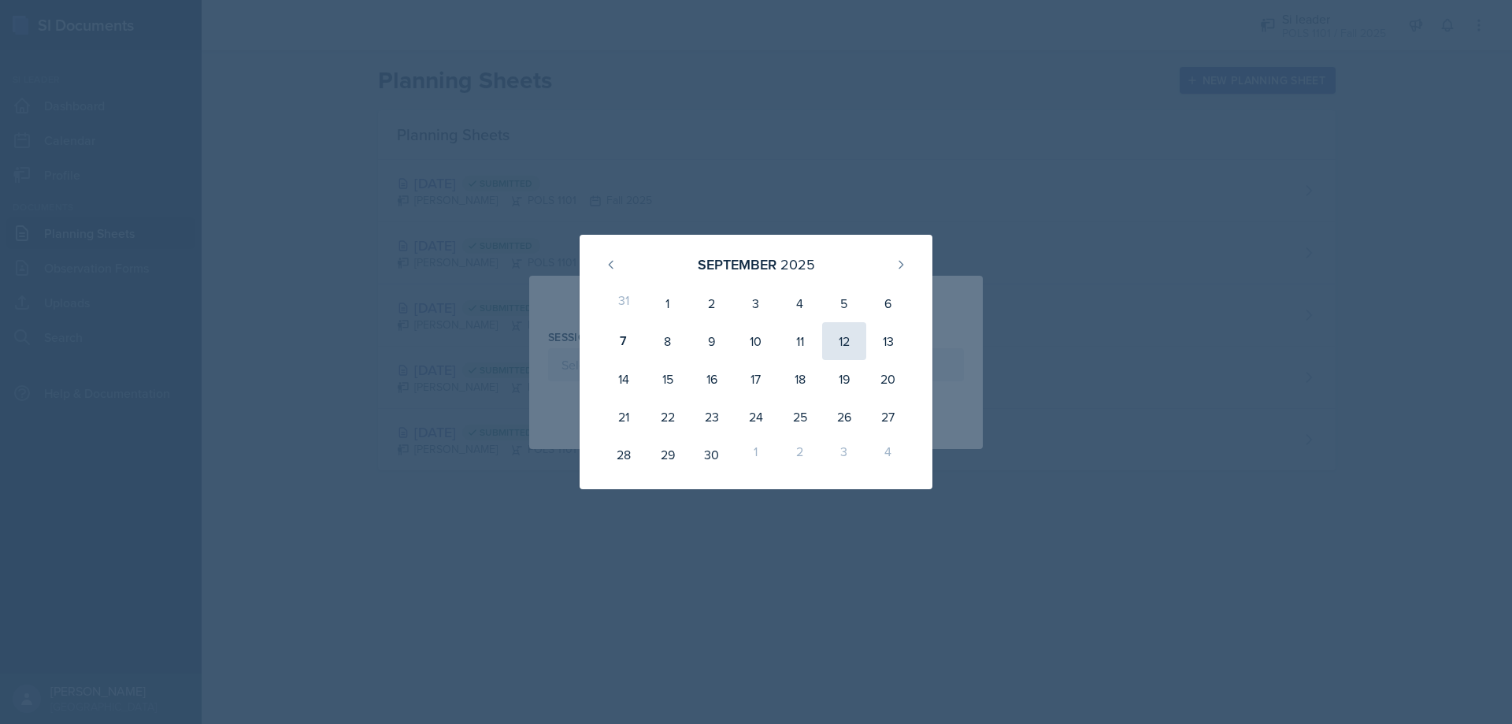
click at [843, 339] on div "12" at bounding box center [844, 341] width 44 height 38
type input "[DATE]"
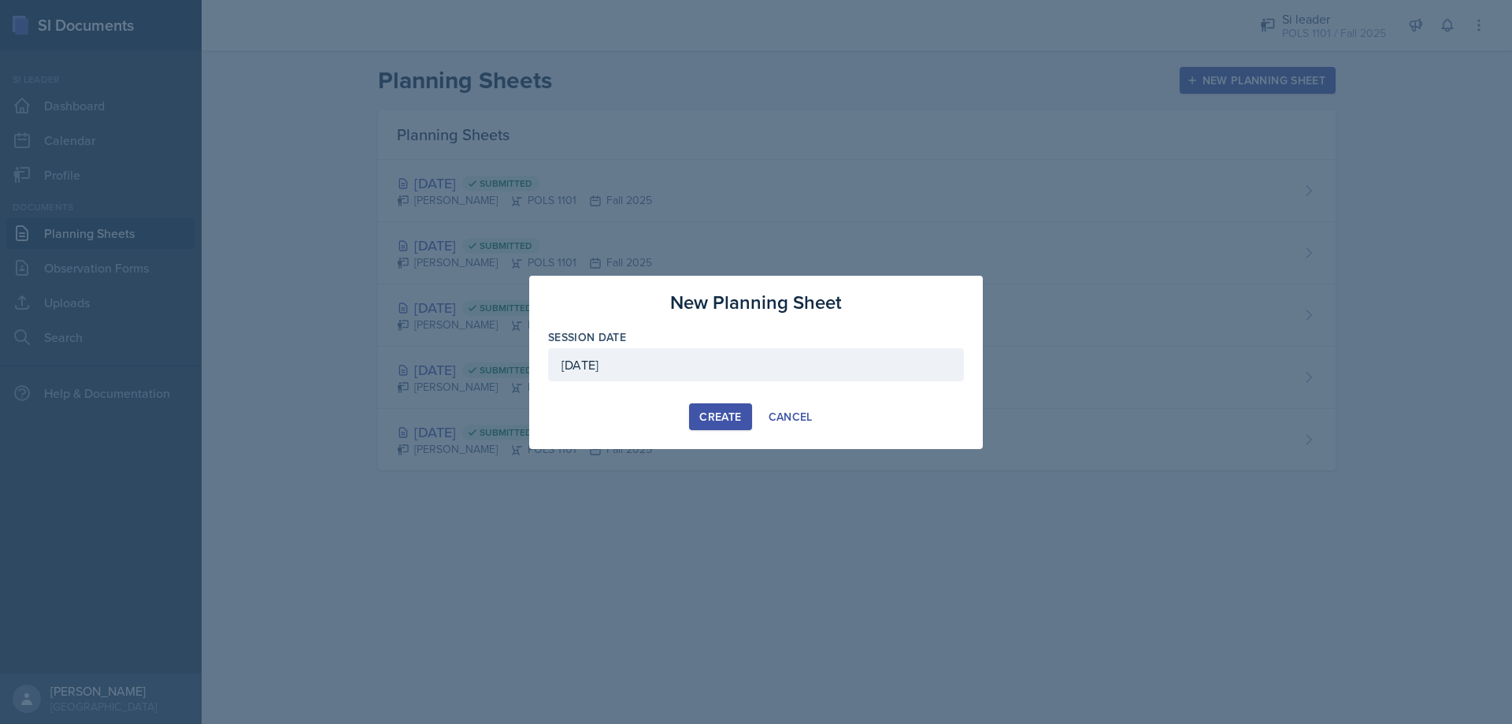
click at [700, 417] on div "Create" at bounding box center [721, 416] width 42 height 13
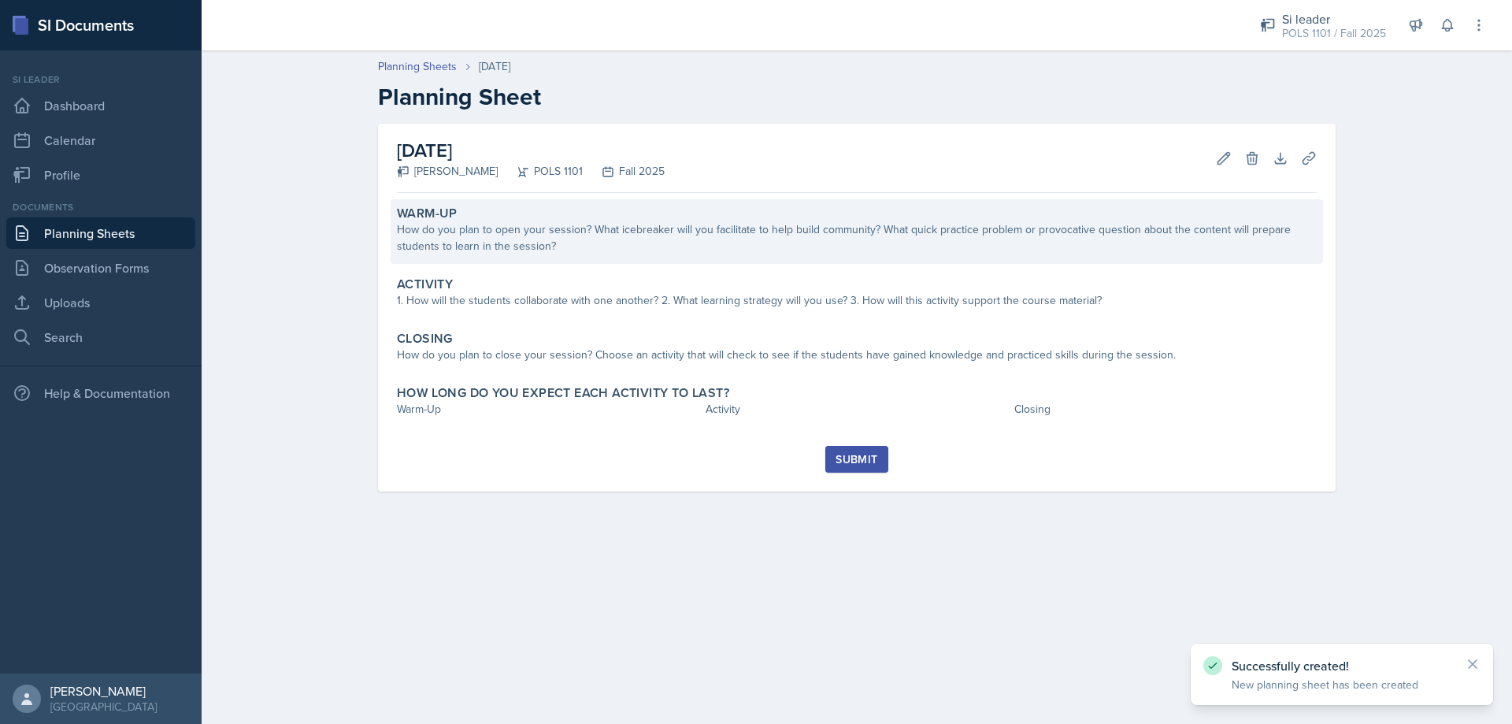
click at [534, 232] on div "How do you plan to open your session? What icebreaker will you facilitate to he…" at bounding box center [857, 237] width 920 height 33
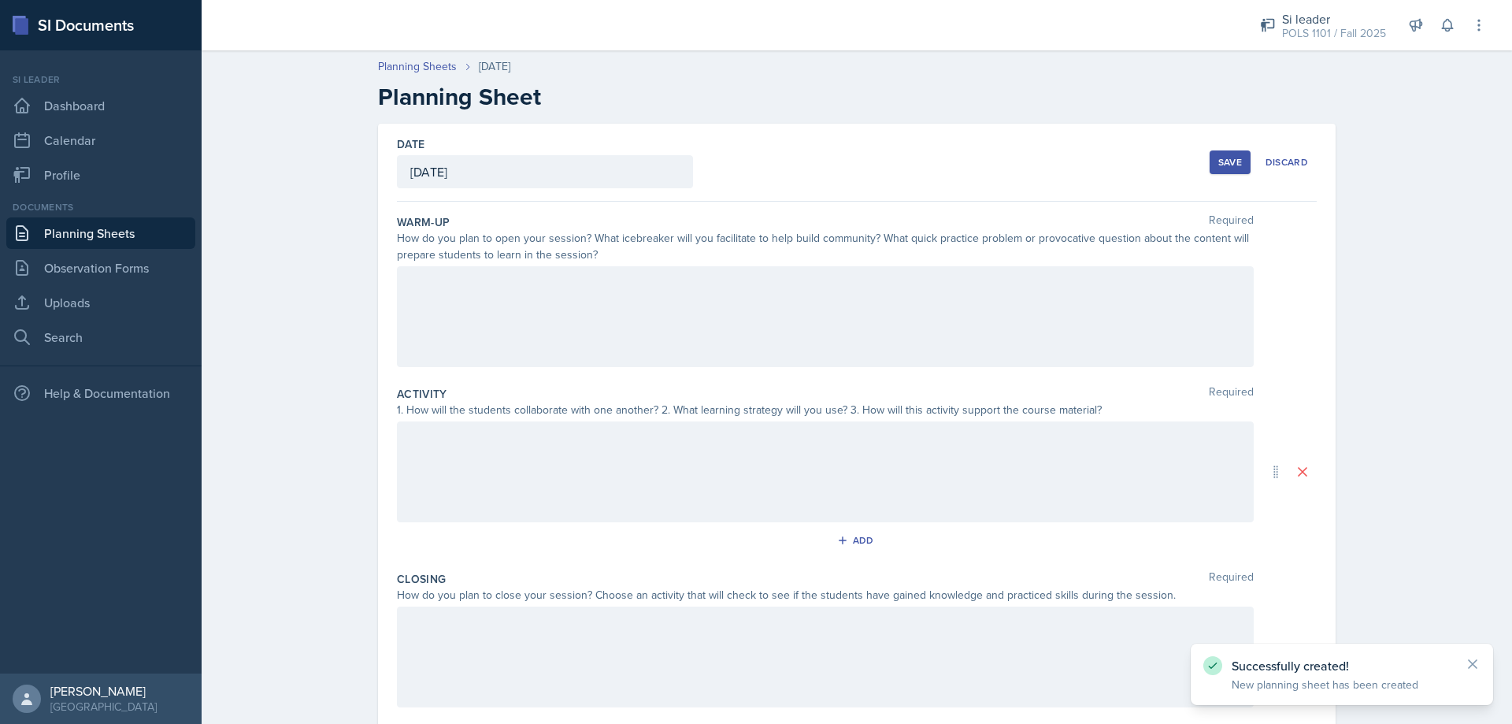
click at [491, 327] on div at bounding box center [825, 316] width 857 height 101
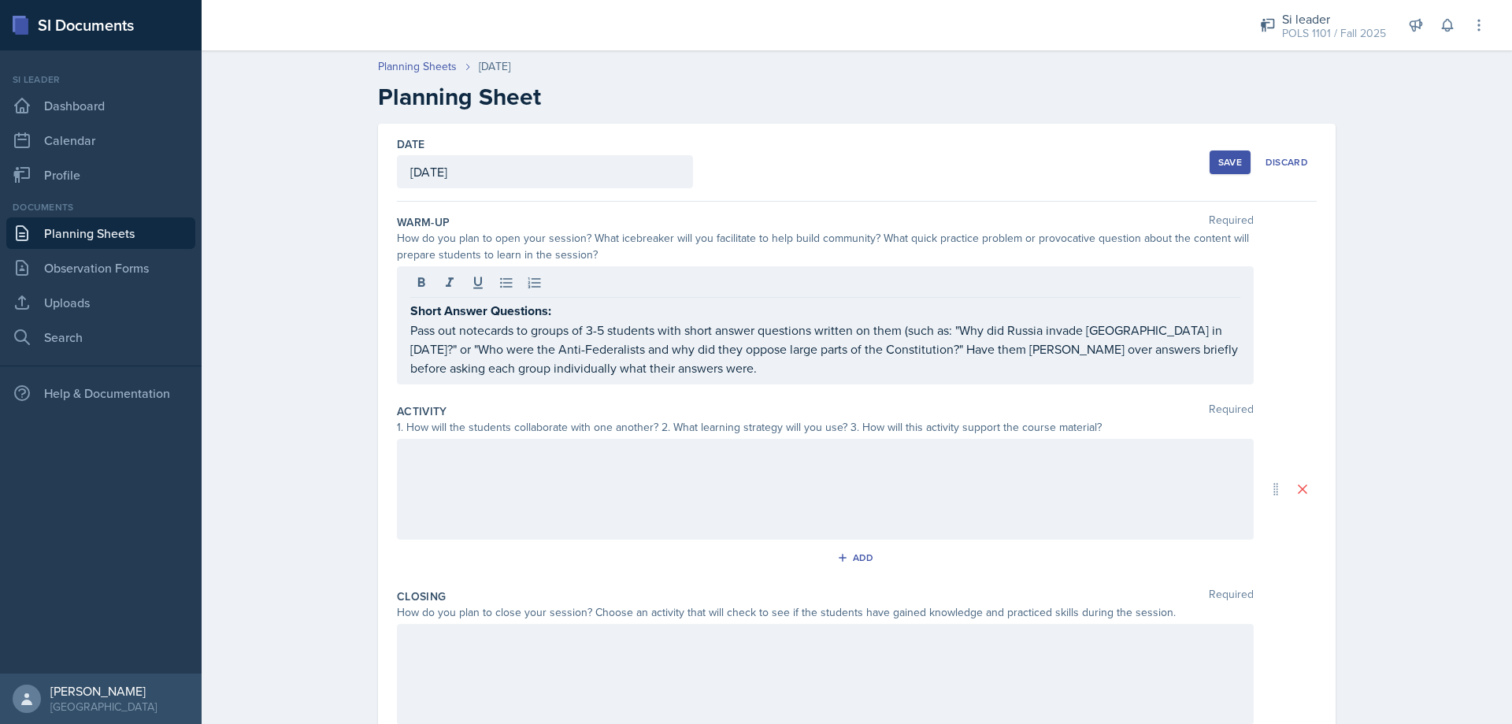
click at [481, 468] on div at bounding box center [825, 489] width 857 height 101
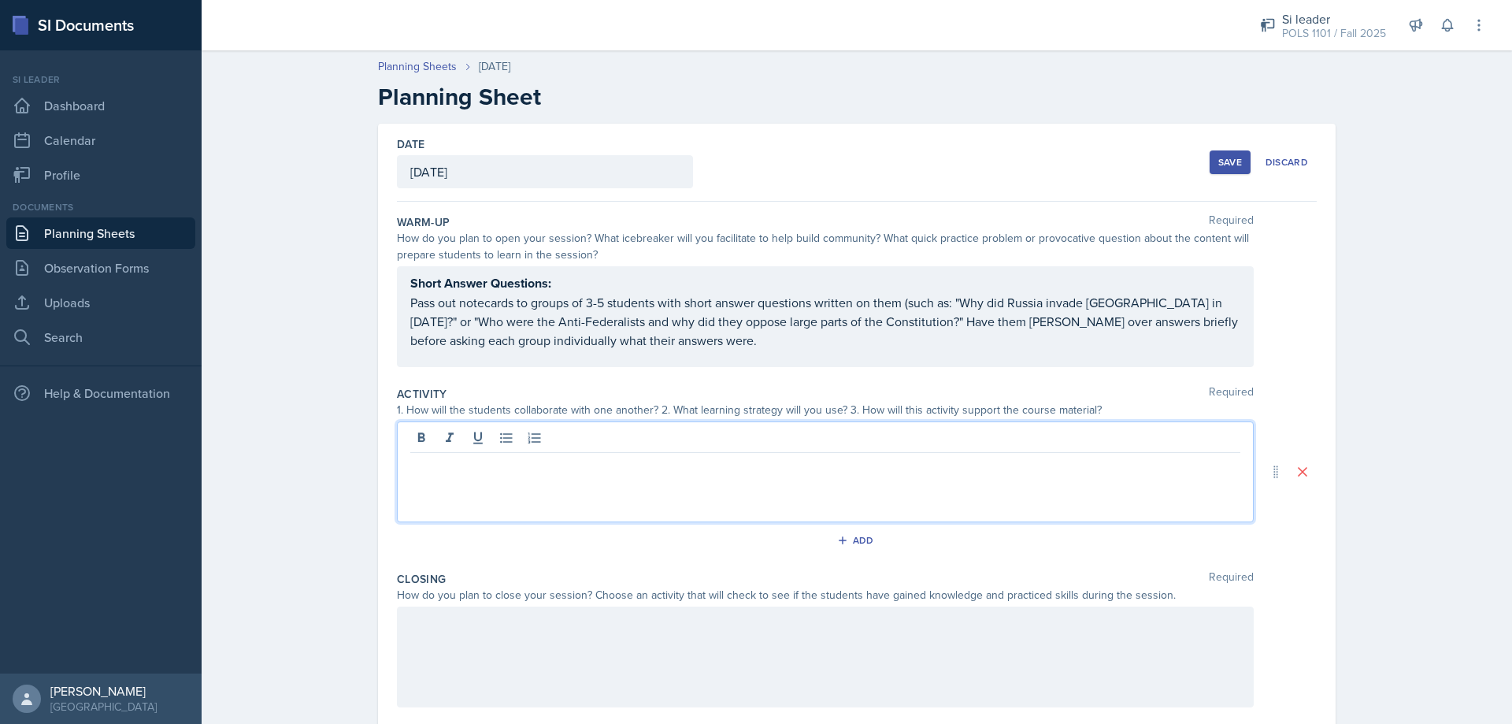
click at [1219, 161] on div "Save" at bounding box center [1231, 162] width 24 height 13
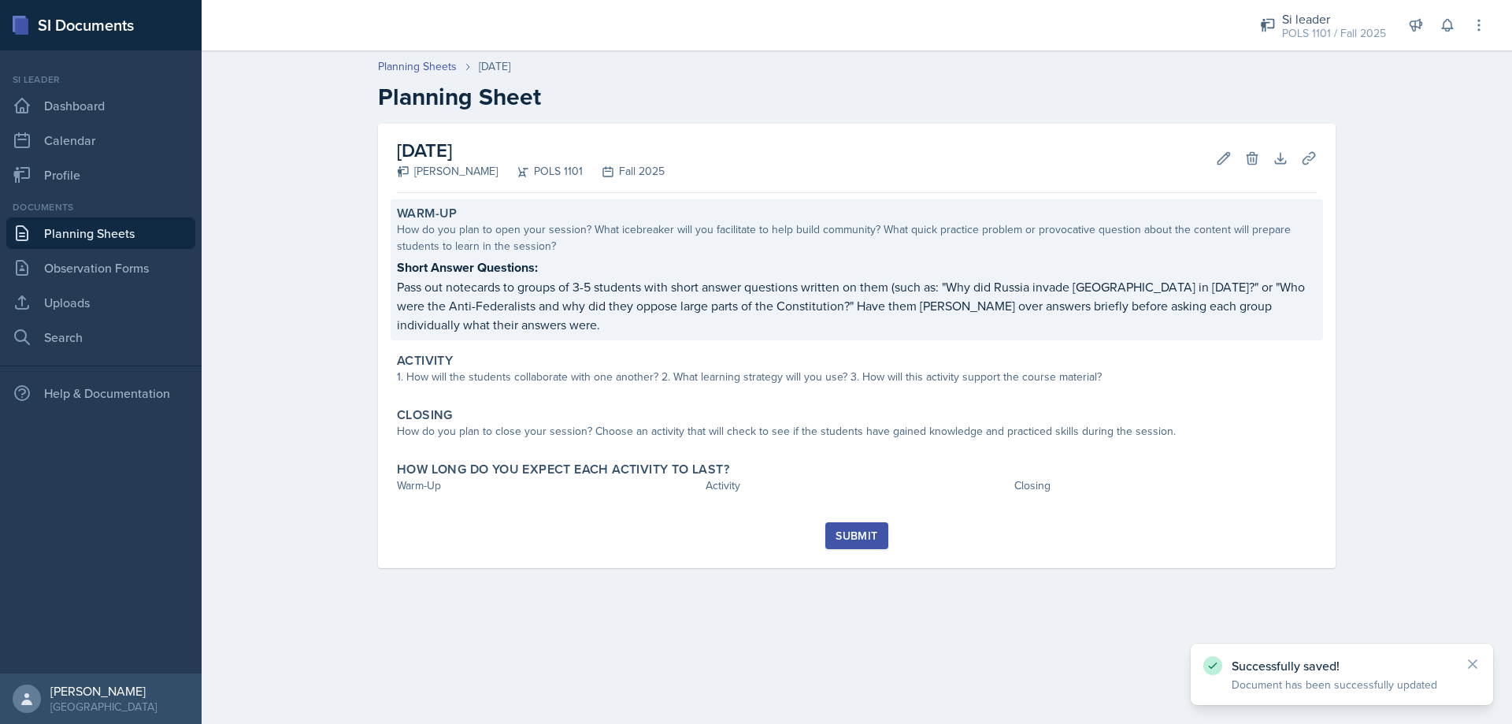
click at [1051, 291] on p "Pass out notecards to groups of 3-5 students with short answer questions writte…" at bounding box center [857, 305] width 920 height 57
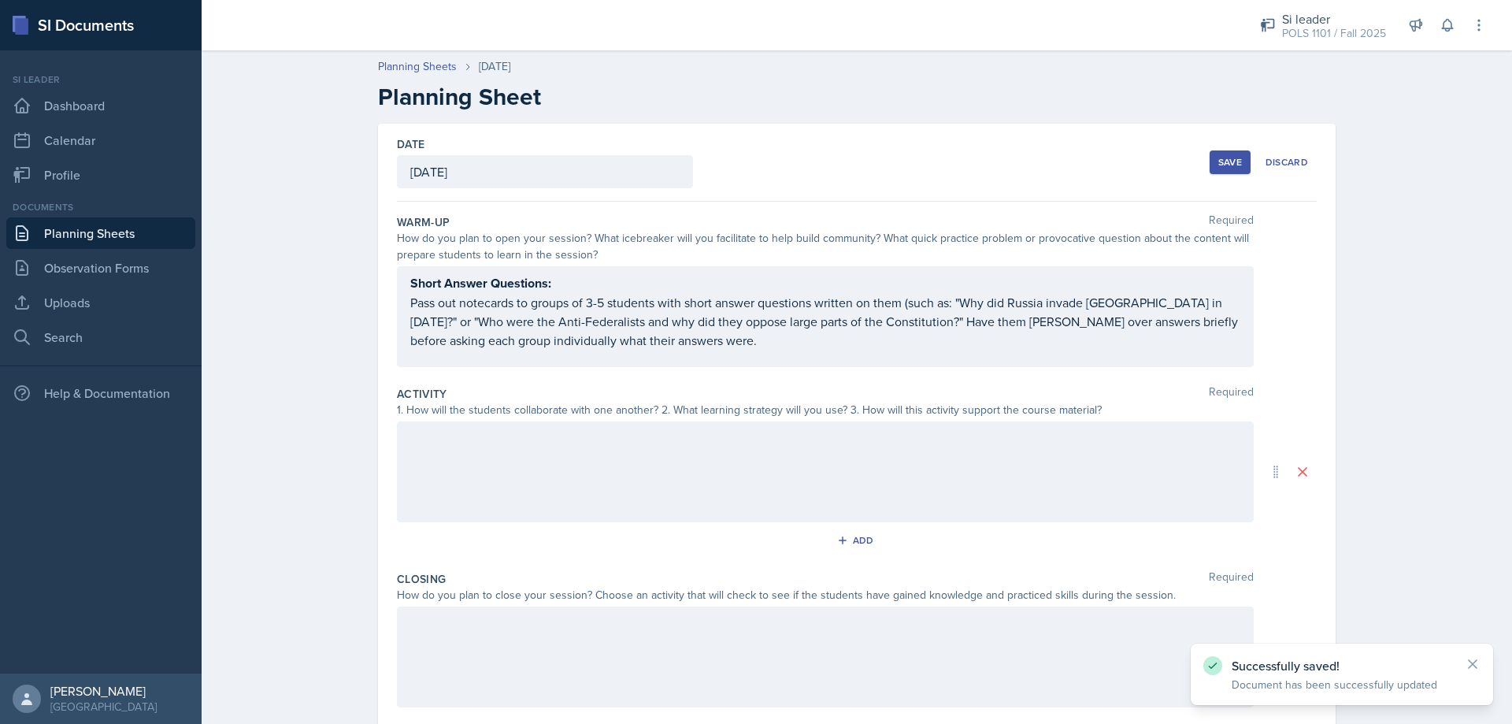
click at [584, 424] on div at bounding box center [825, 471] width 857 height 101
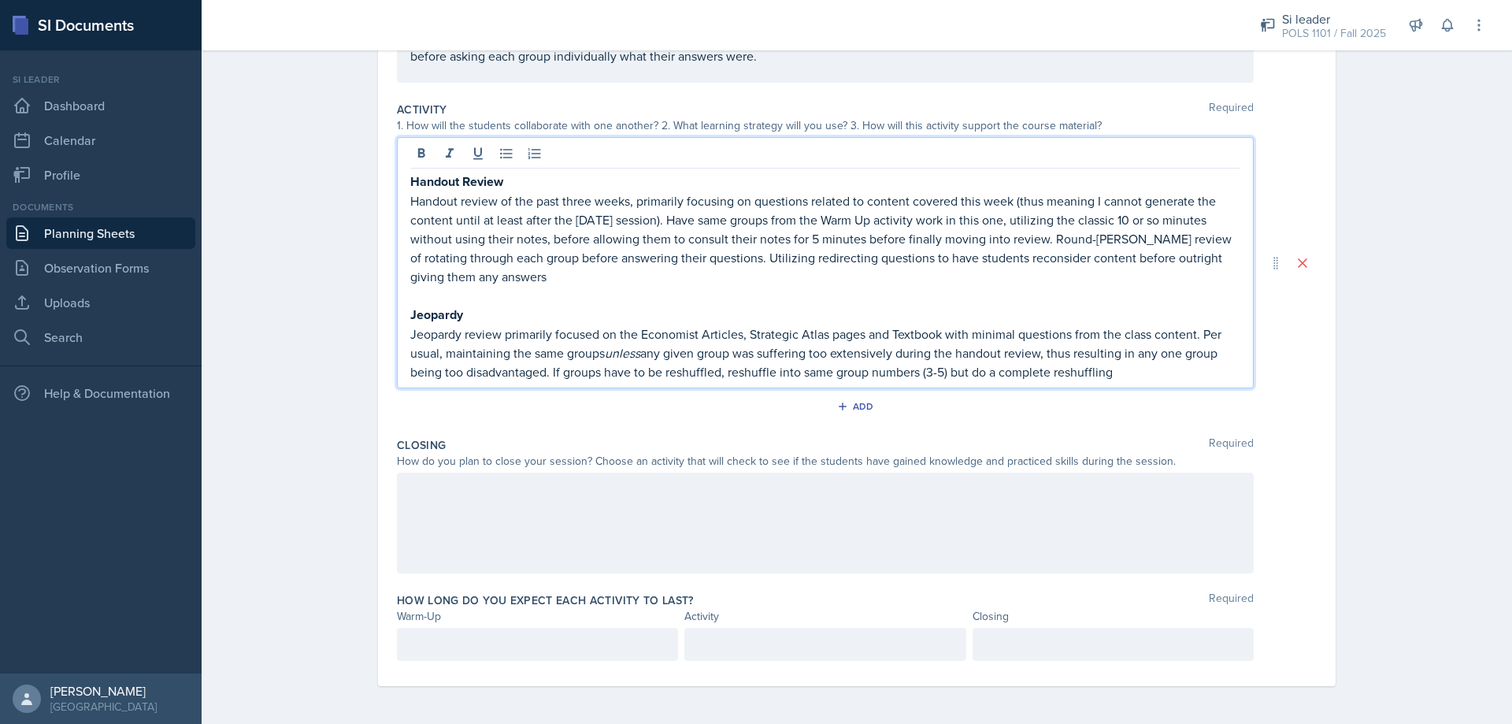
click at [591, 497] on div at bounding box center [825, 523] width 857 height 101
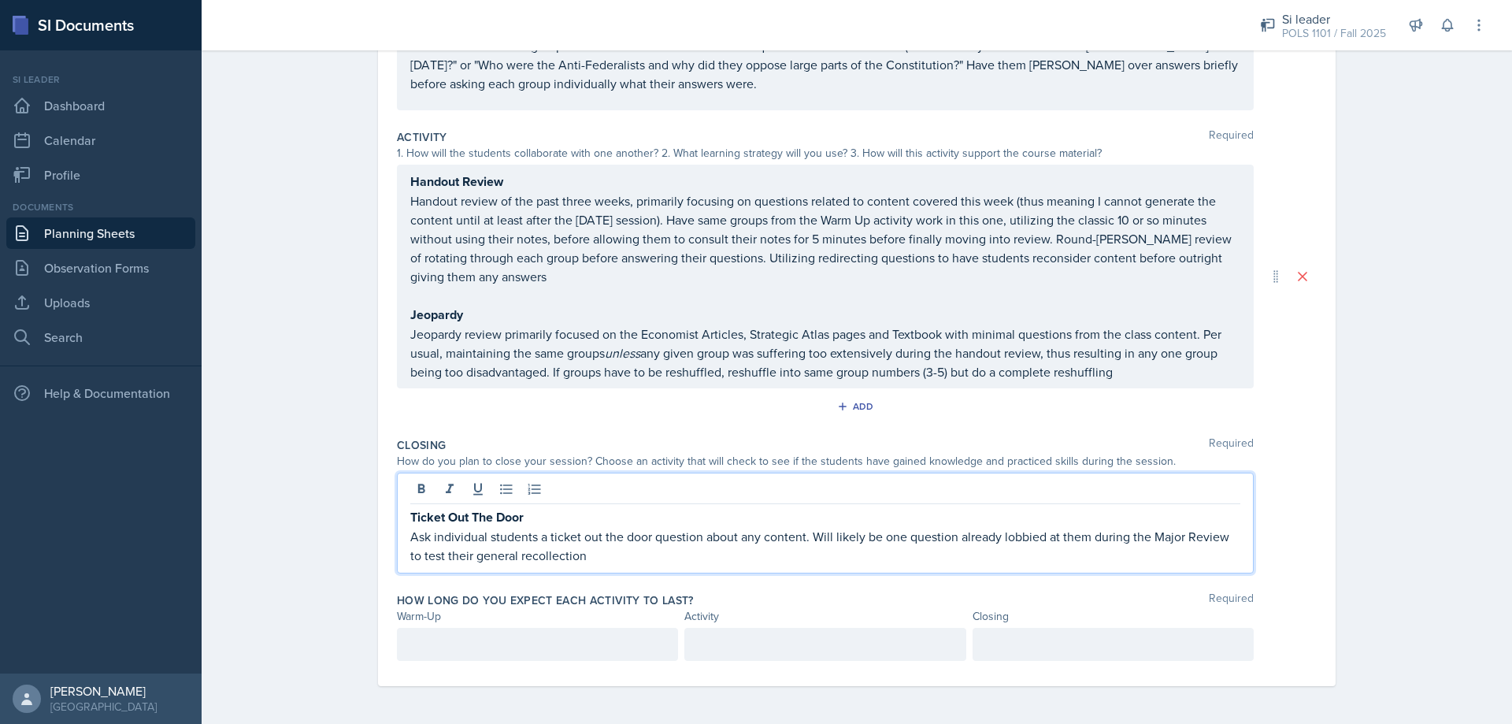
click at [549, 651] on div at bounding box center [537, 644] width 281 height 33
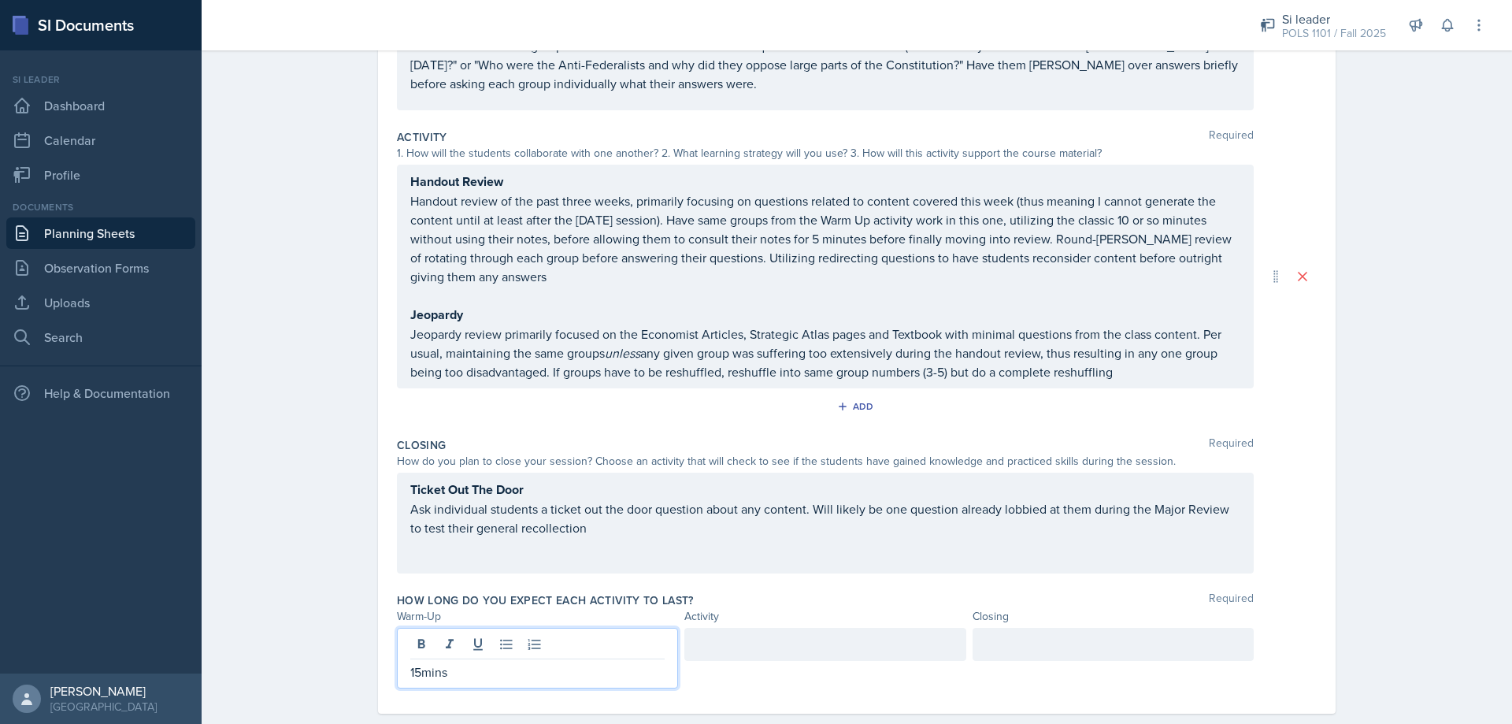
click at [748, 637] on div at bounding box center [825, 644] width 281 height 33
click at [1143, 629] on div "How long do you expect each activity to last? Required Warm-Up Activity Closing…" at bounding box center [857, 643] width 920 height 115
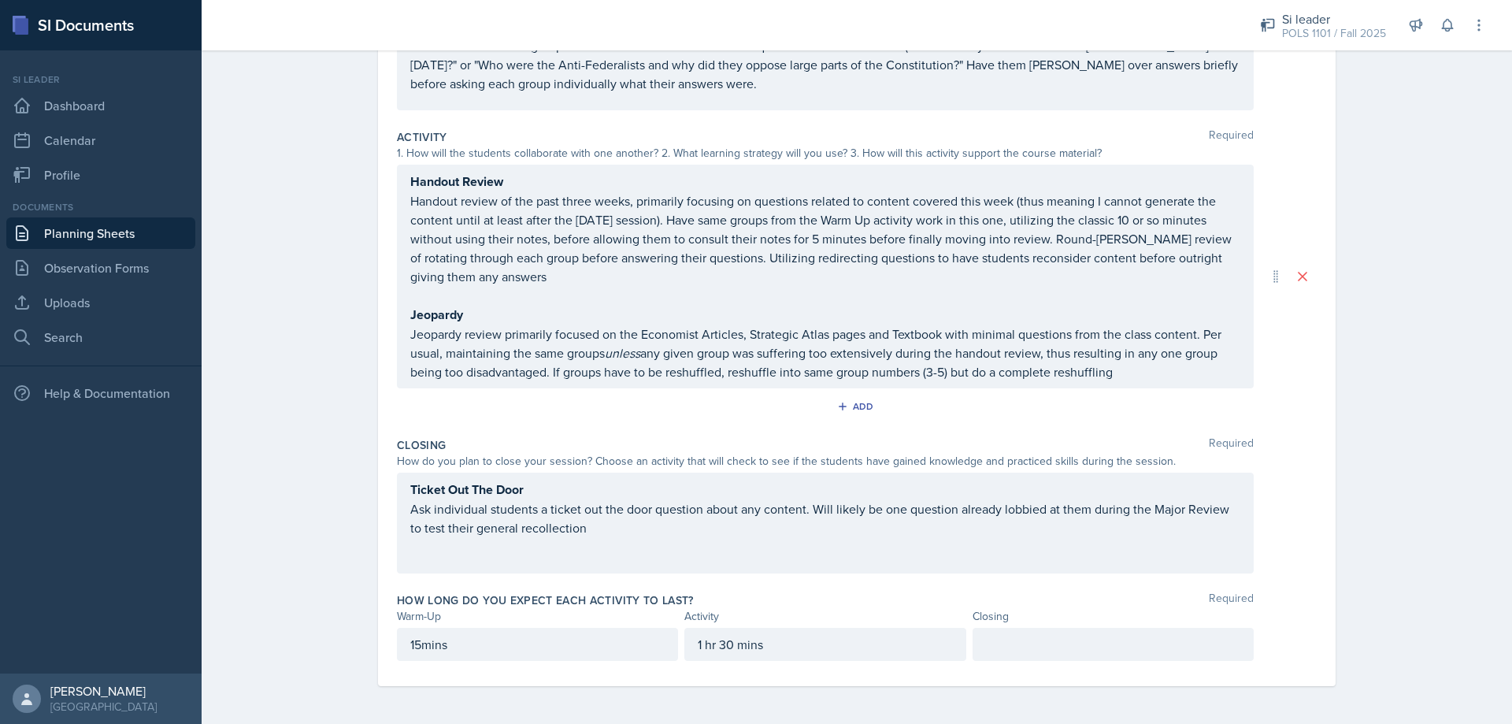
click at [1109, 649] on div at bounding box center [1113, 644] width 281 height 33
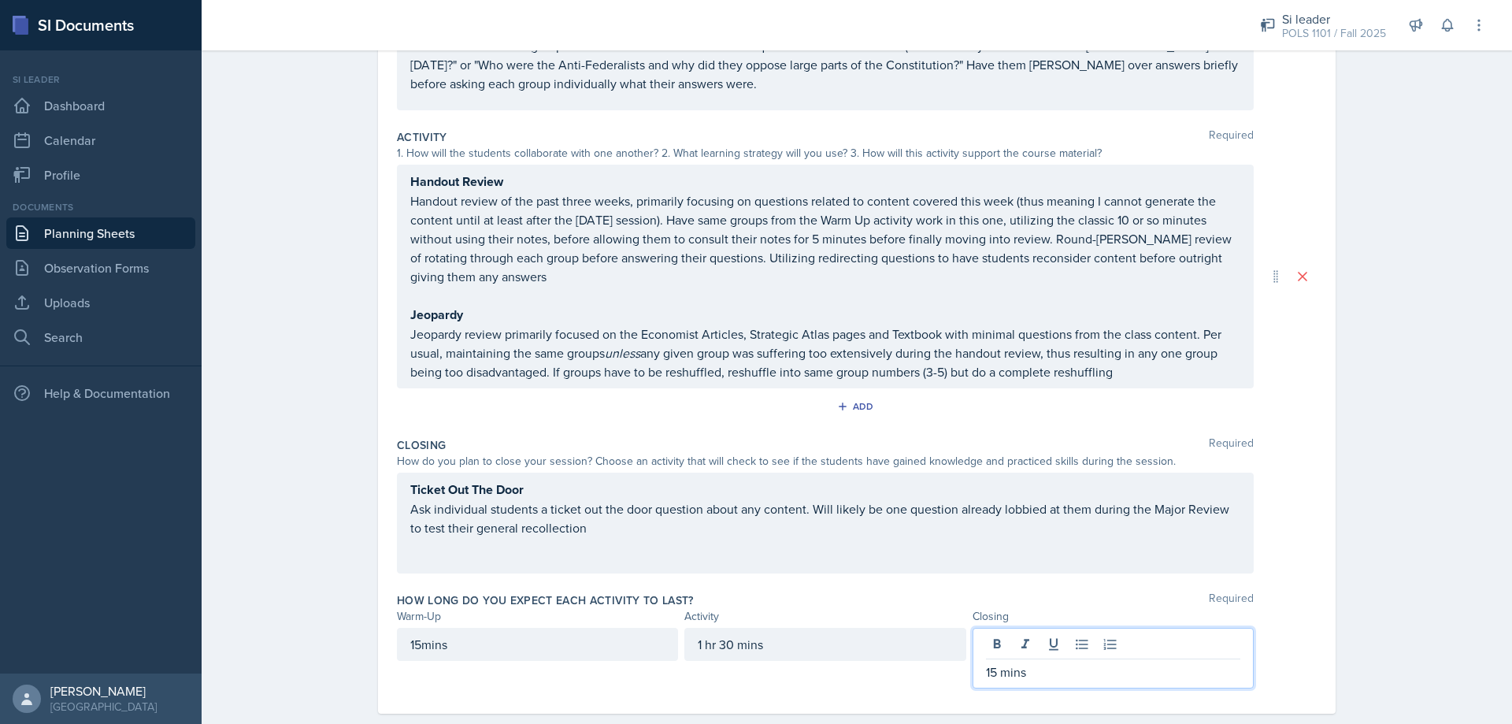
click at [1306, 476] on div "Ticket Out The Door Ask individual students a ticket out the door question abou…" at bounding box center [857, 523] width 920 height 101
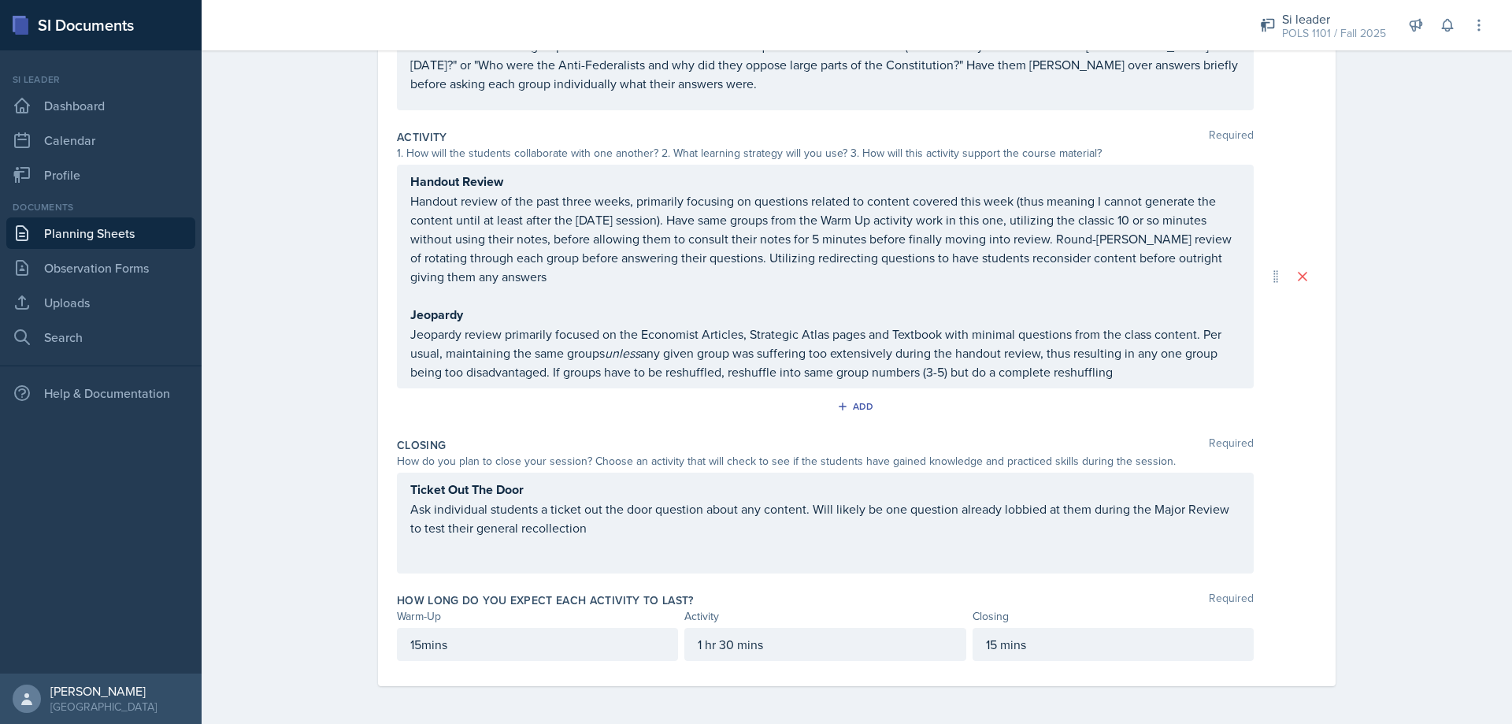
click at [996, 644] on p "15 mins" at bounding box center [1113, 644] width 254 height 19
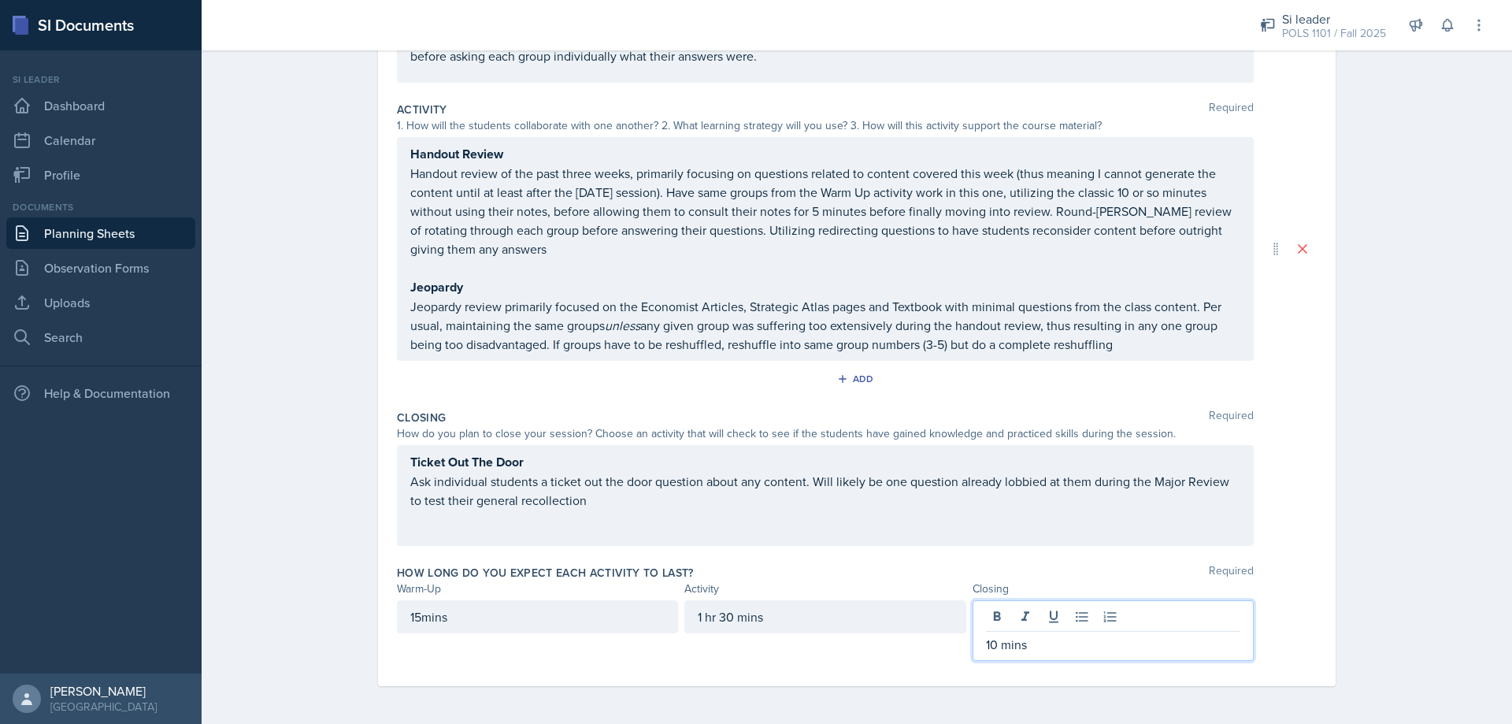
click at [1430, 263] on div "Planning Sheets [DATE] Planning Sheet Date [DATE] [DATE] 31 1 2 3 4 5 6 7 8 9 1…" at bounding box center [857, 241] width 1311 height 966
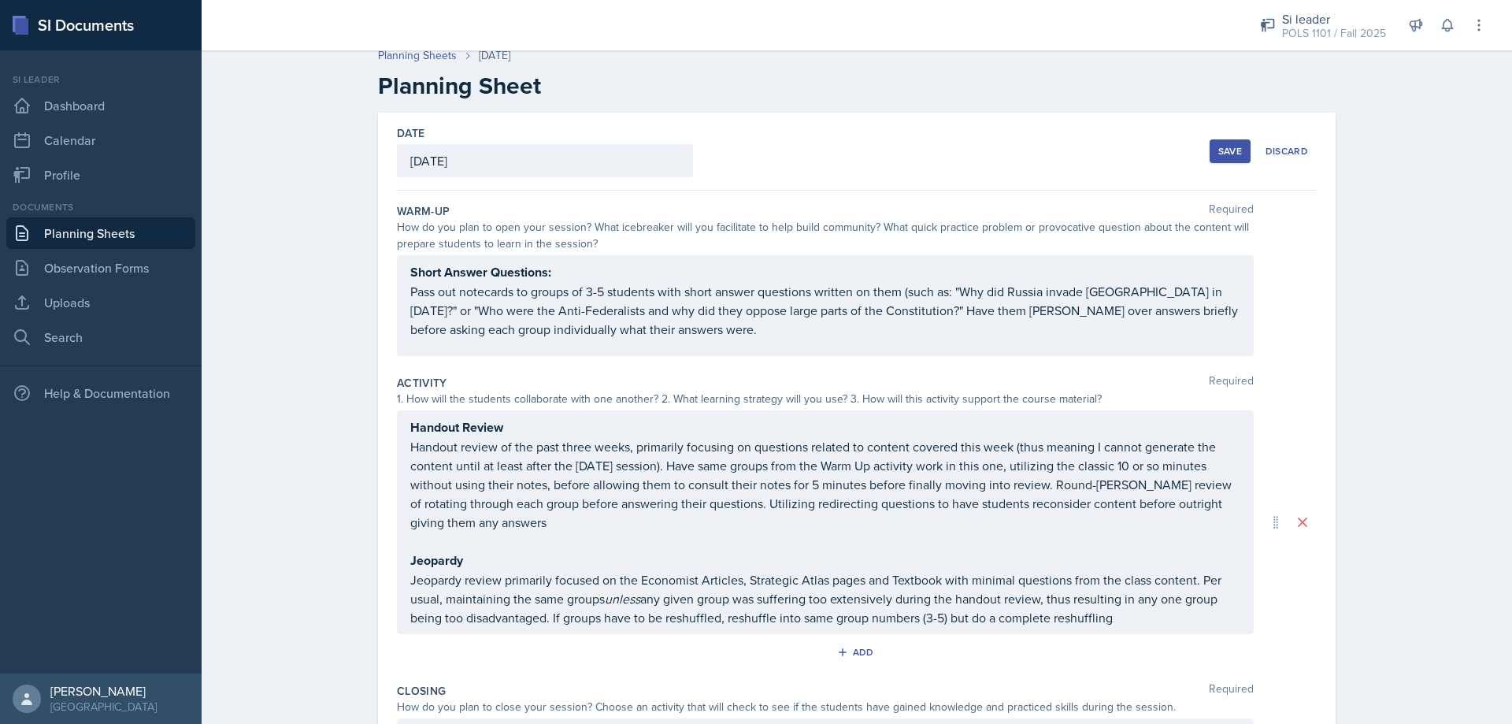
scroll to position [0, 0]
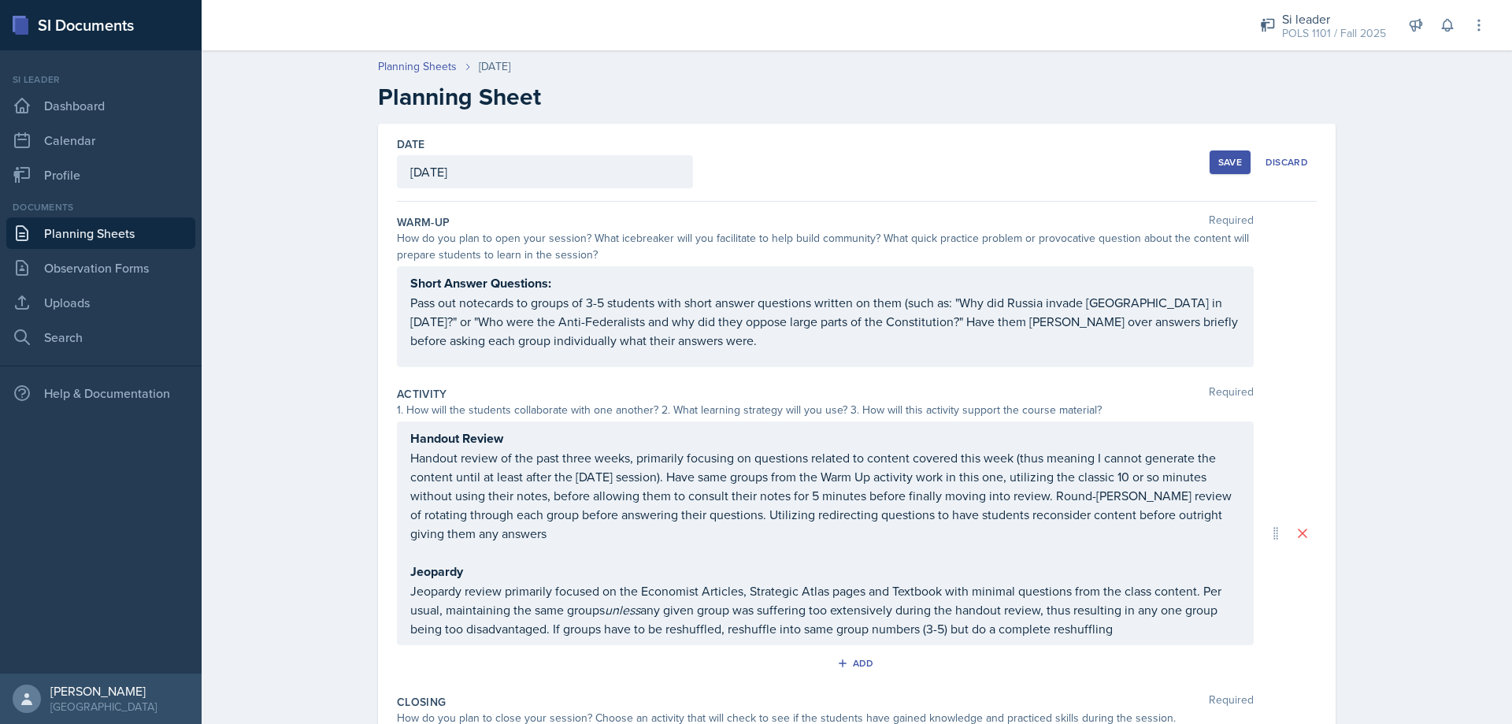
click at [1224, 161] on div "Save" at bounding box center [1231, 162] width 24 height 13
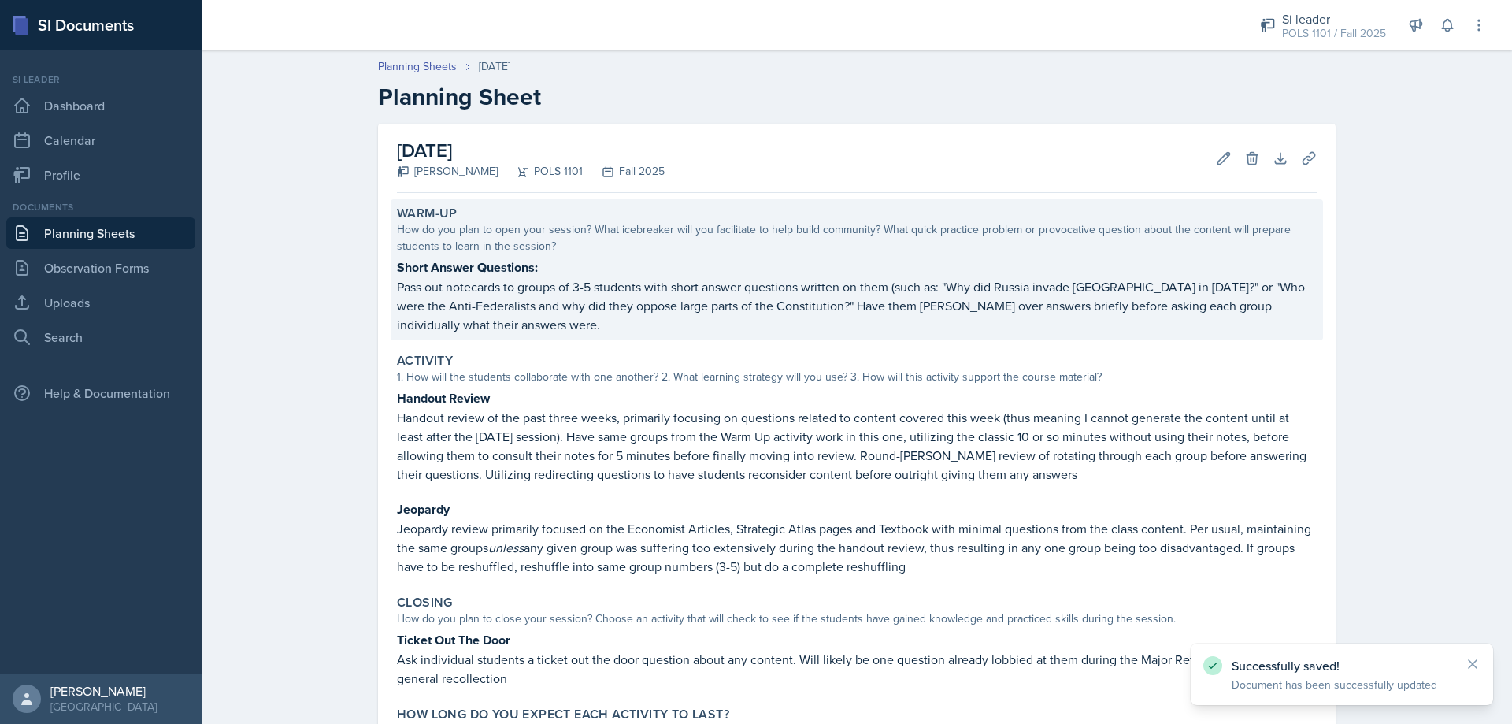
scroll to position [146, 0]
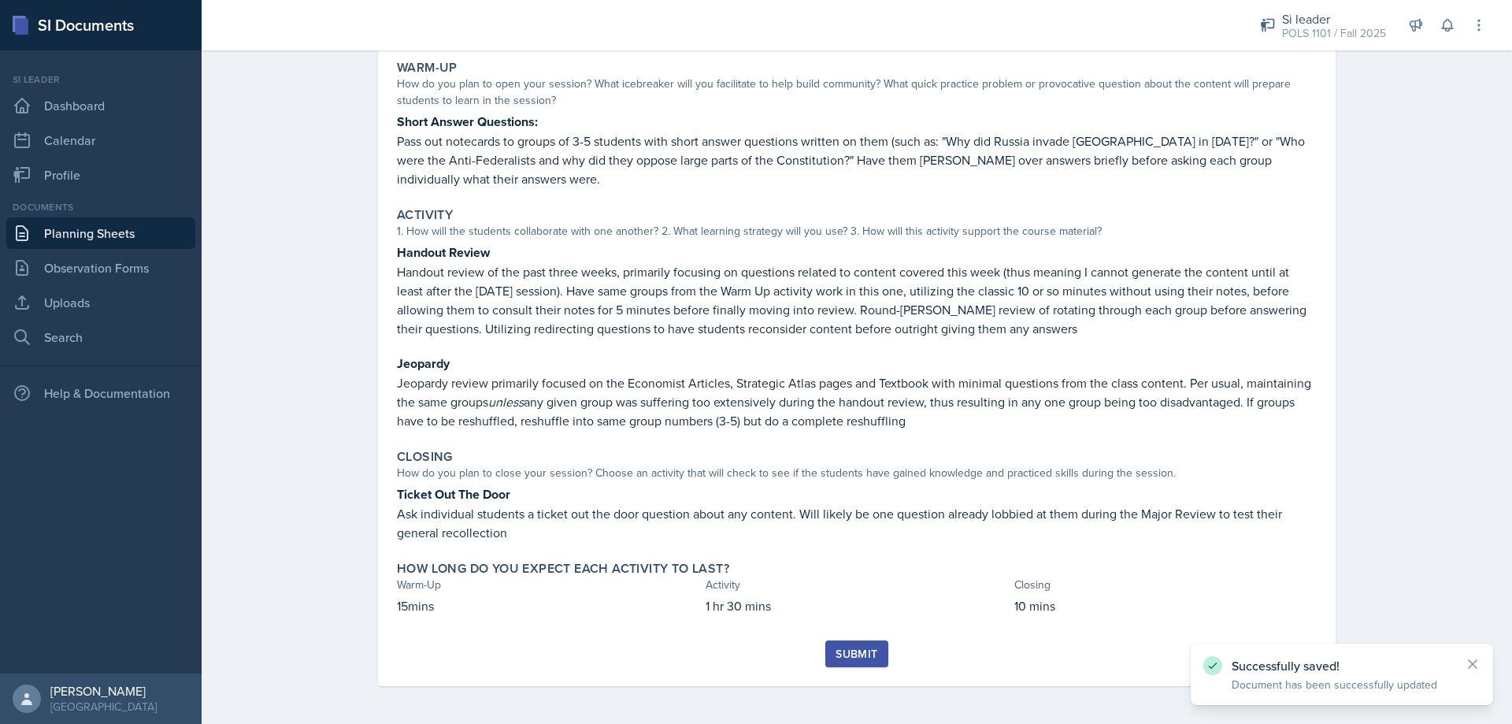
click at [864, 653] on div "Submit" at bounding box center [857, 654] width 42 height 13
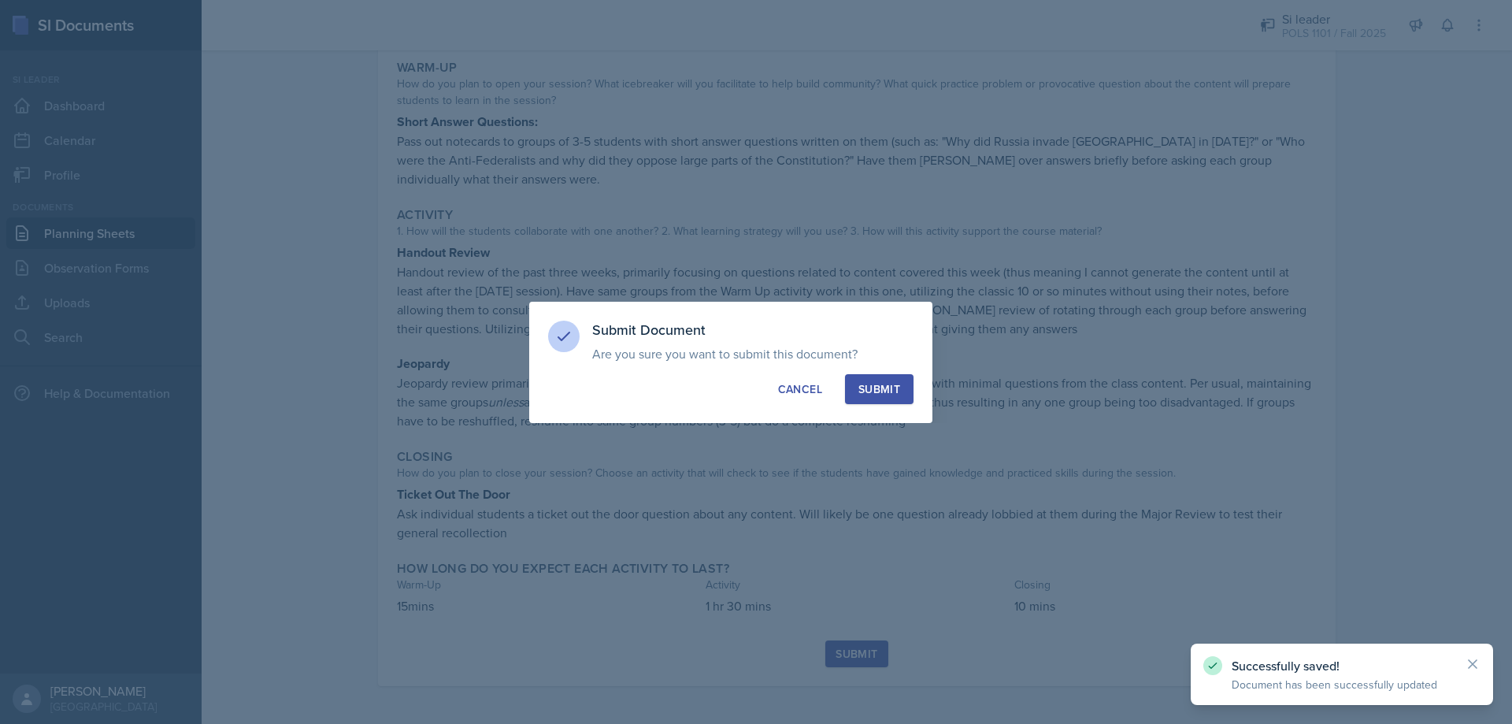
click at [888, 393] on div "Submit" at bounding box center [880, 389] width 42 height 16
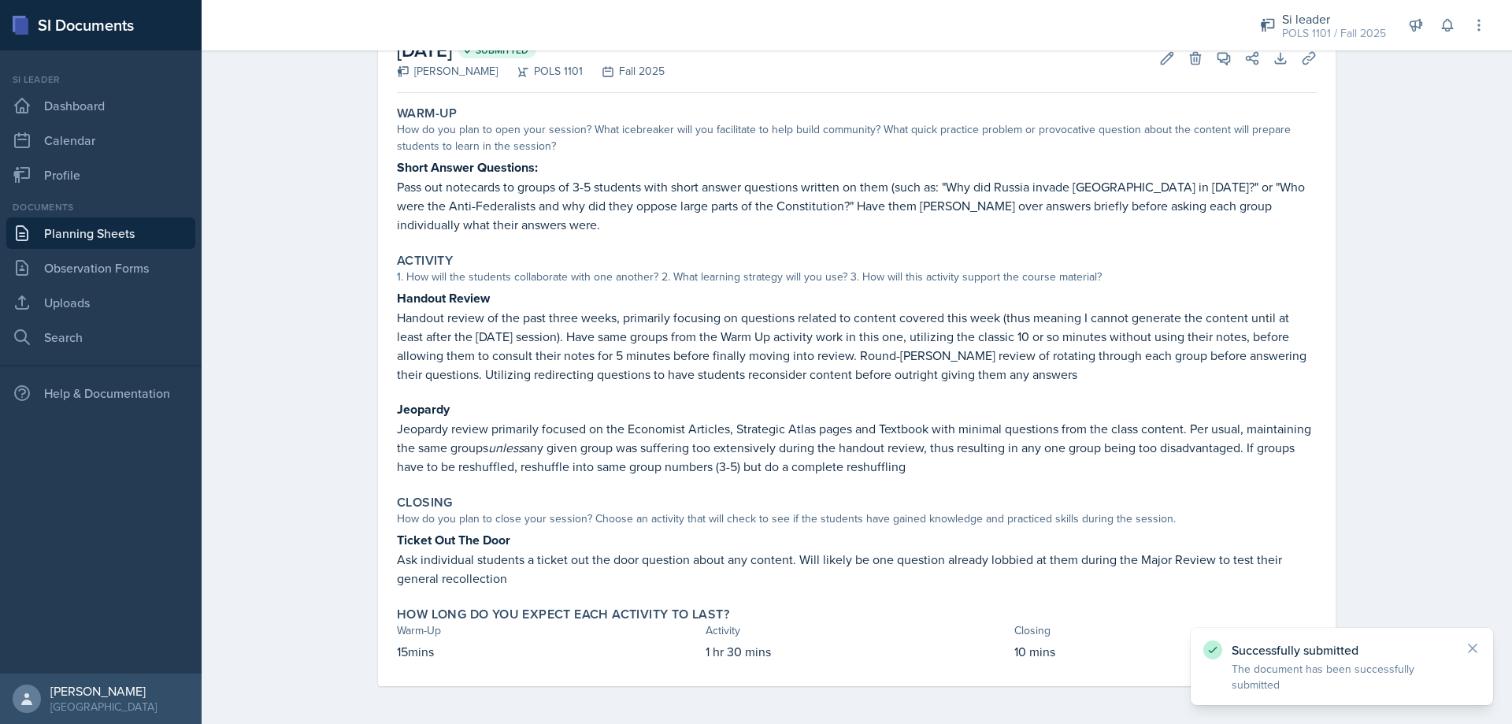
scroll to position [0, 0]
